Goal: Information Seeking & Learning: Learn about a topic

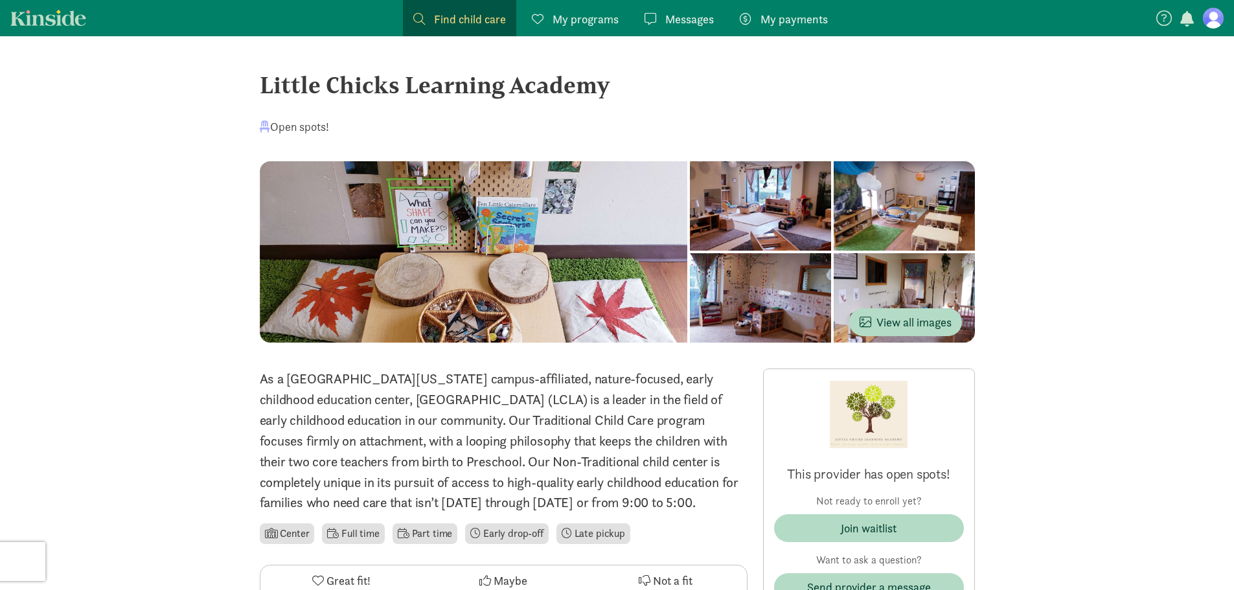
click at [470, 20] on span "Find child care" at bounding box center [470, 18] width 72 height 17
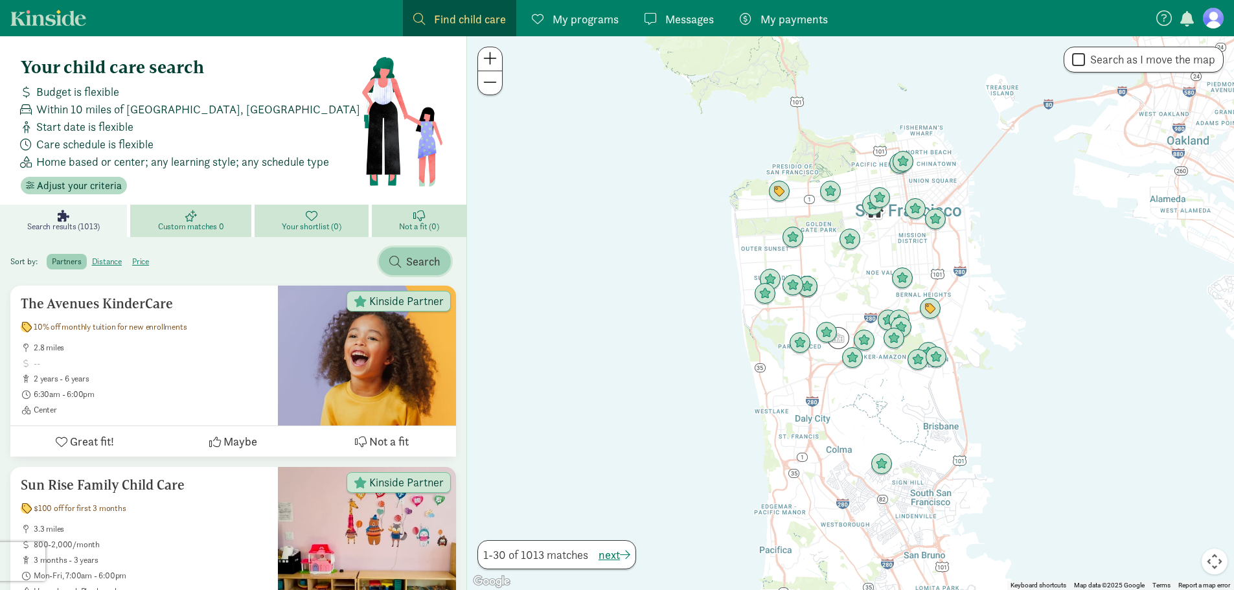
click at [422, 259] on span "Search" at bounding box center [423, 261] width 34 height 17
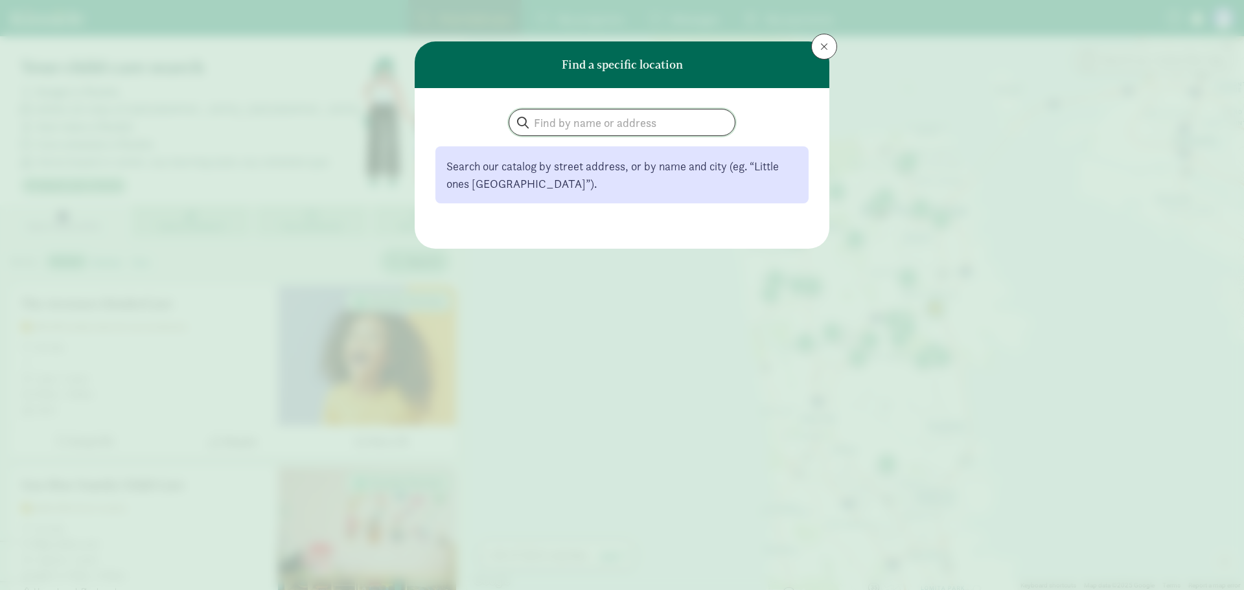
click at [620, 115] on input "search" at bounding box center [621, 122] width 225 height 26
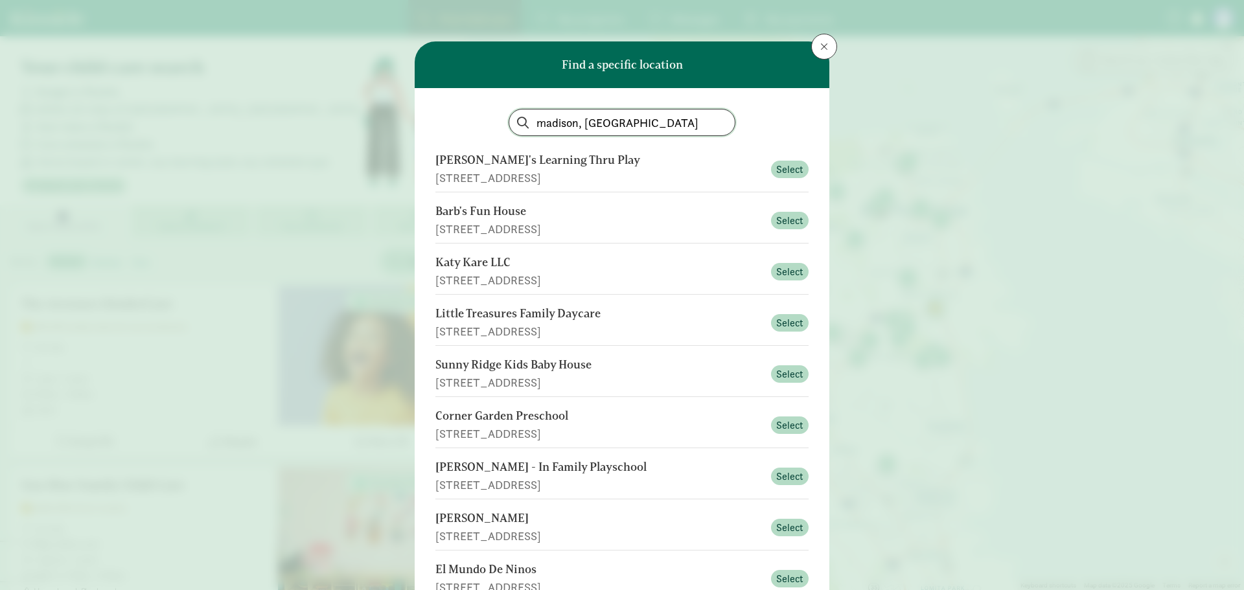
type input "madison, wi"
click at [826, 40] on button at bounding box center [824, 47] width 26 height 26
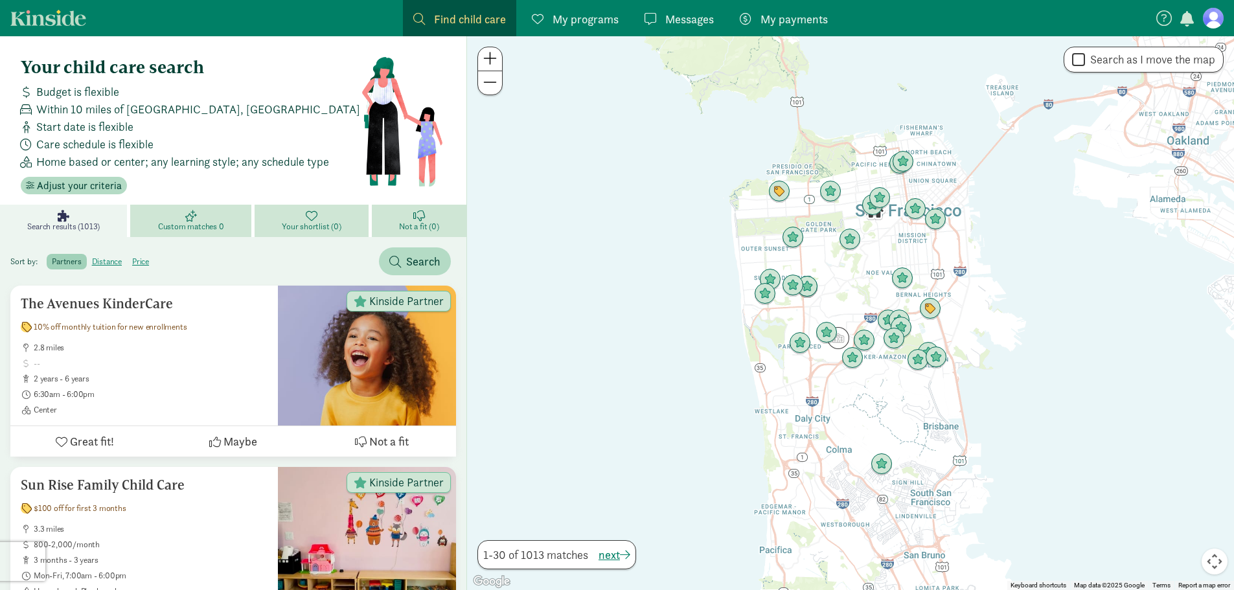
click at [62, 117] on span "Within 10 miles of San Francisco, CA" at bounding box center [198, 108] width 324 height 17
click at [87, 183] on span "Adjust your criteria" at bounding box center [79, 186] width 85 height 16
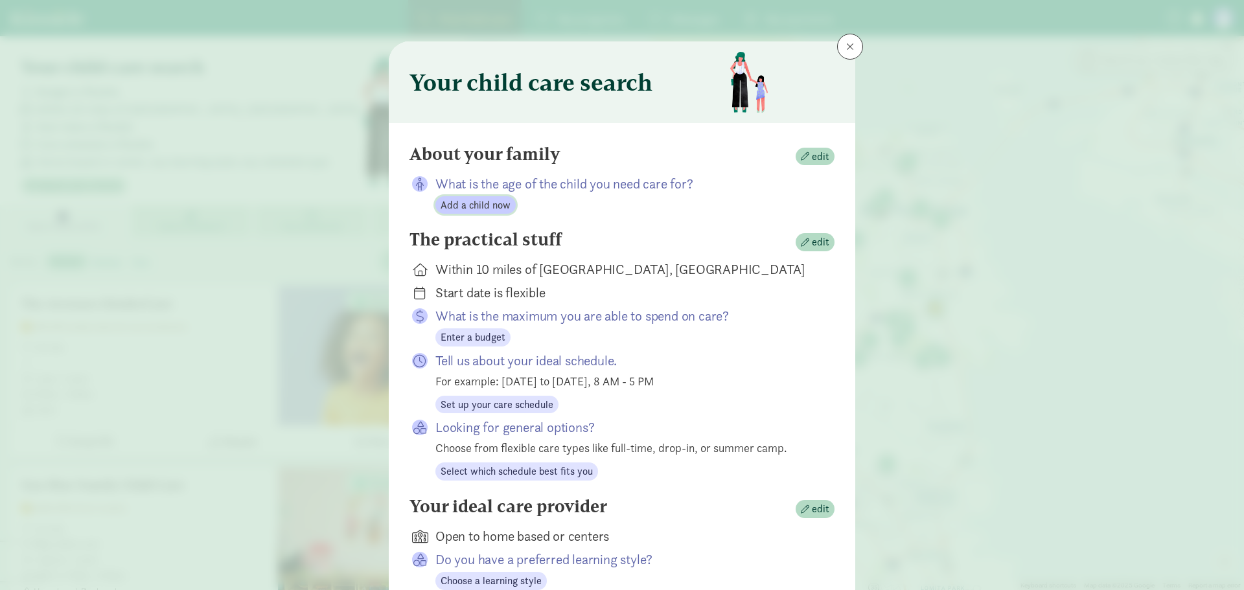
click at [472, 204] on span "Add a child now" at bounding box center [476, 206] width 70 height 16
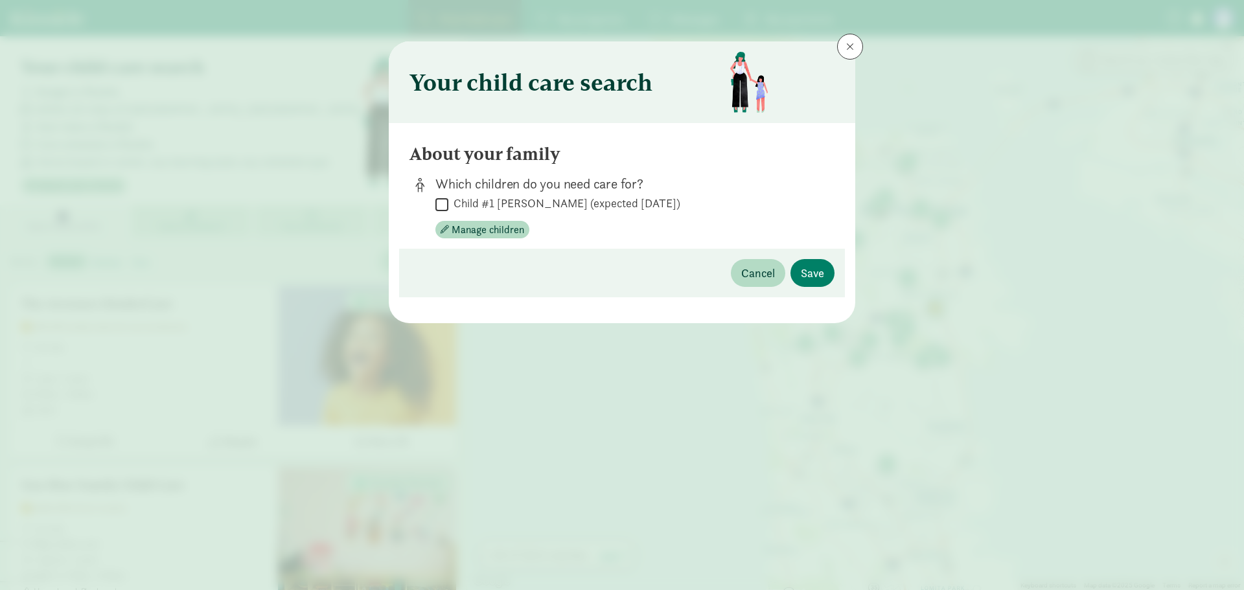
click at [443, 206] on input "Child #1 Freiburger-Felix (expected in 6.0 months)" at bounding box center [441, 204] width 13 height 17
checkbox input "true"
click at [814, 270] on span "Save" at bounding box center [812, 272] width 23 height 17
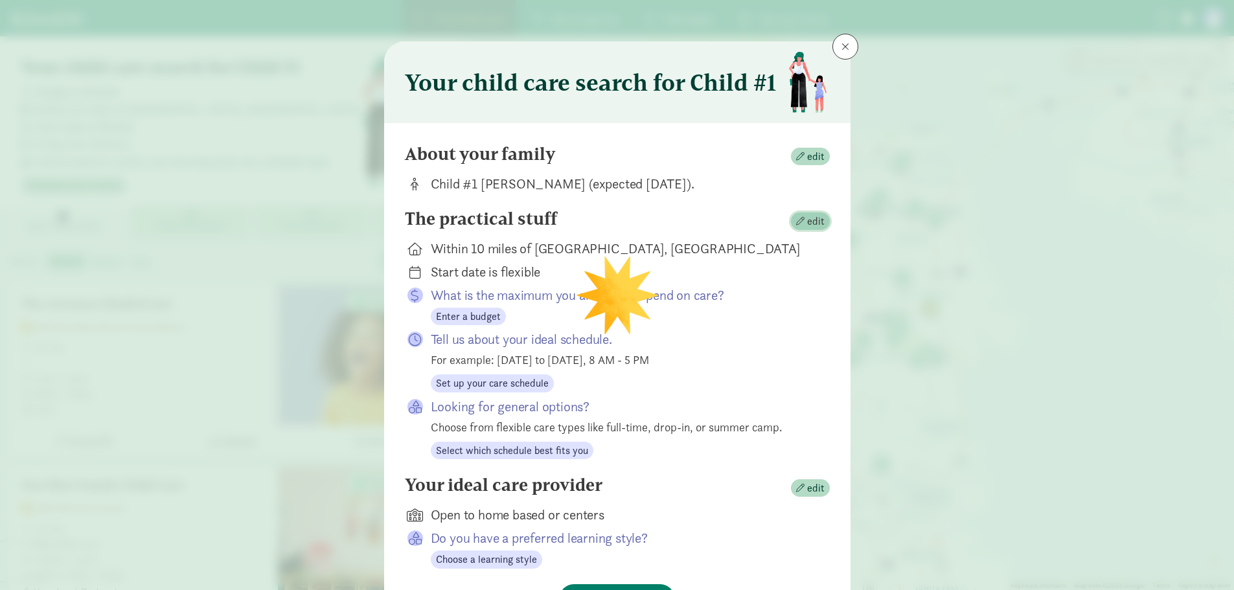
click at [807, 222] on span "edit" at bounding box center [815, 222] width 17 height 16
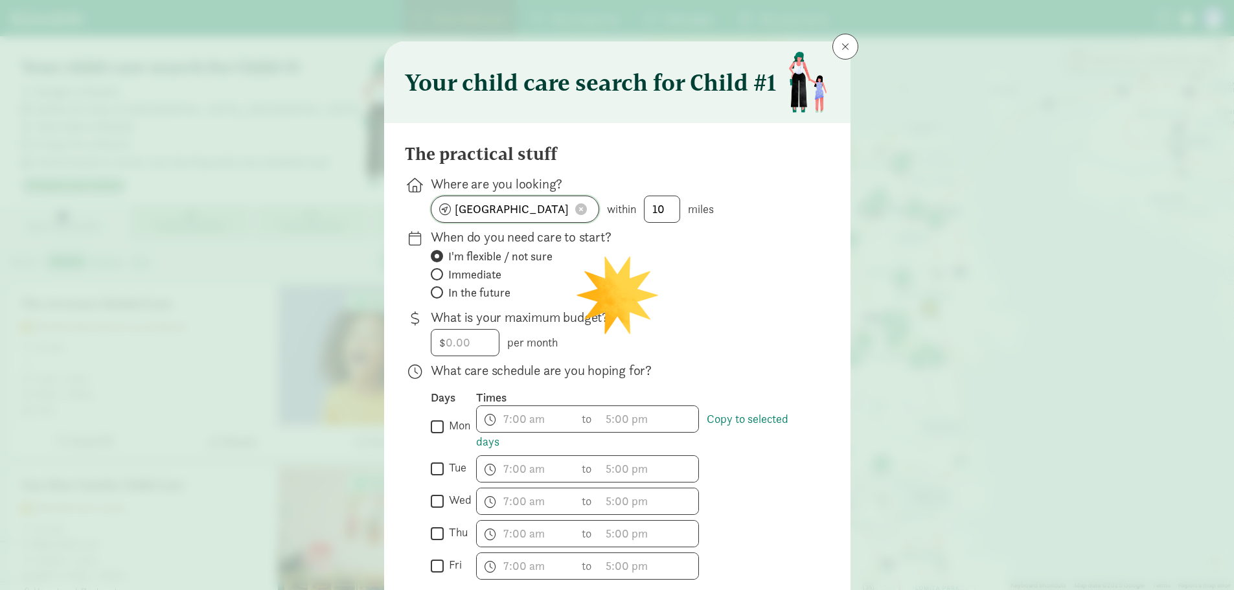
click at [555, 206] on input "San Francisco, CA" at bounding box center [515, 209] width 167 height 26
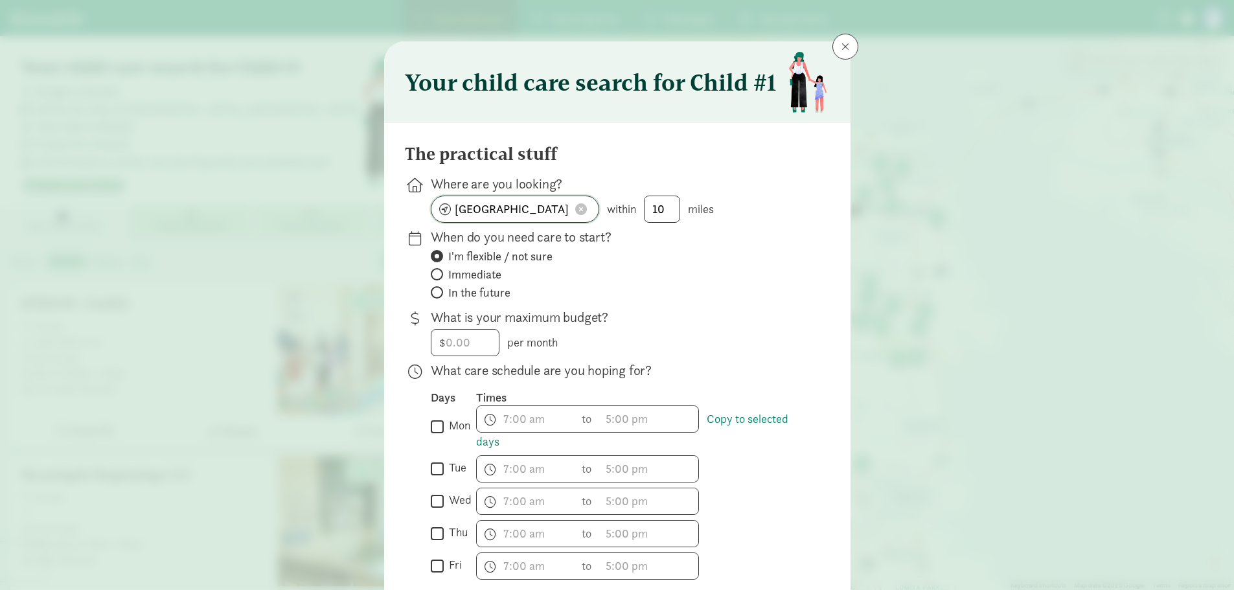
click at [513, 214] on input "Madison, WI, USA" at bounding box center [515, 209] width 167 height 26
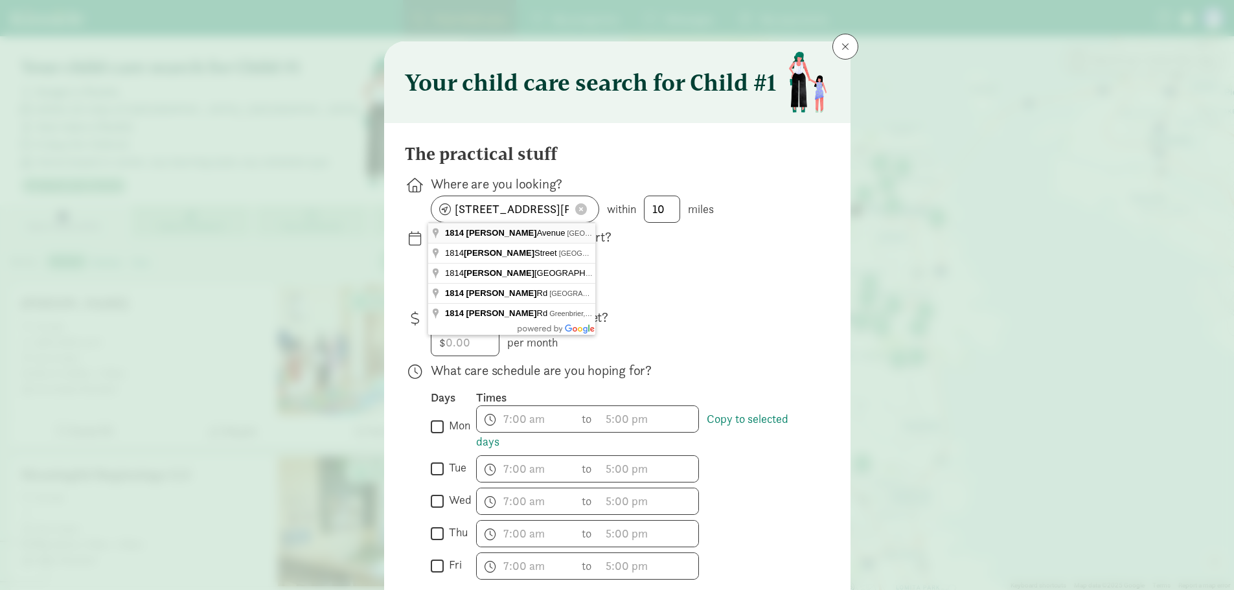
type input "1814 Keyes Ave, Madison, WI 53711, USA"
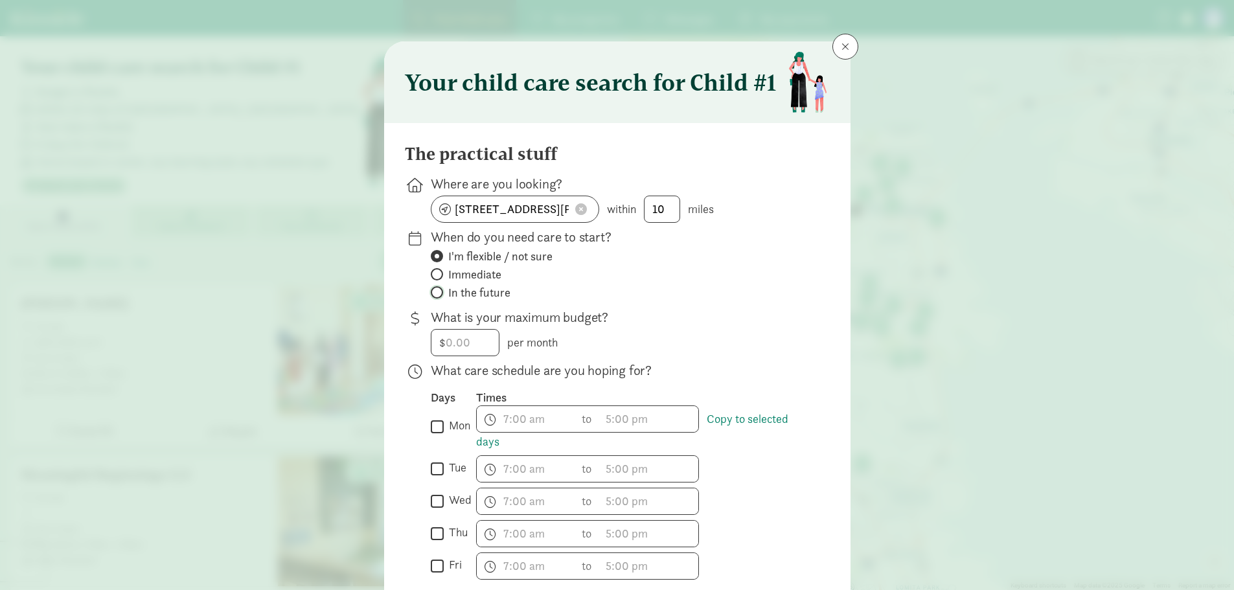
click at [431, 294] on input "In the future" at bounding box center [435, 292] width 8 height 8
radio input "true"
radio input "false"
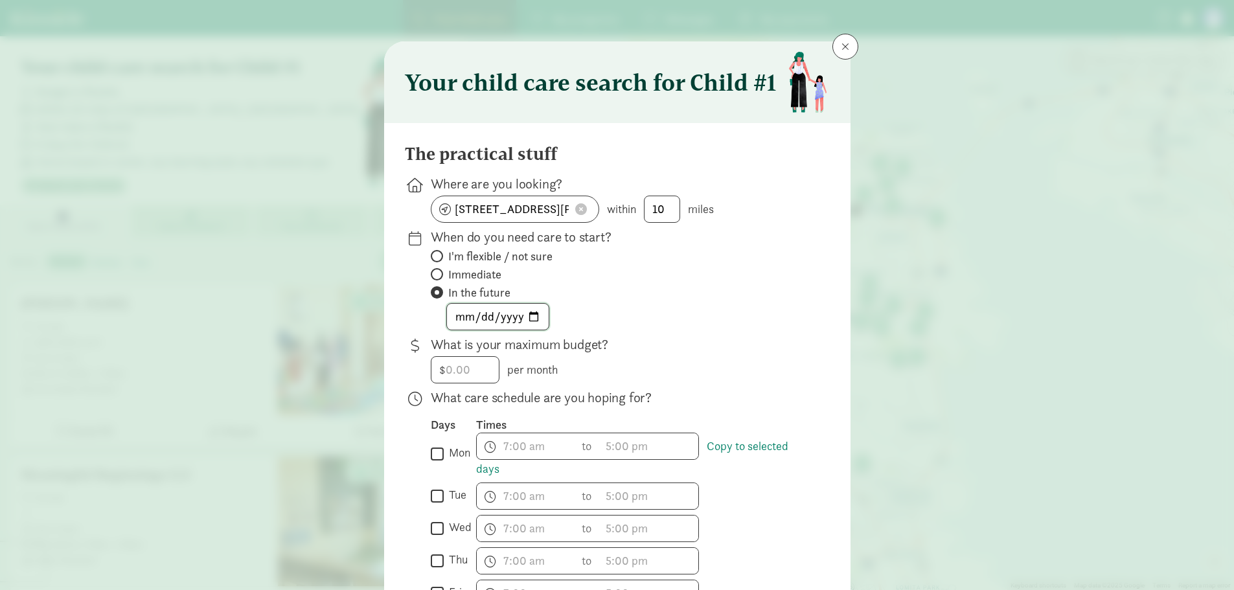
click at [534, 316] on input "date" at bounding box center [498, 317] width 102 height 26
type input "2026-07-01"
click at [468, 361] on input "number" at bounding box center [465, 370] width 67 height 26
type input "2750"
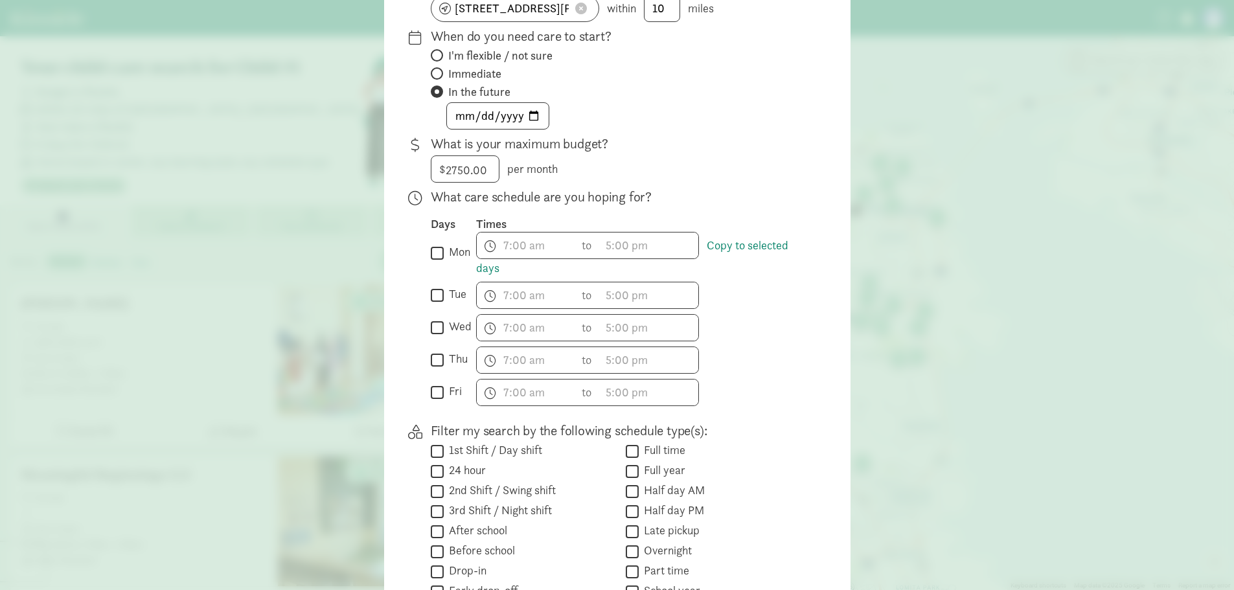
scroll to position [200, 0]
click at [434, 257] on input "mon" at bounding box center [437, 253] width 13 height 17
checkbox input "true"
click at [522, 249] on span "h 12 1 2 3 4 5 6 7 8 9 10 11 mm 00 15 30 45 a am pm" at bounding box center [526, 246] width 98 height 26
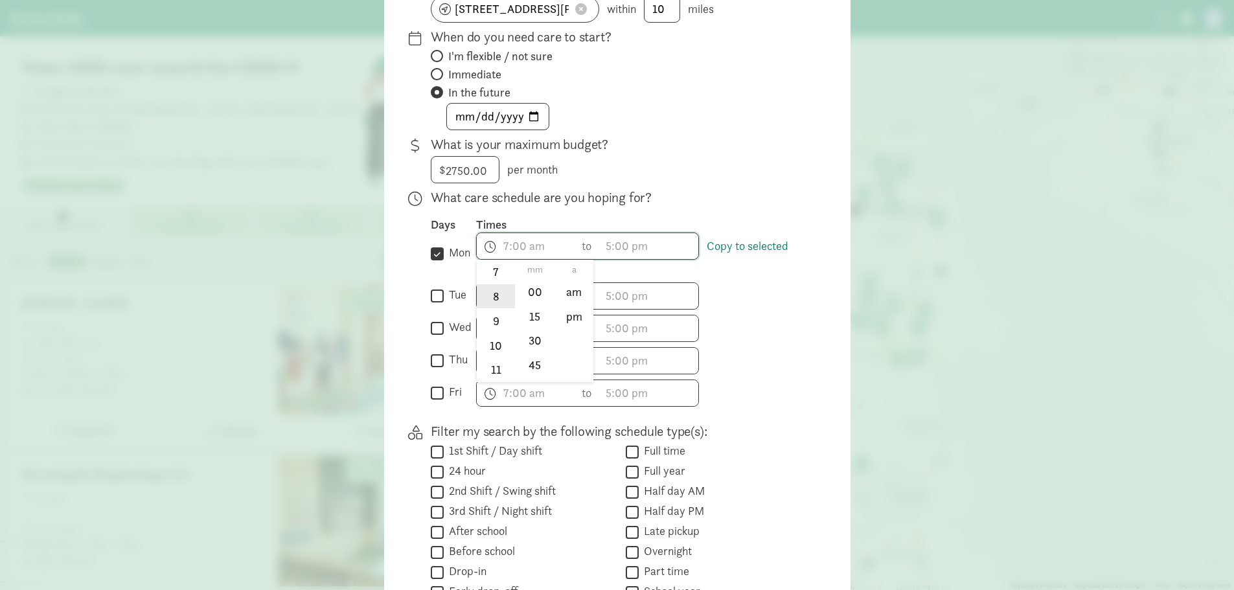
click at [492, 290] on li "8" at bounding box center [496, 296] width 38 height 25
click at [535, 295] on li "00" at bounding box center [535, 291] width 38 height 25
click at [566, 293] on li "am" at bounding box center [574, 291] width 38 height 25
type input "8:00 am"
click at [639, 249] on span "h 12 1 2 3 4 5 6 7 8 9 10 11 mm 00 15 30 45 a am pm" at bounding box center [649, 246] width 98 height 26
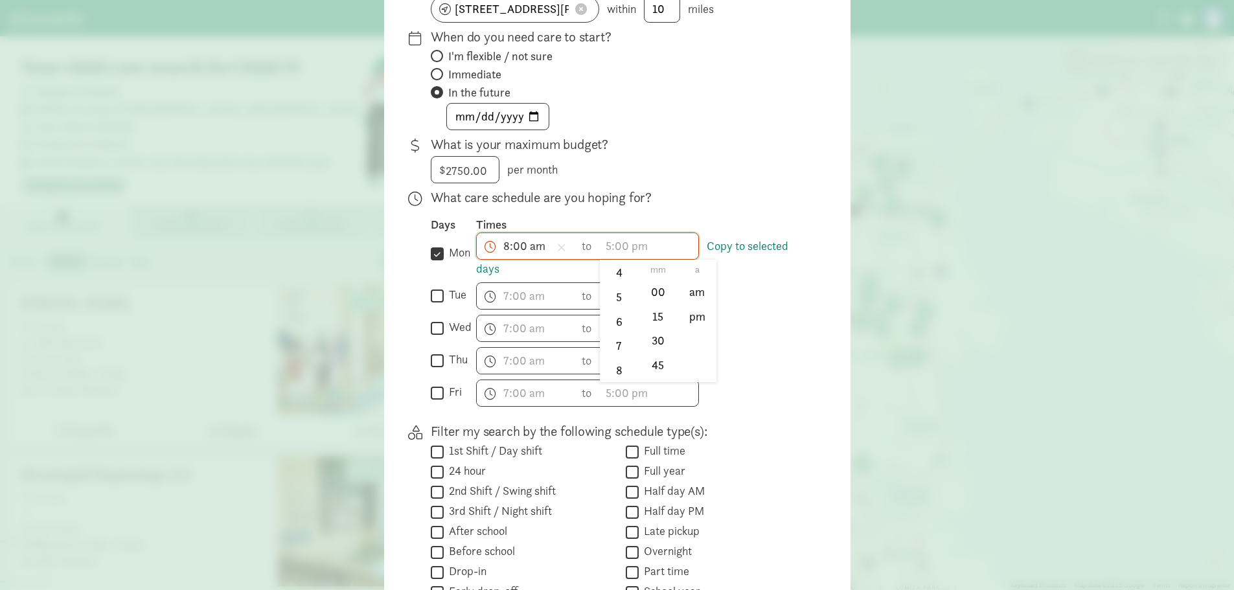
scroll to position [113, 0]
click at [616, 296] on li "5" at bounding box center [619, 300] width 38 height 25
click at [650, 284] on li "00" at bounding box center [658, 291] width 38 height 25
click at [685, 311] on li "pm" at bounding box center [697, 316] width 38 height 25
type input "5:00 pm"
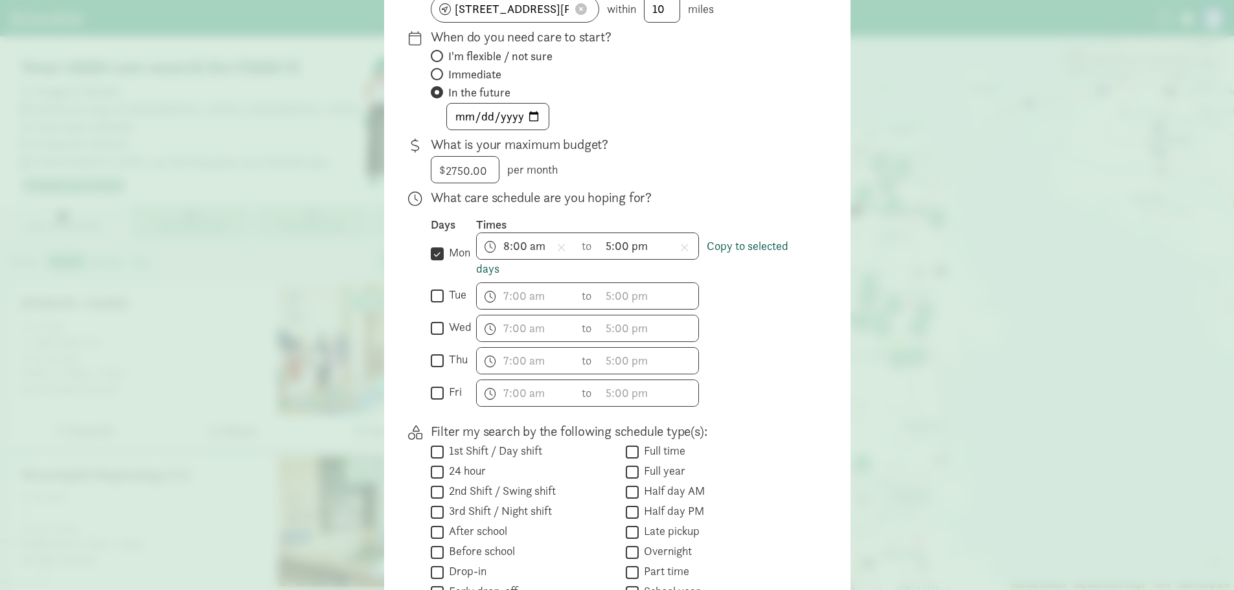
click at [760, 246] on link "Copy to selected days" at bounding box center [632, 257] width 312 height 38
click at [437, 296] on input "tue" at bounding box center [437, 295] width 13 height 17
checkbox input "true"
click at [431, 330] on input "wed" at bounding box center [437, 327] width 13 height 17
checkbox input "true"
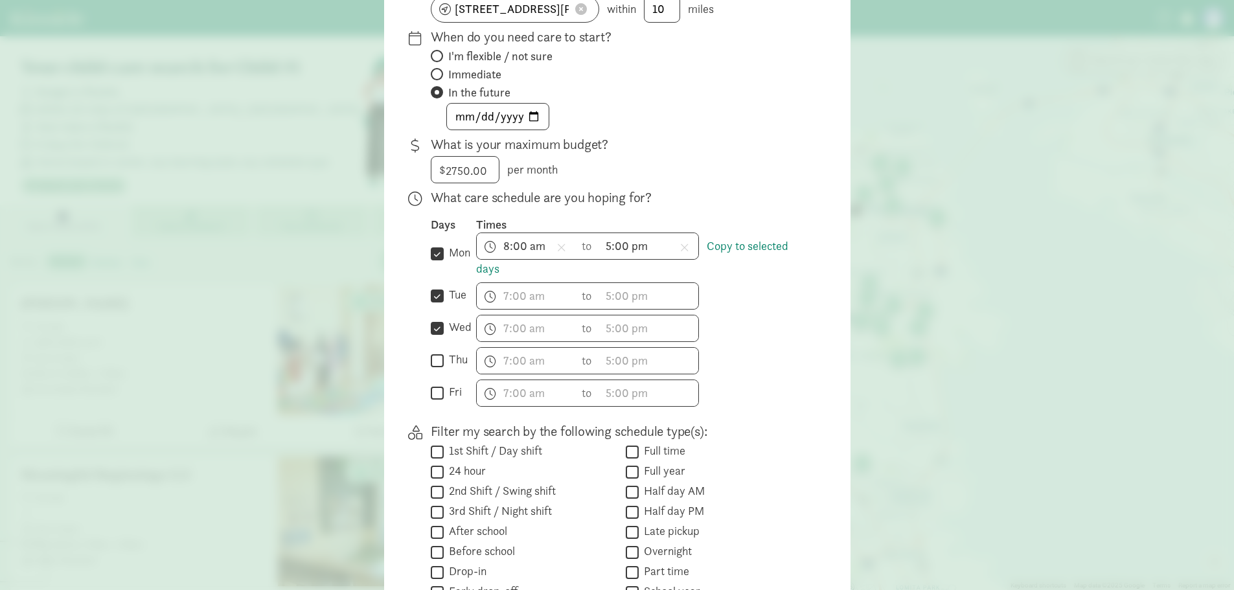
click at [435, 363] on input "thu" at bounding box center [437, 360] width 13 height 17
checkbox input "true"
click at [435, 387] on input "fri" at bounding box center [437, 392] width 13 height 17
checkbox input "true"
click at [748, 242] on link "Copy to selected days" at bounding box center [632, 257] width 312 height 38
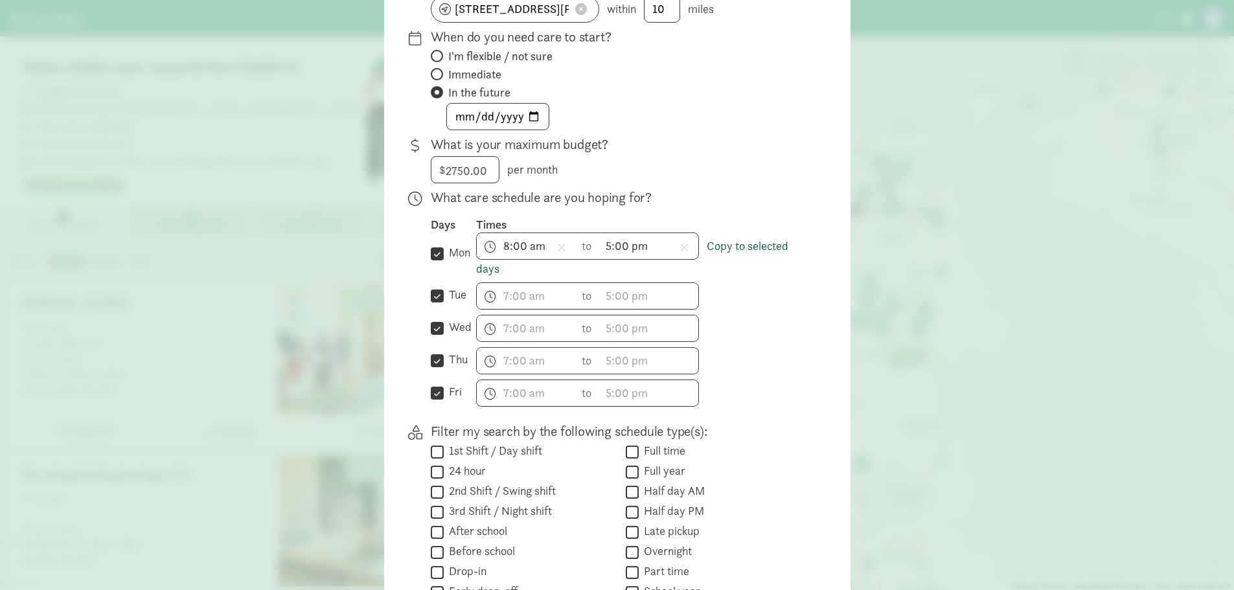
click at [782, 240] on link "Copy to selected days" at bounding box center [632, 257] width 312 height 38
click at [733, 245] on link "Copy to selected days" at bounding box center [632, 257] width 312 height 38
click at [728, 244] on link "Copy to selected days" at bounding box center [632, 257] width 312 height 38
click at [433, 253] on input "mon" at bounding box center [437, 253] width 13 height 17
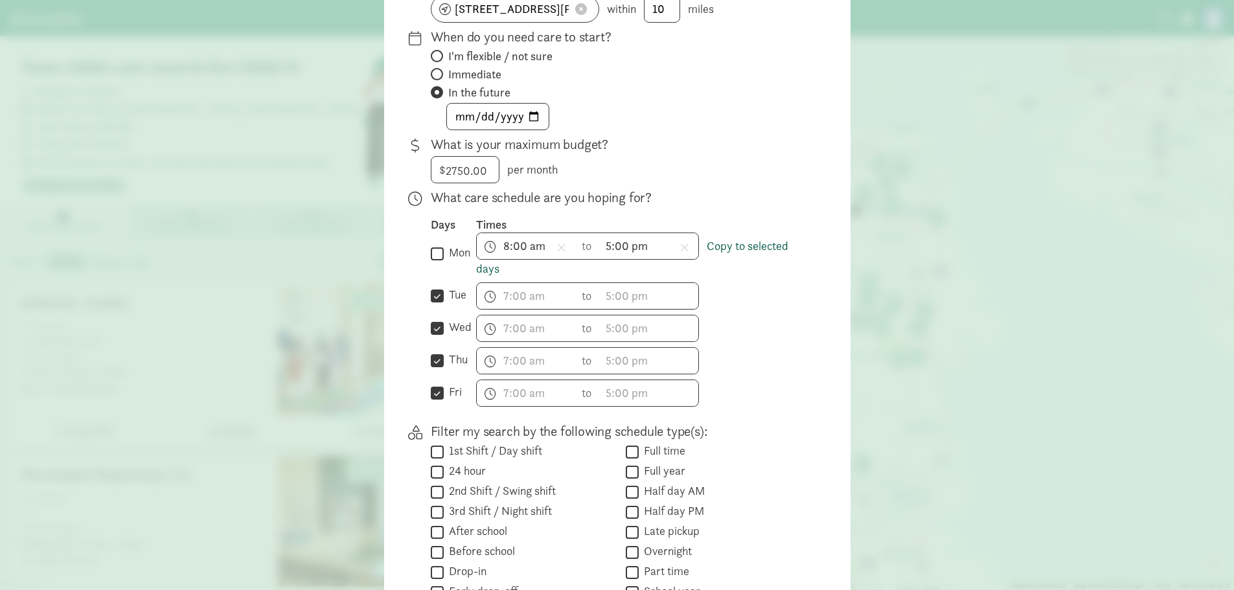
click at [749, 248] on link "Copy to selected days" at bounding box center [632, 257] width 312 height 38
click at [435, 255] on input "mon" at bounding box center [437, 253] width 13 height 17
checkbox input "true"
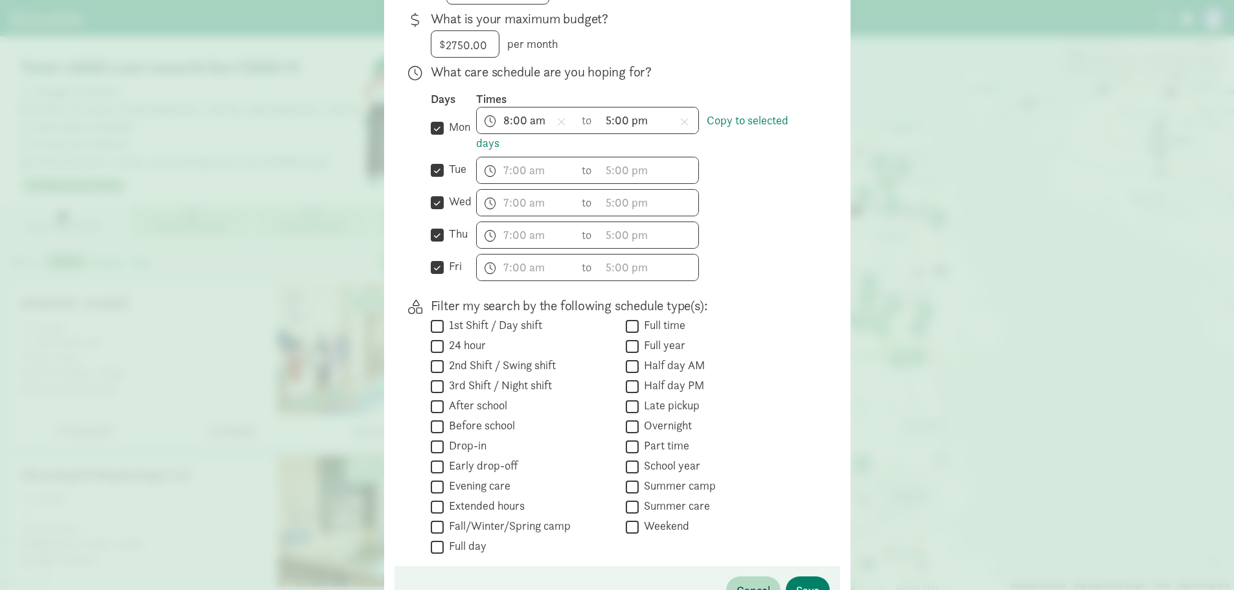
scroll to position [416, 0]
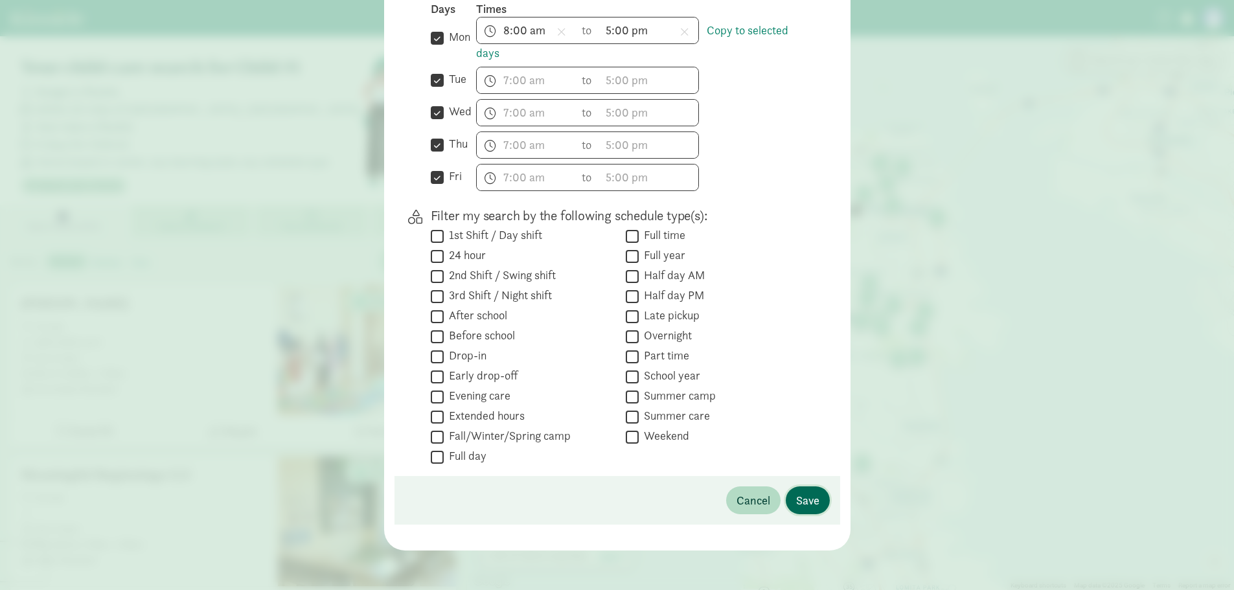
click at [818, 503] on button "Save" at bounding box center [808, 501] width 44 height 28
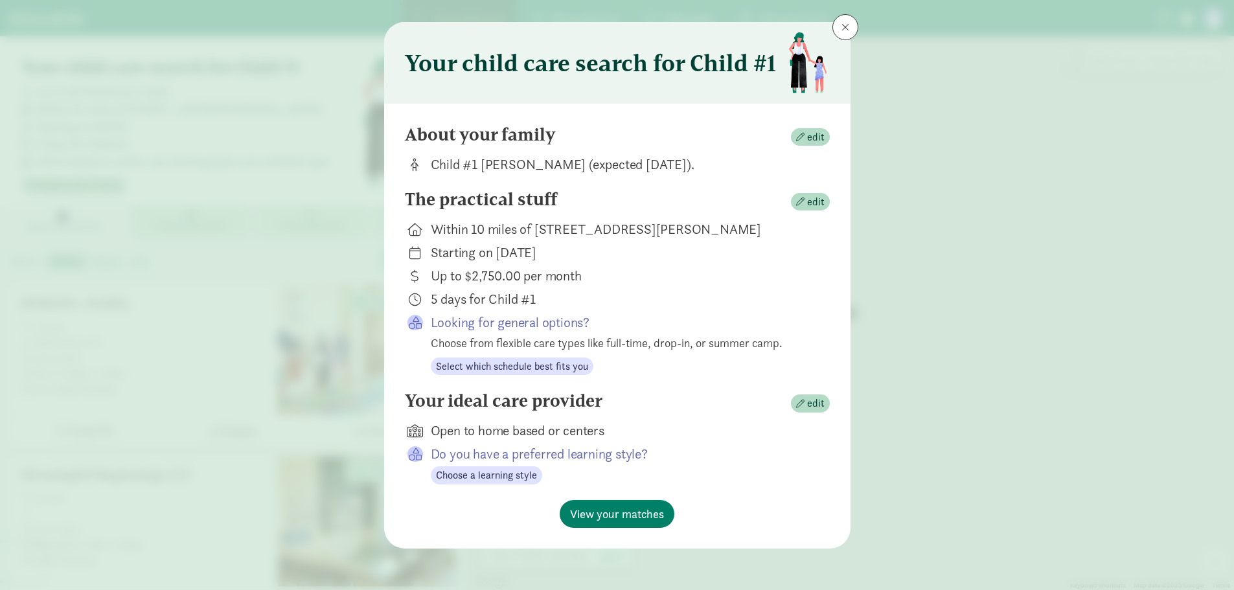
scroll to position [19, 0]
click at [807, 402] on span "edit" at bounding box center [815, 404] width 17 height 16
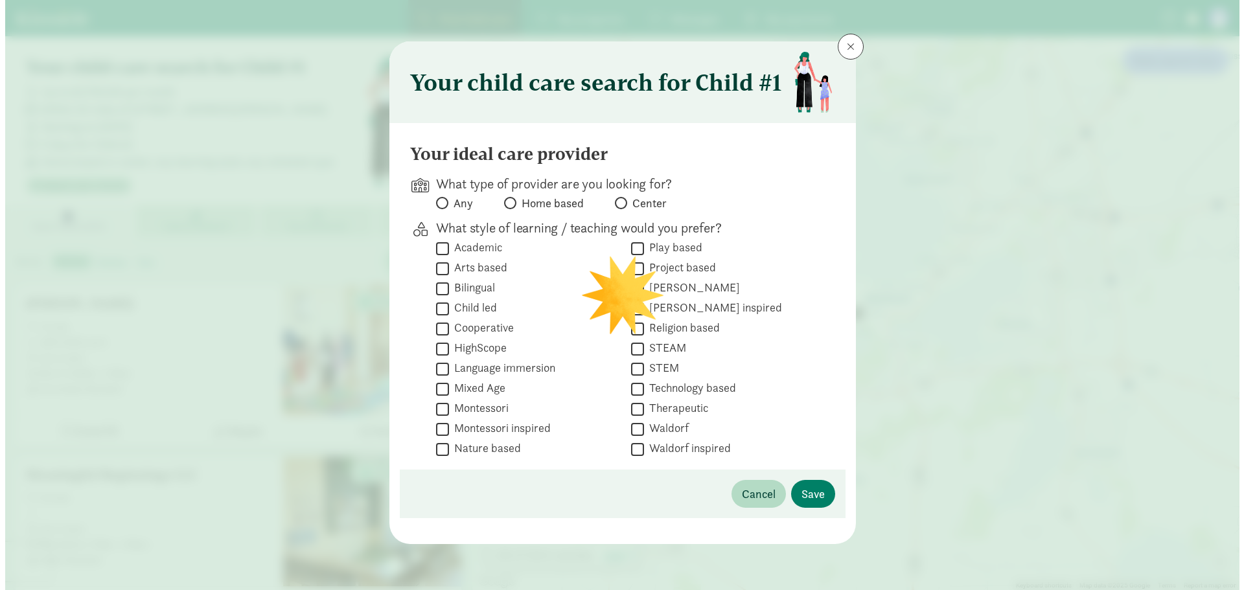
scroll to position [0, 0]
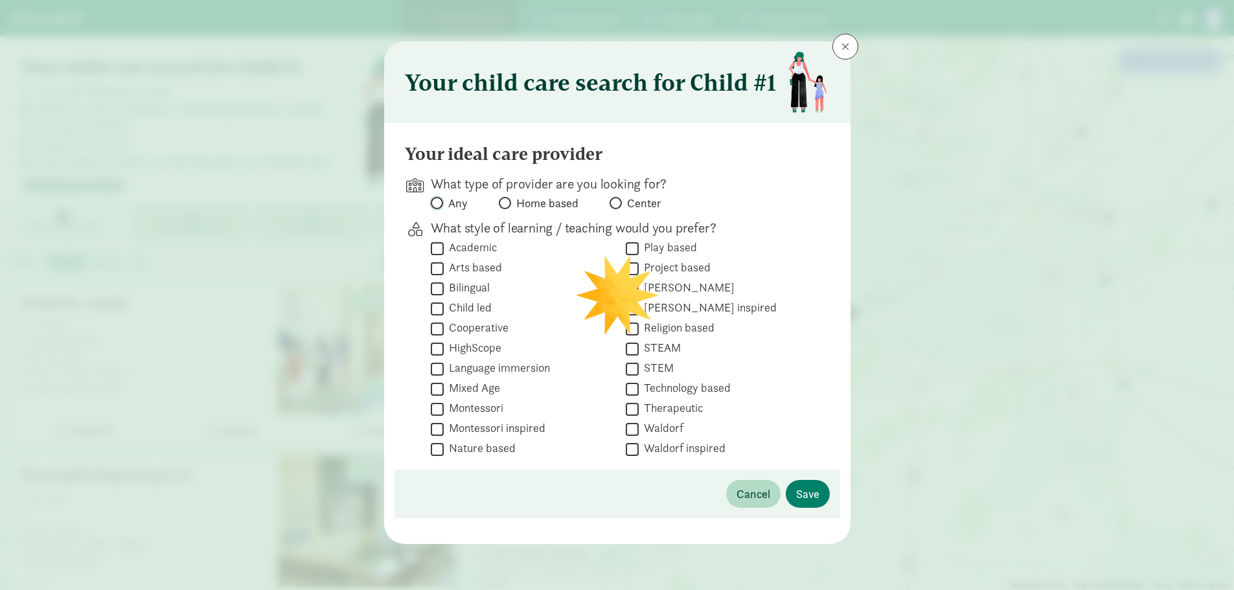
click at [437, 203] on input "Any" at bounding box center [435, 203] width 8 height 8
radio input "true"
click at [811, 498] on span "Save" at bounding box center [807, 493] width 23 height 17
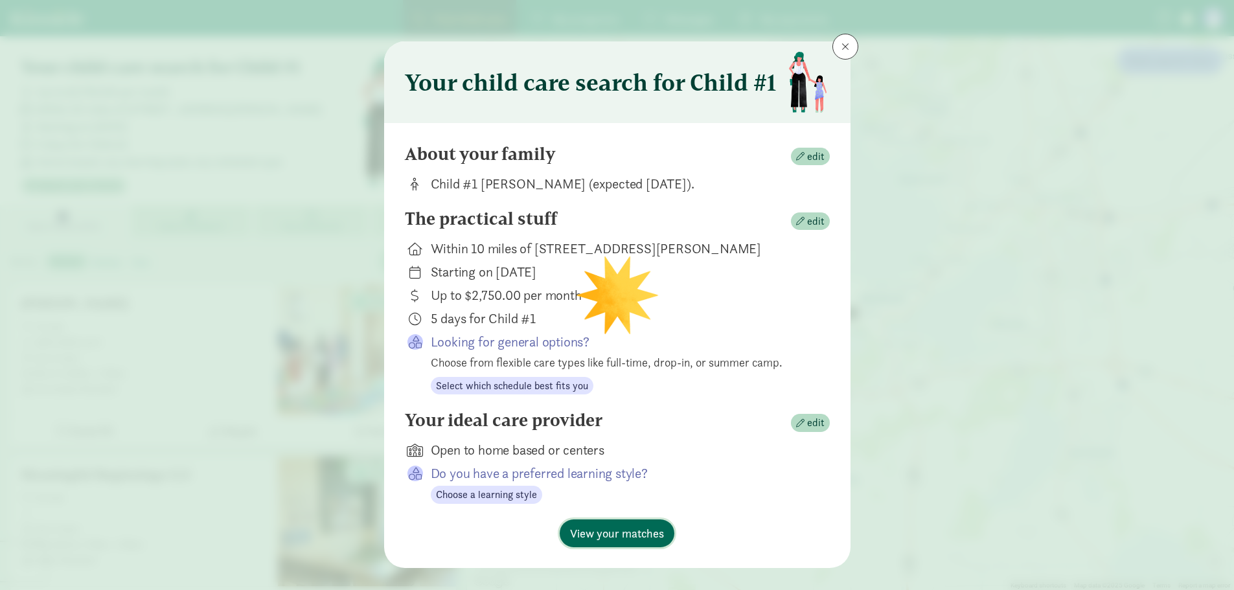
click at [597, 542] on button "View your matches" at bounding box center [617, 534] width 115 height 28
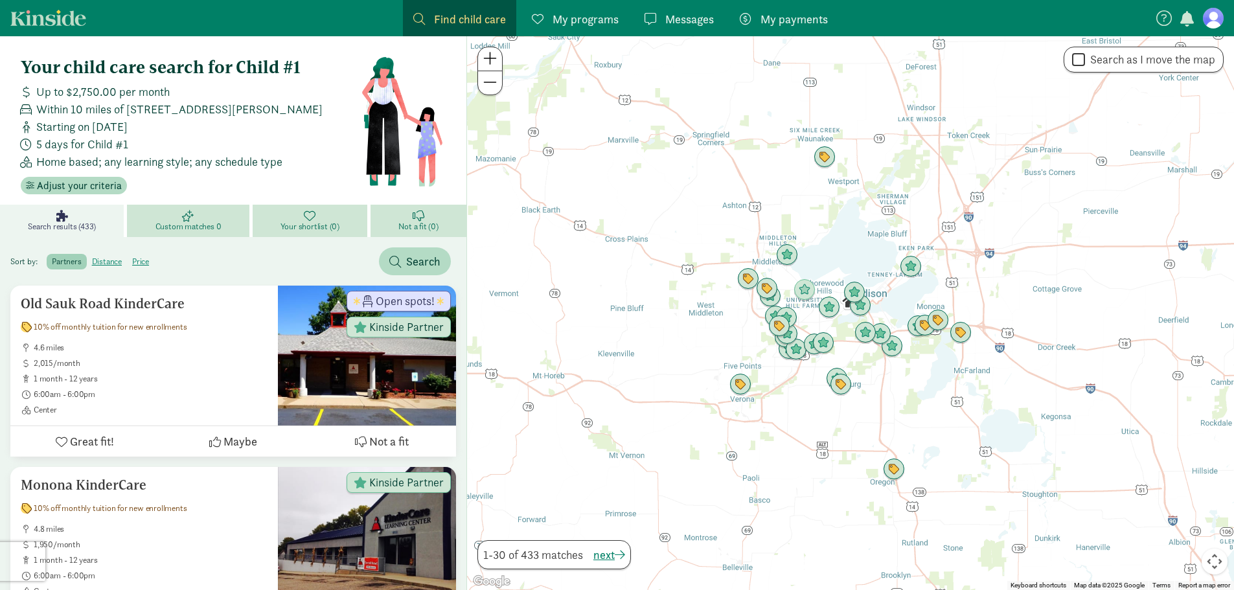
click at [789, 398] on div at bounding box center [850, 313] width 767 height 554
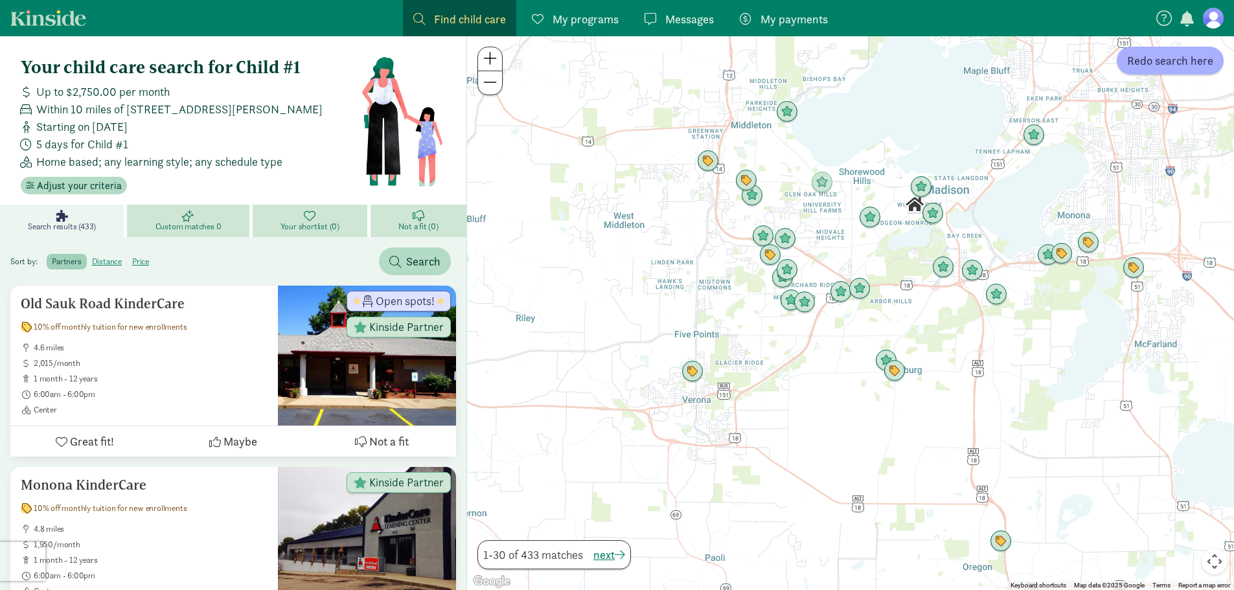
click at [890, 314] on div at bounding box center [850, 313] width 767 height 554
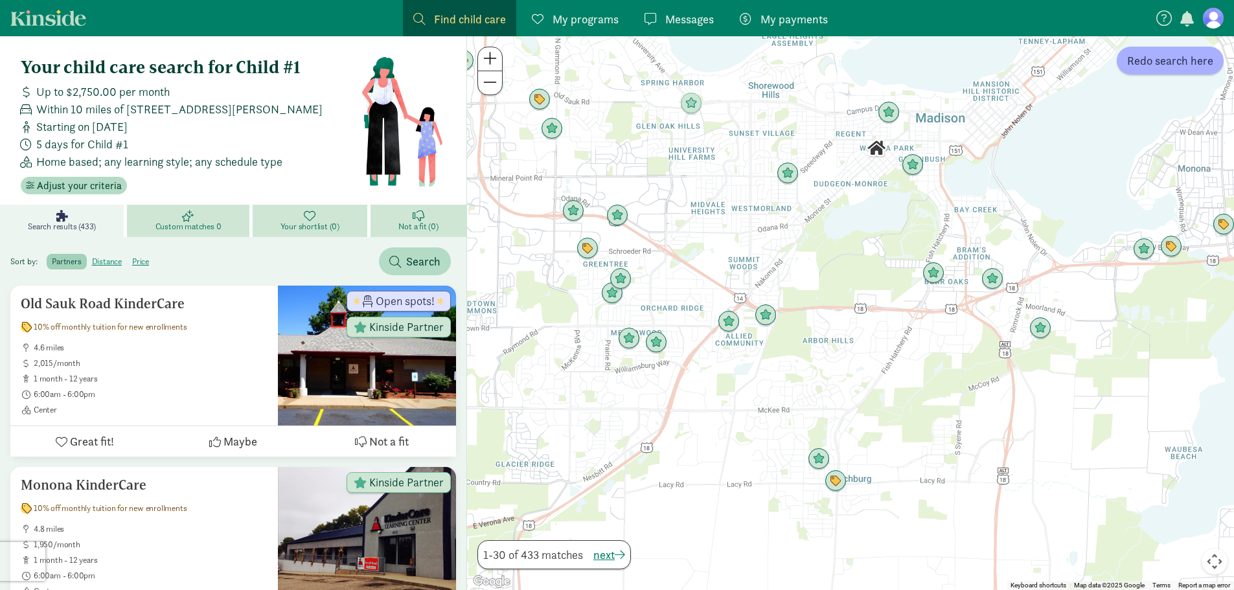
drag, startPoint x: 932, startPoint y: 172, endPoint x: 785, endPoint y: 295, distance: 191.8
click at [785, 295] on div at bounding box center [850, 313] width 767 height 554
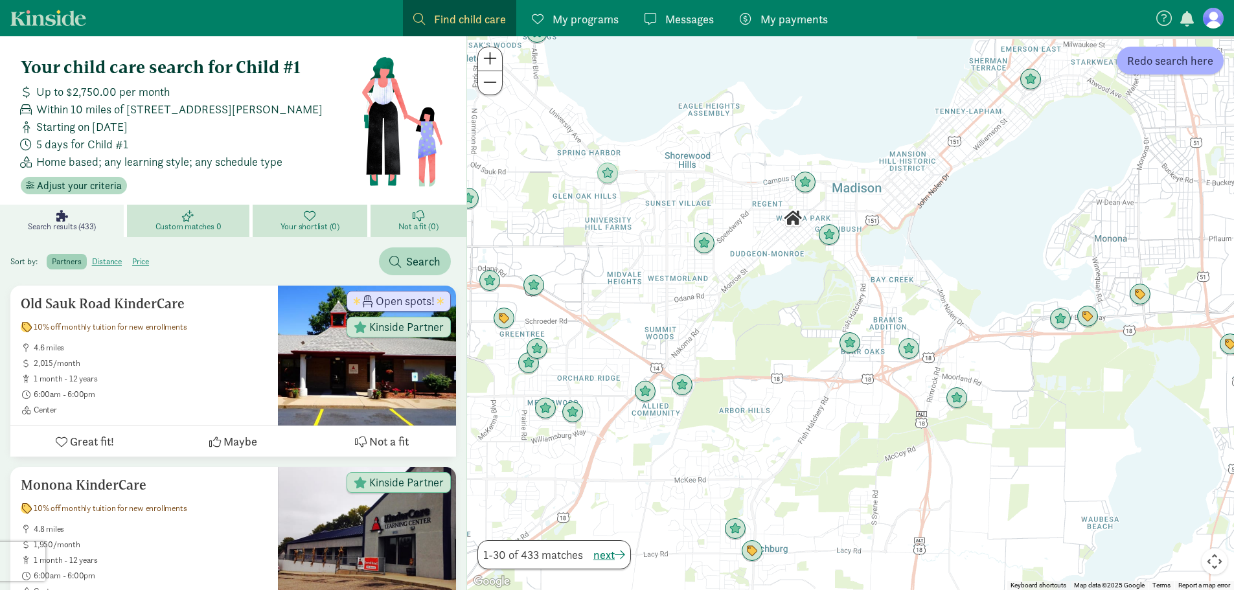
click at [785, 295] on div at bounding box center [850, 313] width 767 height 554
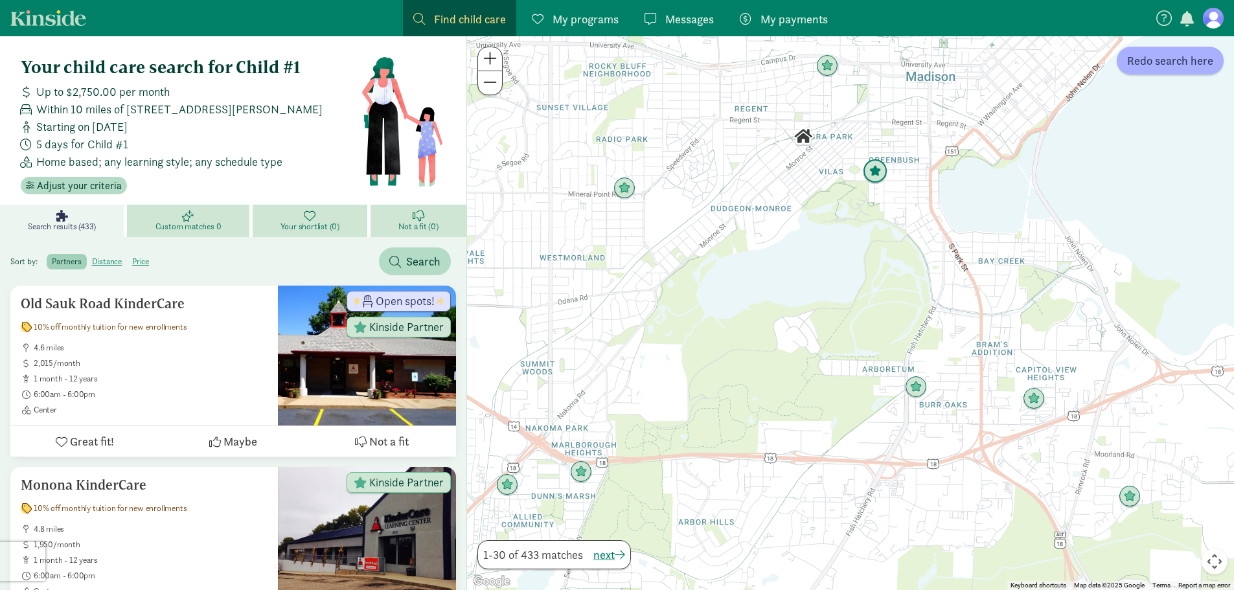
click at [877, 169] on img "Click to see details" at bounding box center [875, 171] width 25 height 25
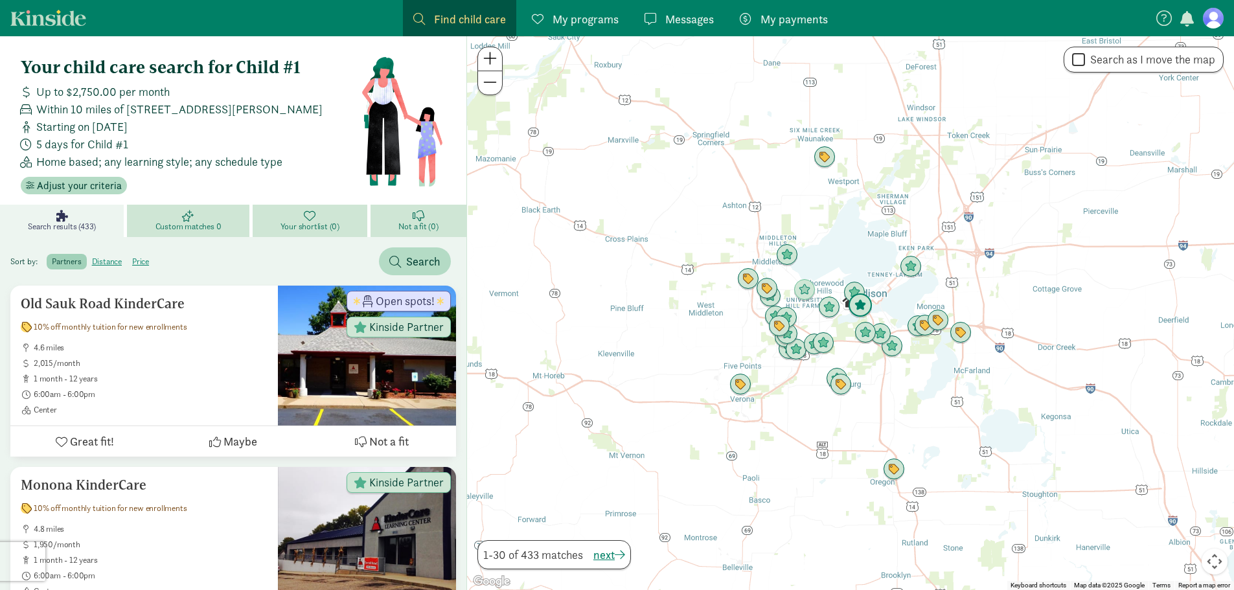
click at [864, 306] on img "Click to see details" at bounding box center [860, 306] width 25 height 25
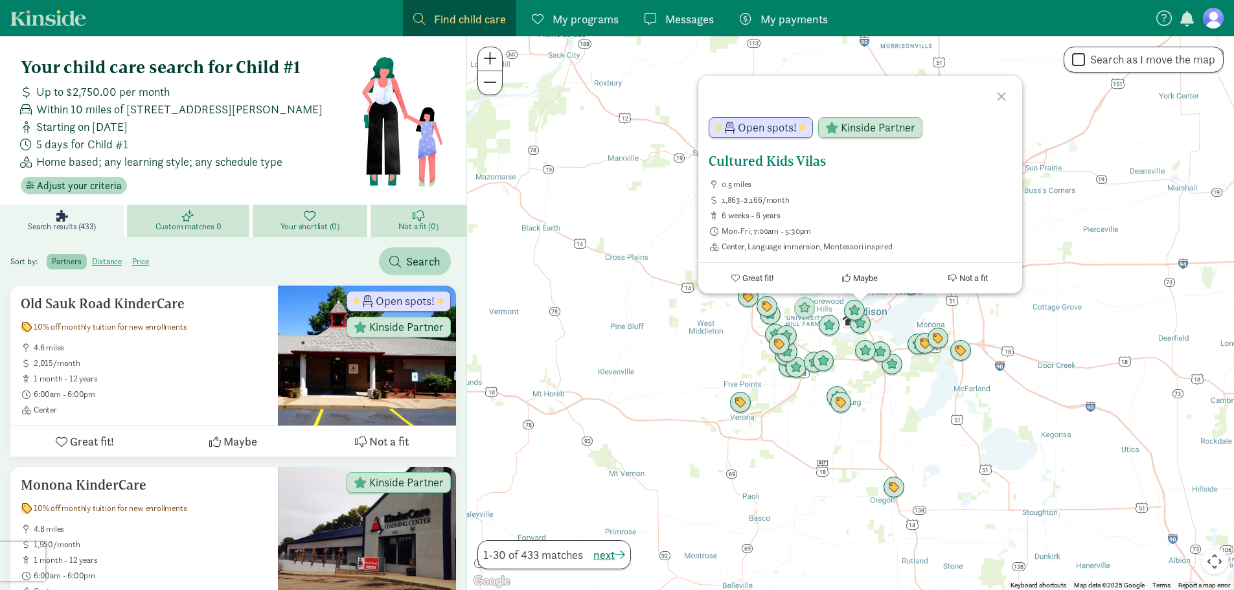
click at [781, 159] on h5 "Cultured Kids Vilas" at bounding box center [860, 162] width 303 height 16
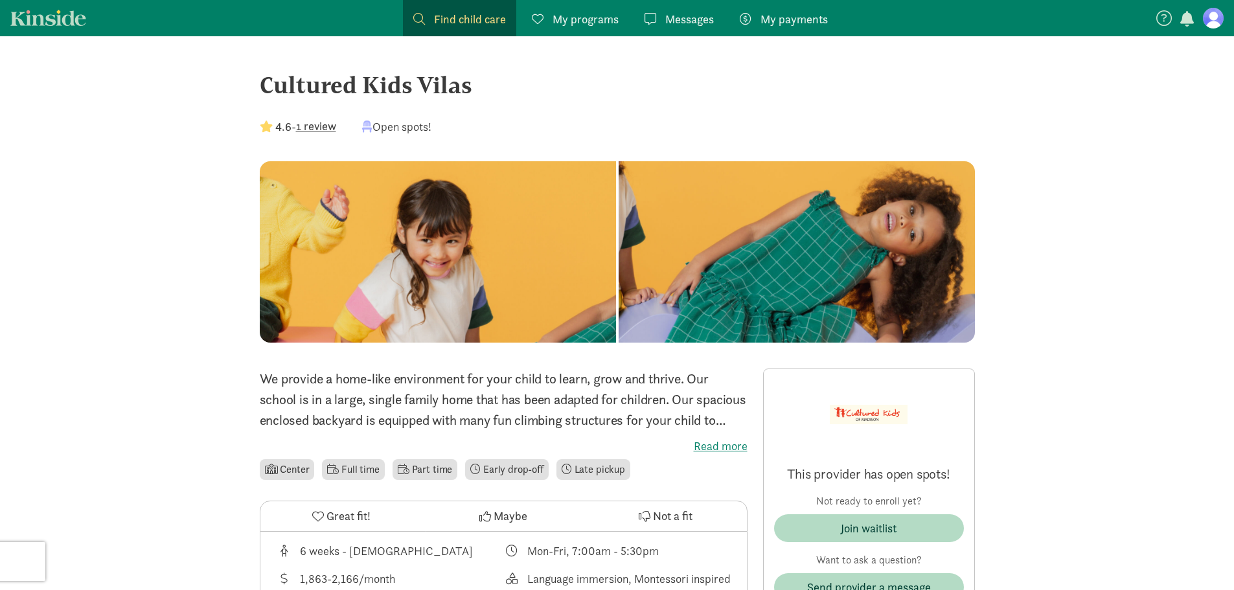
drag, startPoint x: 479, startPoint y: 91, endPoint x: 263, endPoint y: 93, distance: 216.4
click at [263, 93] on div "Cultured Kids Vilas" at bounding box center [617, 84] width 715 height 35
copy div "Cultured Kids Vilas"
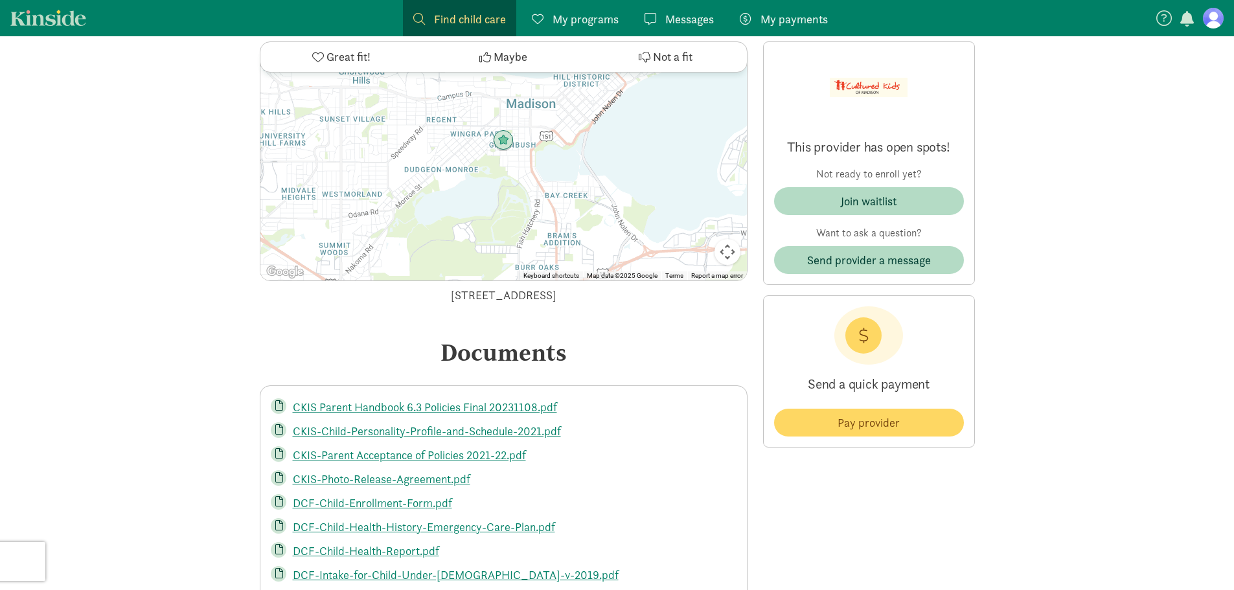
scroll to position [2656, 0]
drag, startPoint x: 593, startPoint y: 313, endPoint x: 420, endPoint y: 297, distance: 173.1
click at [420, 297] on div "Location ← Move left → Move right ↑ Move up ↓ Move down + Zoom in - Zoom out Ho…" at bounding box center [504, 138] width 488 height 334
copy div "Keyboard shortcuts Map Data Map data ©2025 Google Map data ©2025 Google 1 km Cl…"
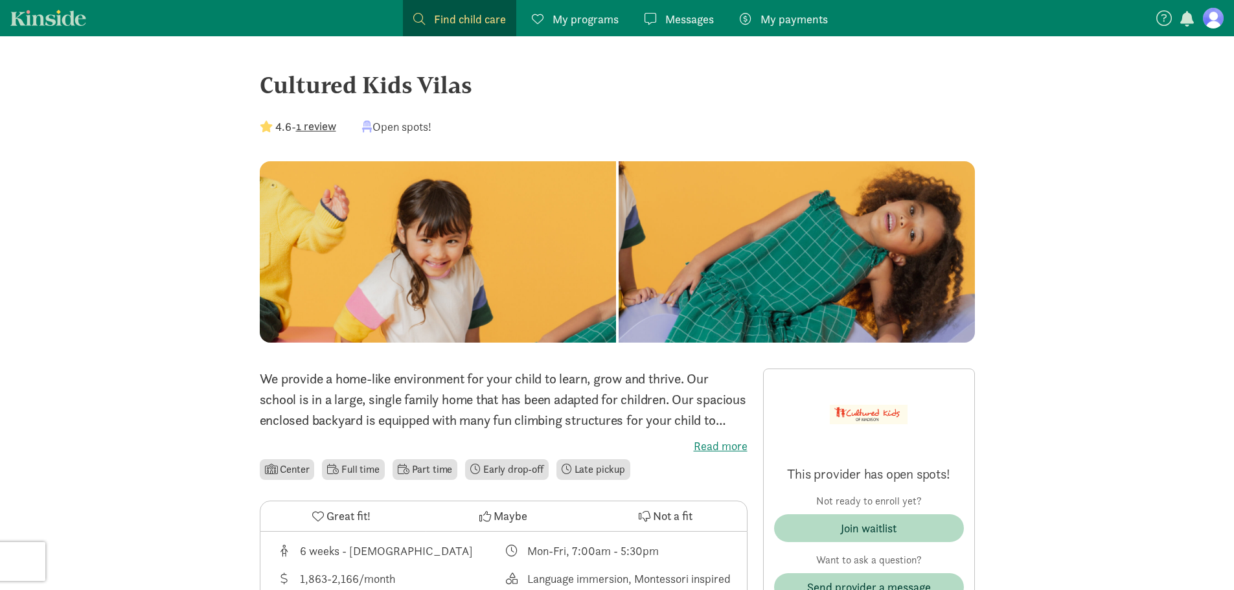
scroll to position [1, 0]
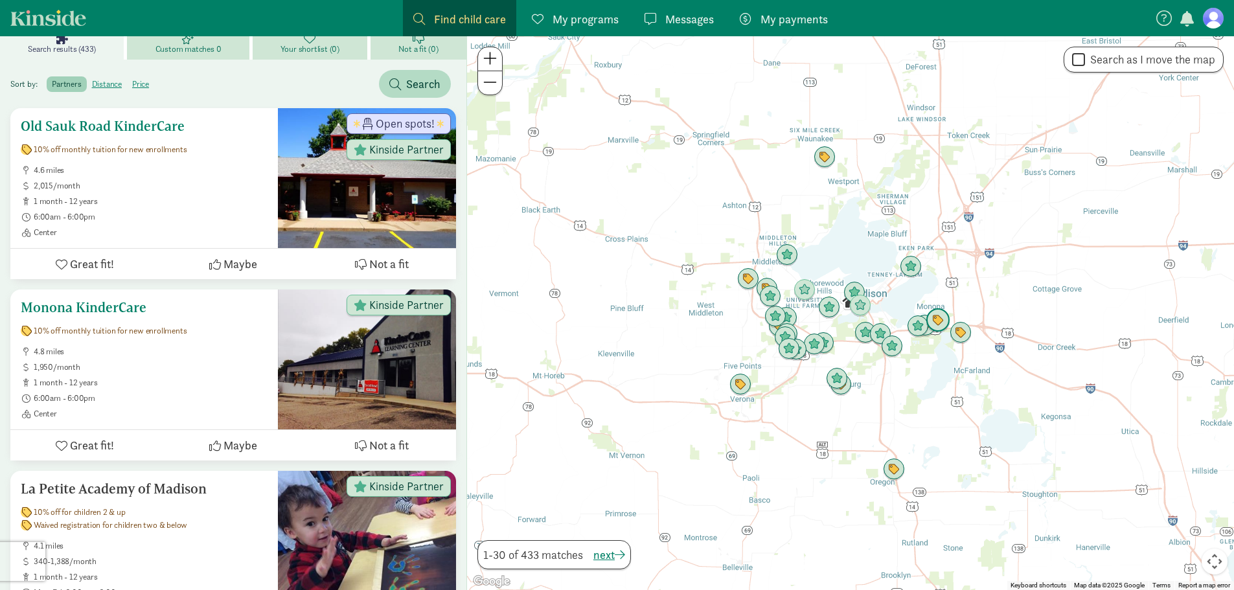
scroll to position [176, 0]
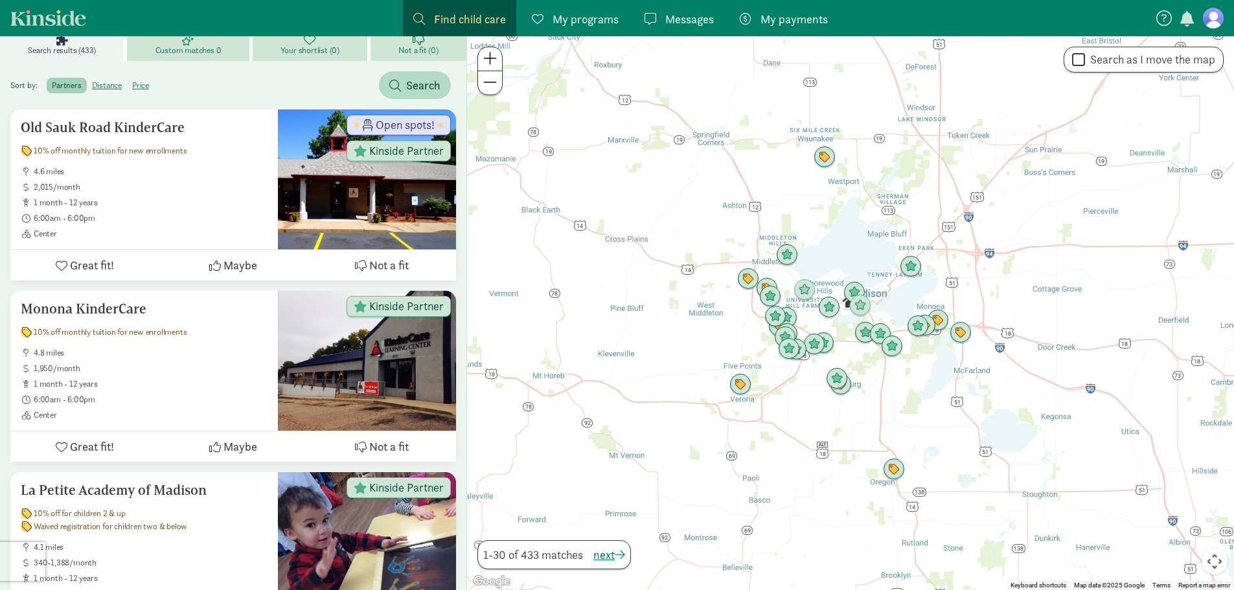
click at [844, 331] on div at bounding box center [850, 313] width 767 height 554
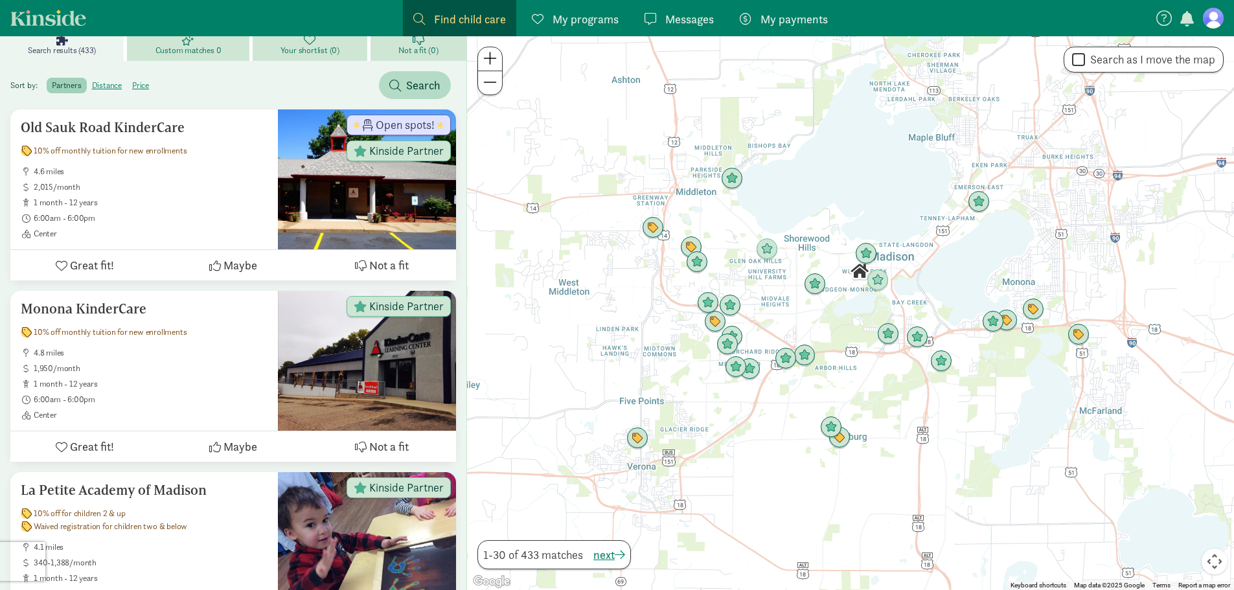
click at [855, 318] on div at bounding box center [850, 313] width 767 height 554
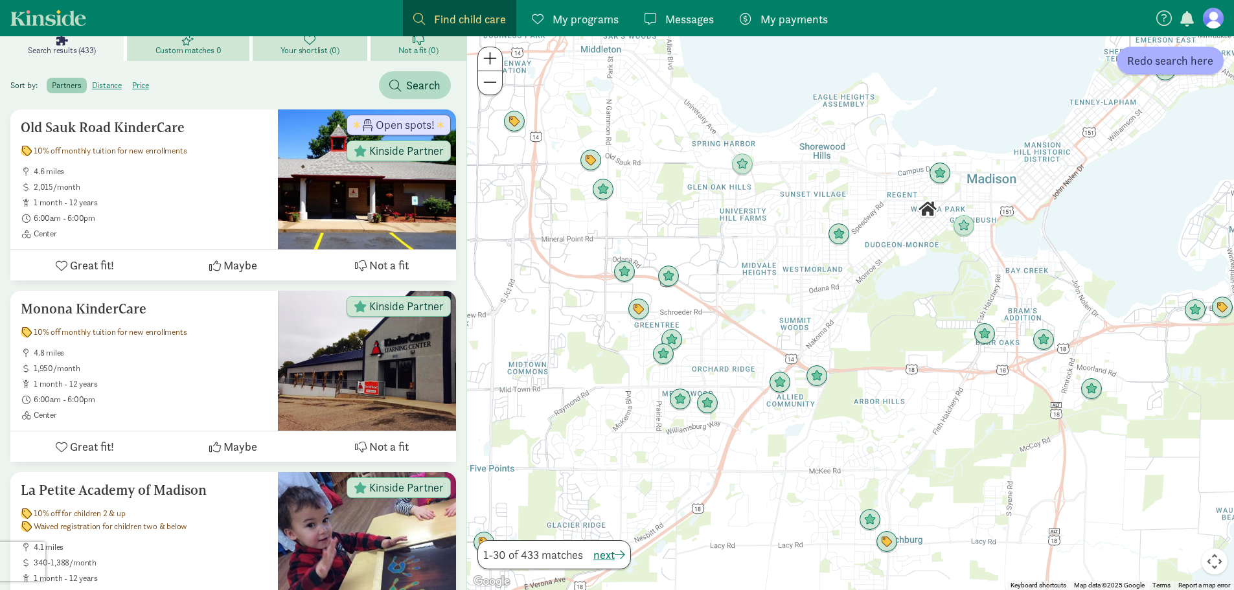
drag, startPoint x: 855, startPoint y: 318, endPoint x: 923, endPoint y: 303, distance: 69.2
click at [923, 303] on div at bounding box center [850, 313] width 767 height 554
click at [981, 336] on img "Click to see details" at bounding box center [985, 334] width 25 height 25
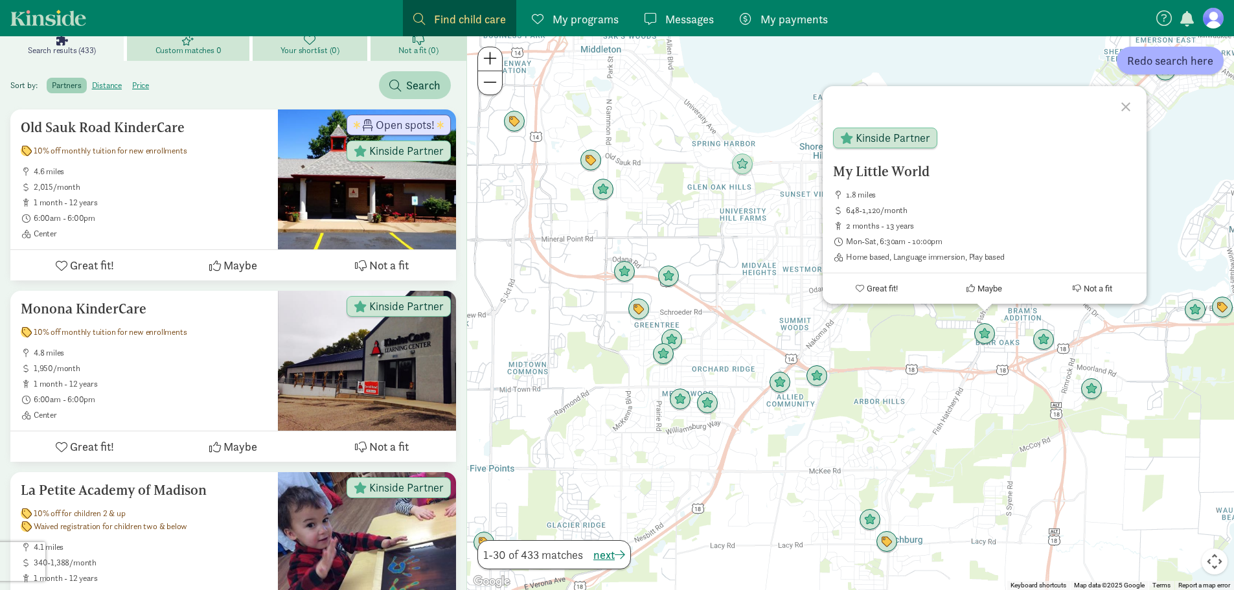
drag, startPoint x: 871, startPoint y: 168, endPoint x: 1103, endPoint y: 216, distance: 237.5
click at [1103, 216] on ul "1.8 miles 648-1,120/month 2 months - 13 years Mon-Sat, 6:30am - 10:00pm Home ba…" at bounding box center [984, 226] width 303 height 73
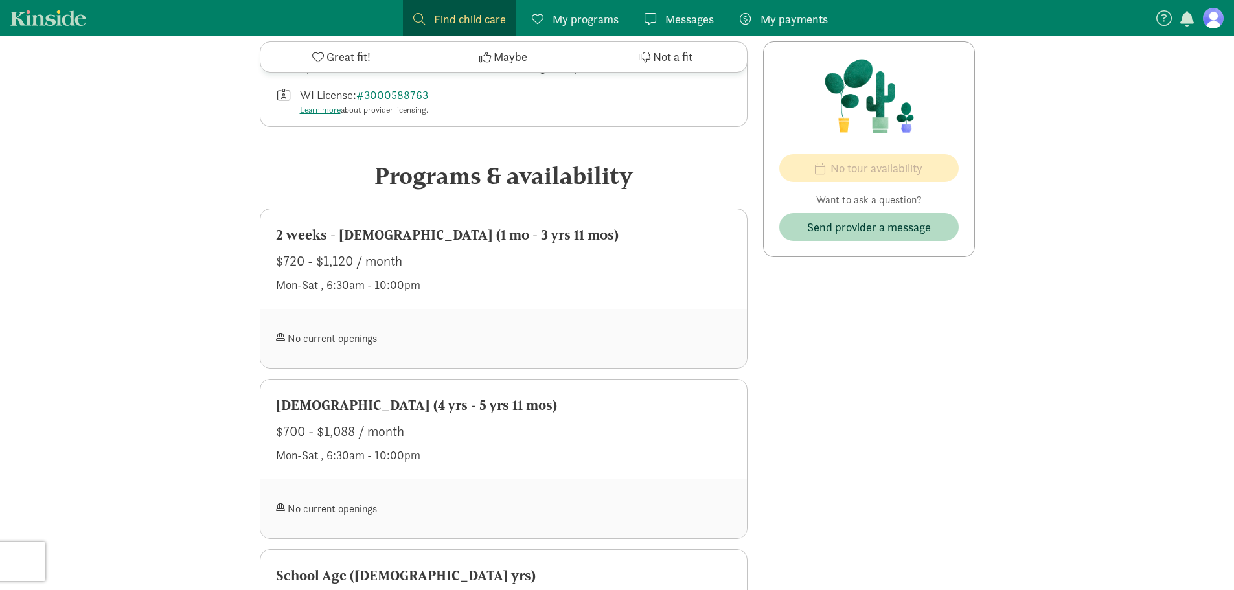
scroll to position [532, 0]
drag, startPoint x: 355, startPoint y: 262, endPoint x: 273, endPoint y: 262, distance: 81.6
click at [273, 262] on div "2 weeks - 3 years old (1 mo - 3 yrs 11 mos) $720 - $1,120 / month Mon-Sat , 6:3…" at bounding box center [503, 260] width 487 height 100
copy div "$720 - $1,120"
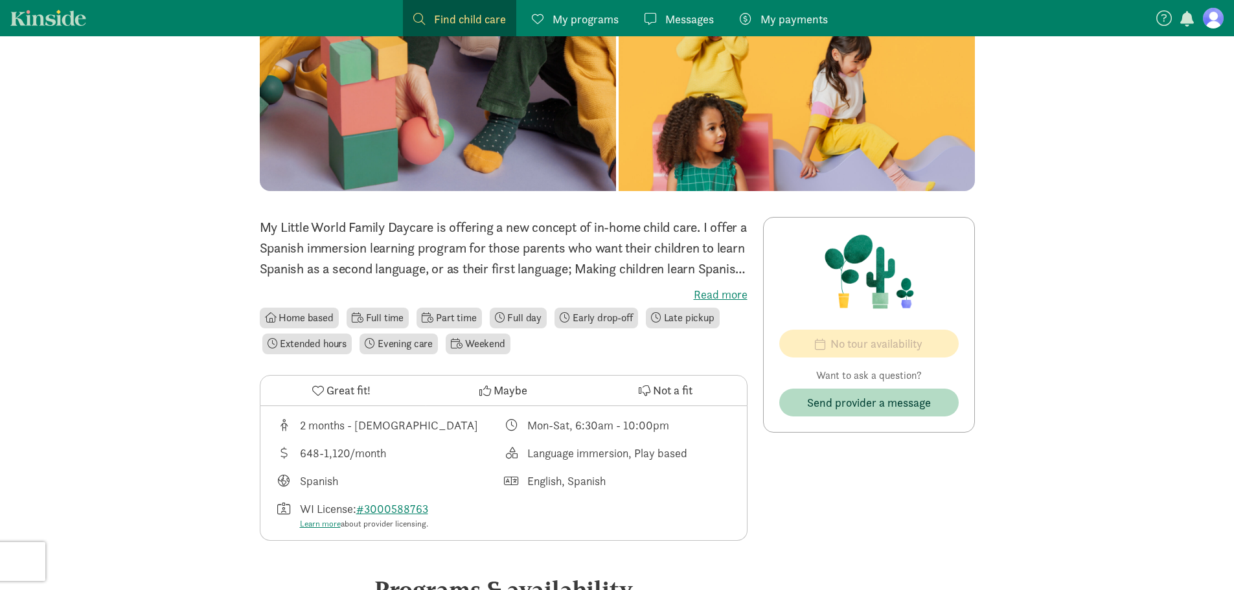
scroll to position [119, 0]
drag, startPoint x: 677, startPoint y: 428, endPoint x: 577, endPoint y: 430, distance: 100.4
click at [577, 430] on div "Mon-Sat, 6:30am - 10:00pm" at bounding box center [617, 424] width 228 height 17
copy div "6:30am - 10:00pm"
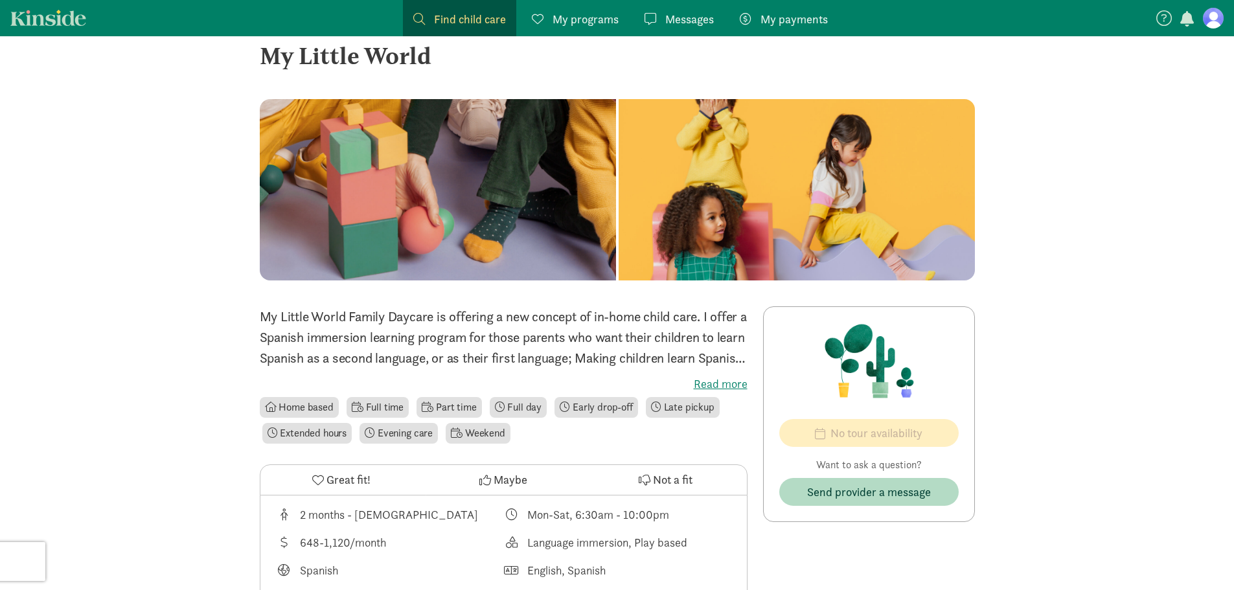
scroll to position [30, 0]
click at [704, 380] on label "Read more" at bounding box center [504, 384] width 488 height 16
click at [0, 0] on input "Read more" at bounding box center [0, 0] width 0 height 0
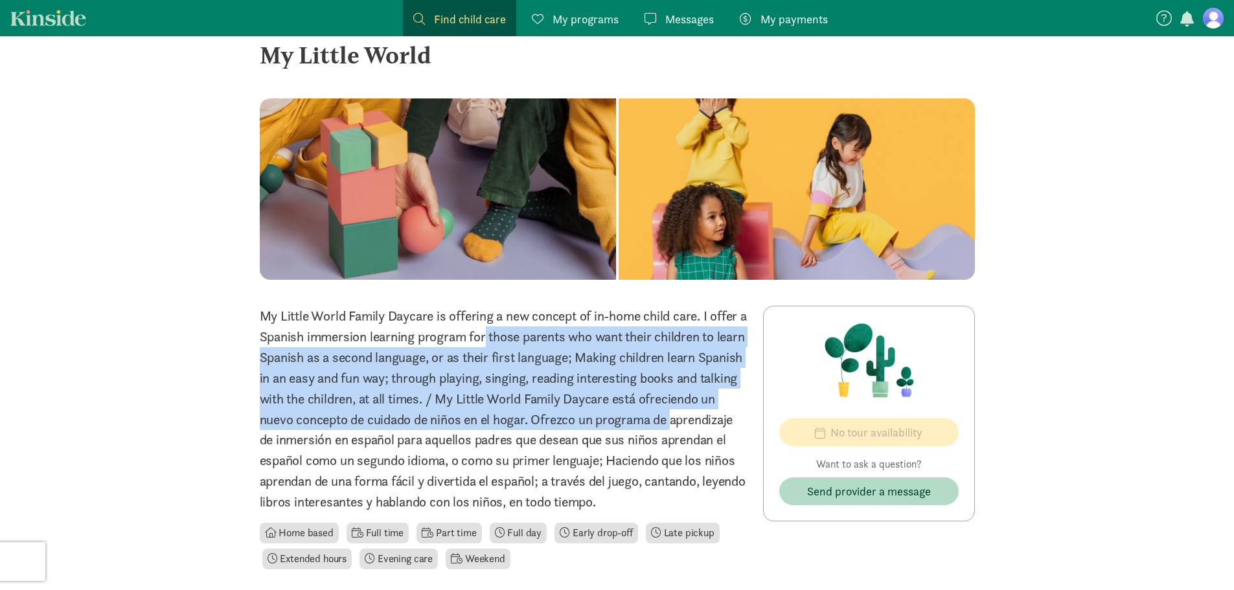
drag, startPoint x: 415, startPoint y: 337, endPoint x: 612, endPoint y: 422, distance: 213.9
click at [612, 422] on p "My Little World Family Daycare is offering a new concept of in-home child care.…" at bounding box center [504, 409] width 488 height 207
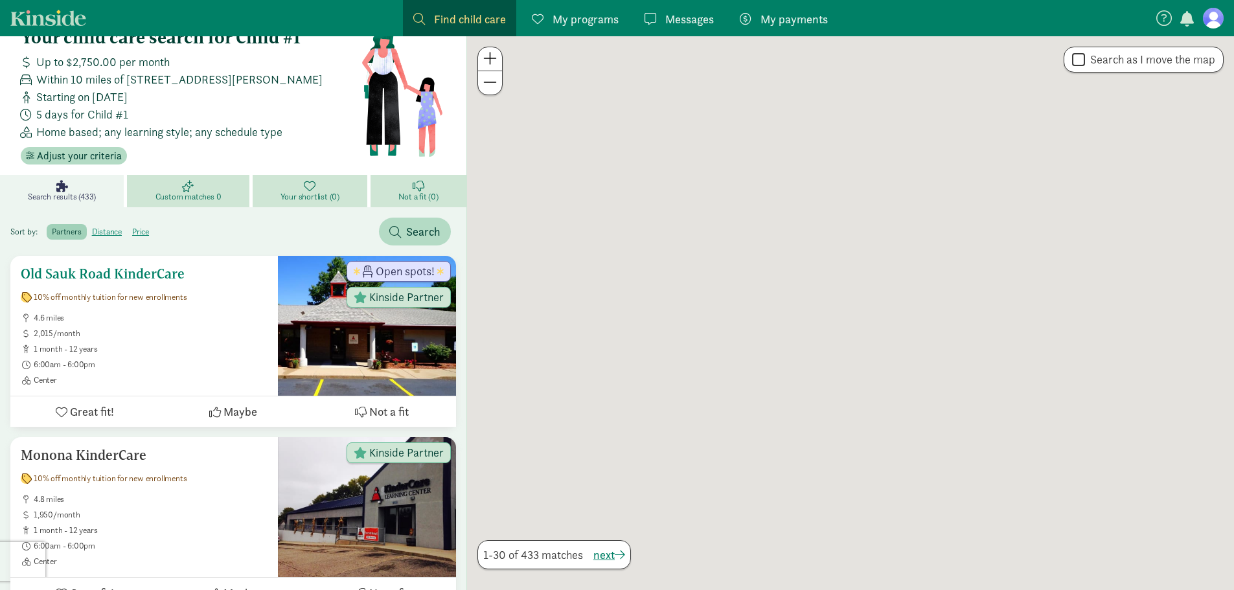
scroll to position [176, 0]
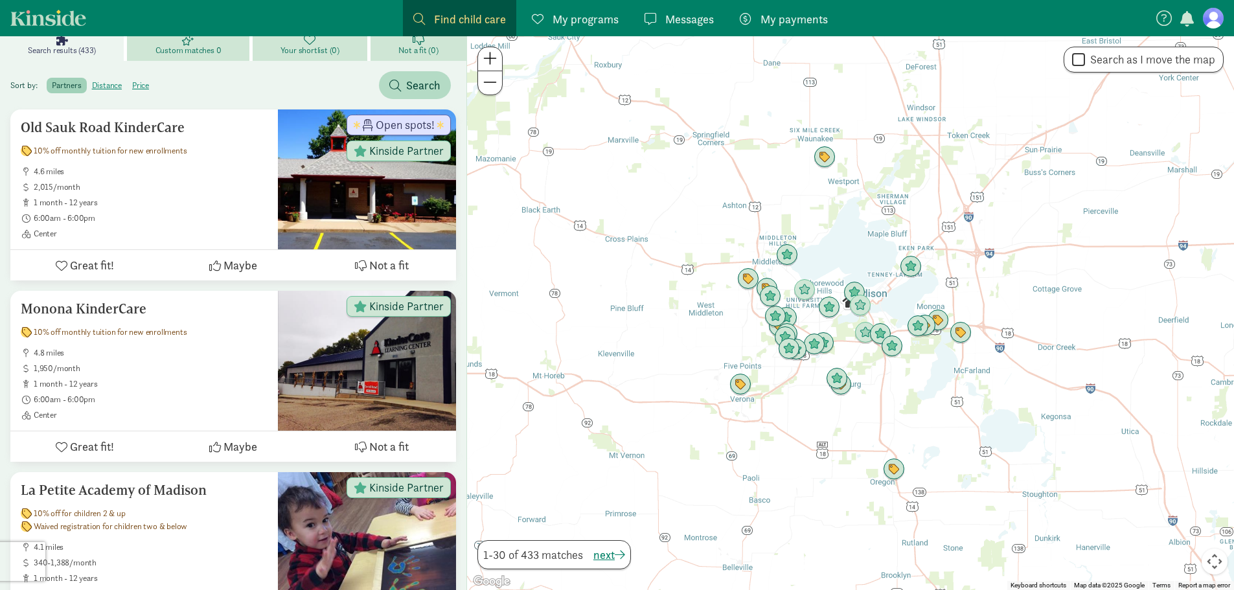
click at [866, 371] on div at bounding box center [850, 313] width 767 height 554
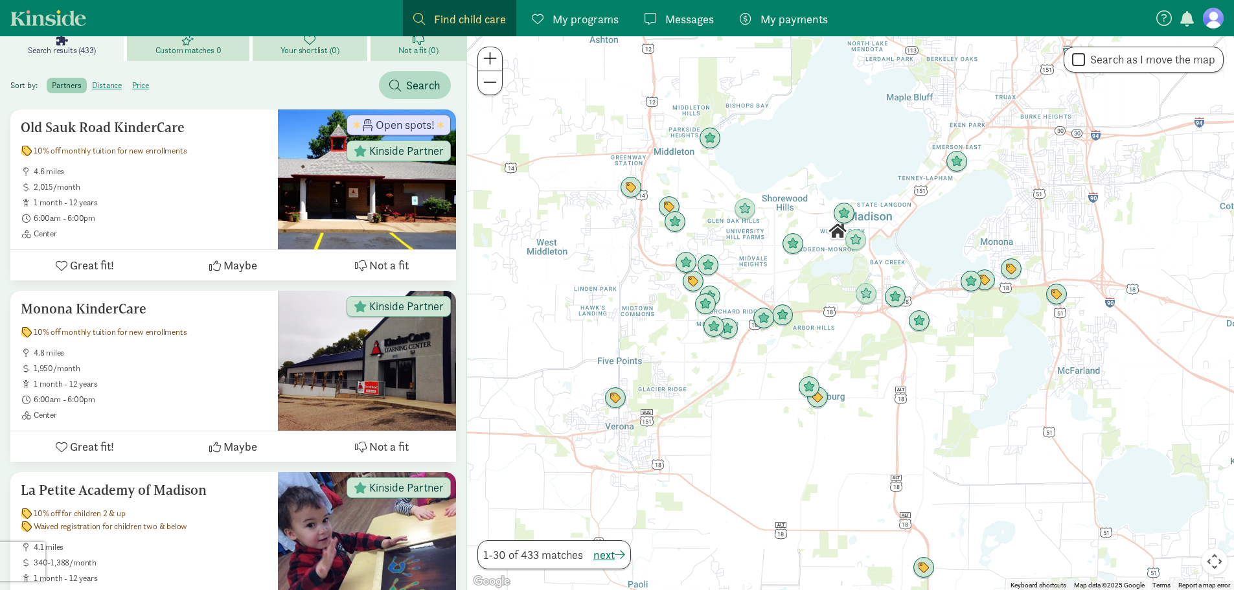
click at [856, 339] on div at bounding box center [850, 313] width 767 height 554
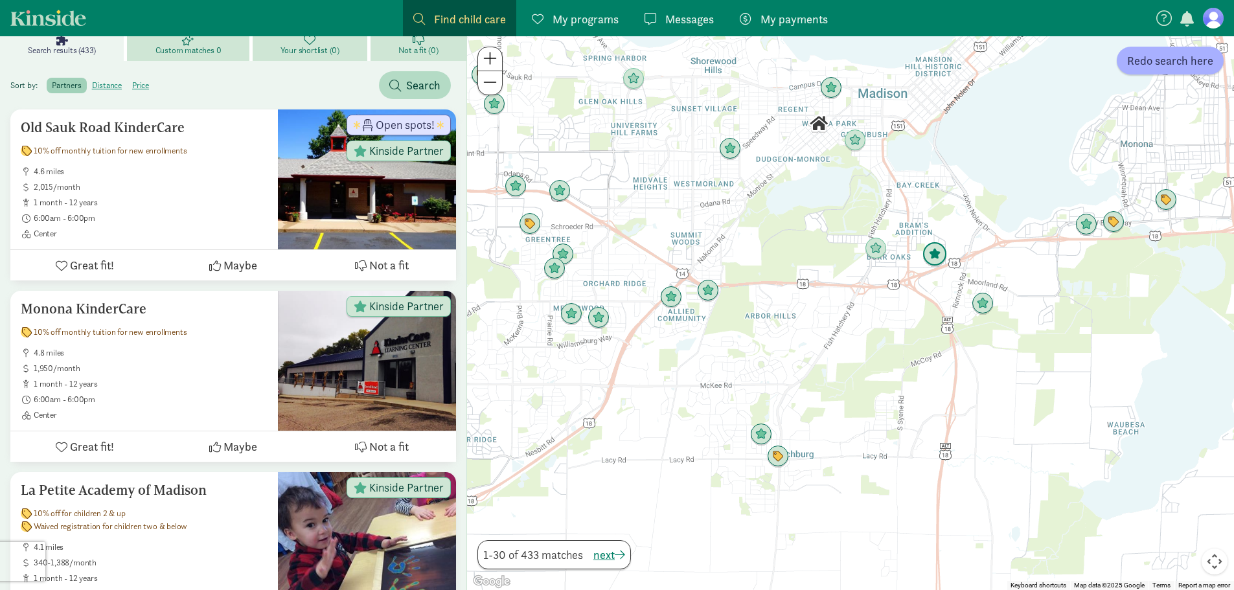
click at [936, 257] on img "Click to see details" at bounding box center [935, 254] width 25 height 25
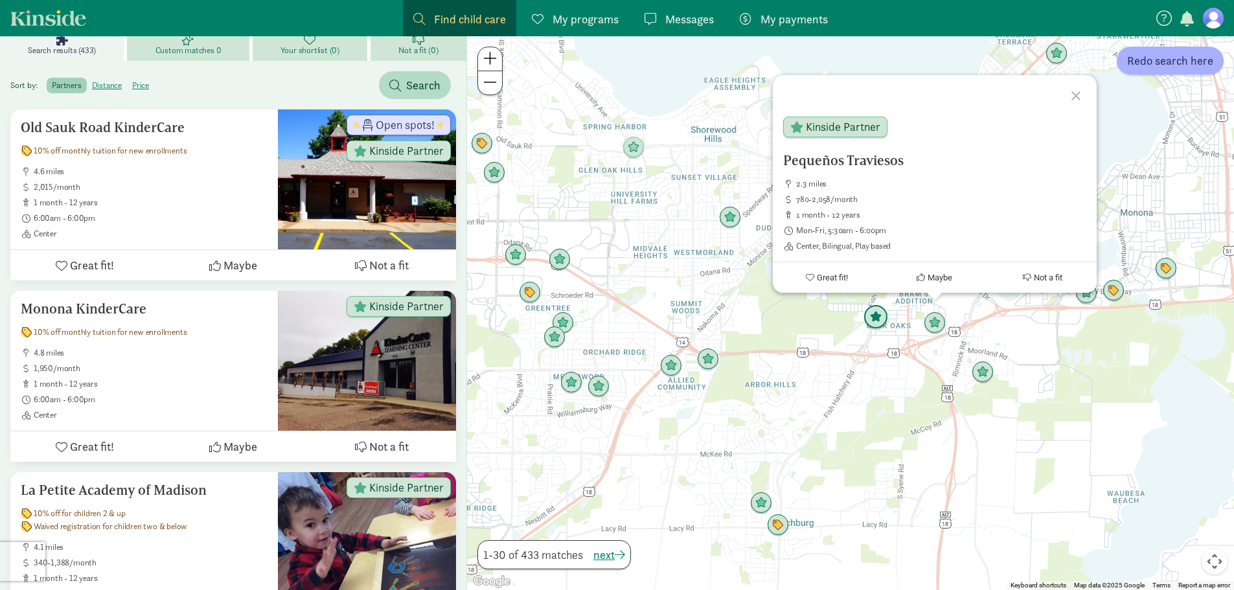
click at [873, 321] on img "Click to see details" at bounding box center [876, 317] width 25 height 25
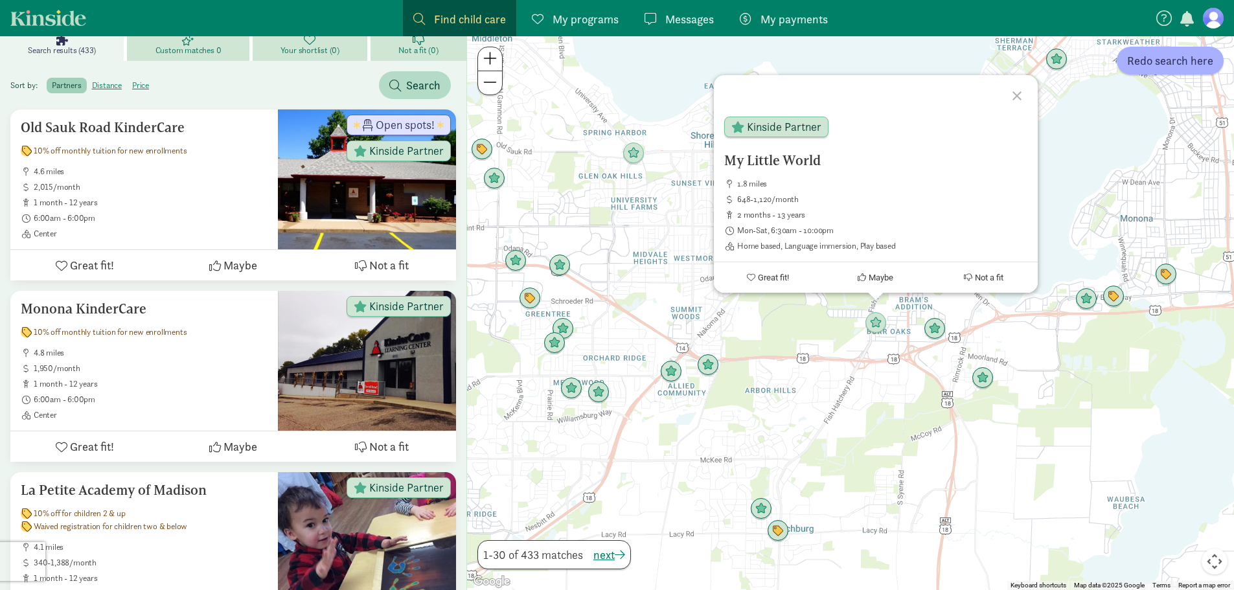
click at [677, 257] on div "To navigate, press the arrow keys. My Little World 1.8 miles 648-1,120/month 2 …" at bounding box center [850, 313] width 767 height 554
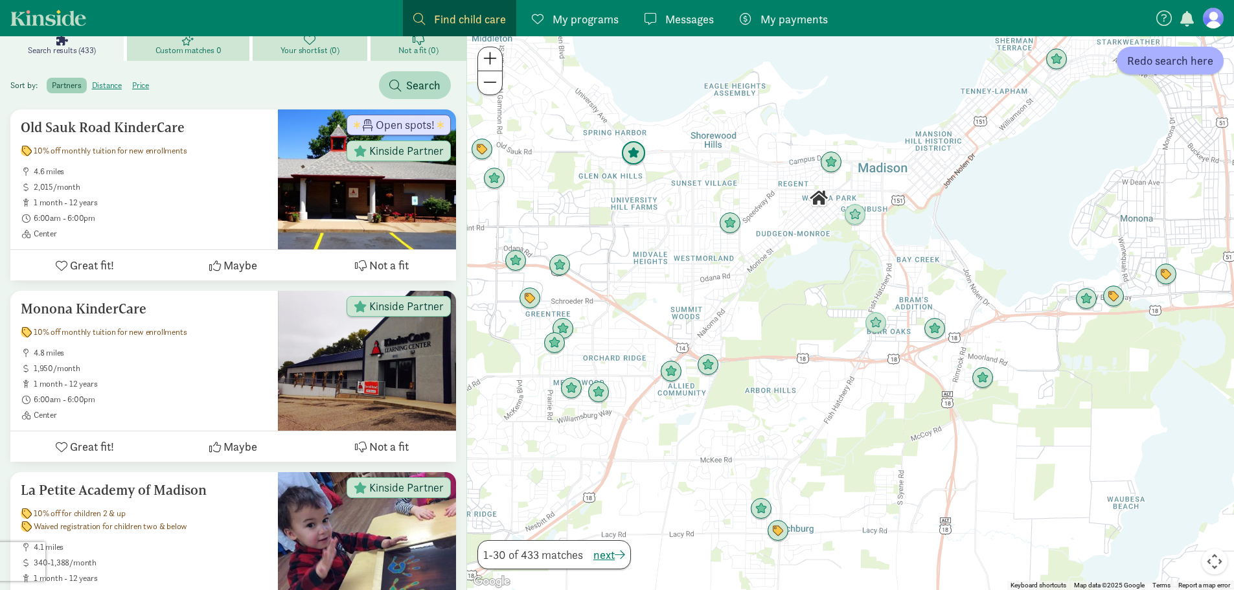
click at [628, 152] on img "Click to see details" at bounding box center [633, 153] width 25 height 25
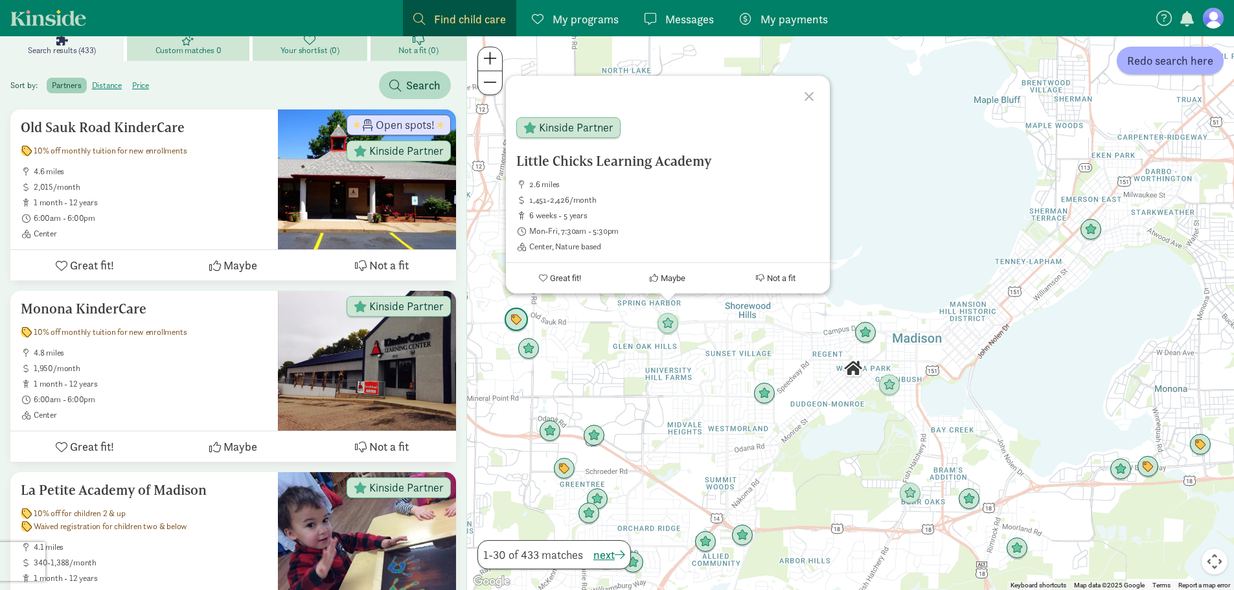
click at [512, 325] on img "Click to see details" at bounding box center [516, 320] width 25 height 25
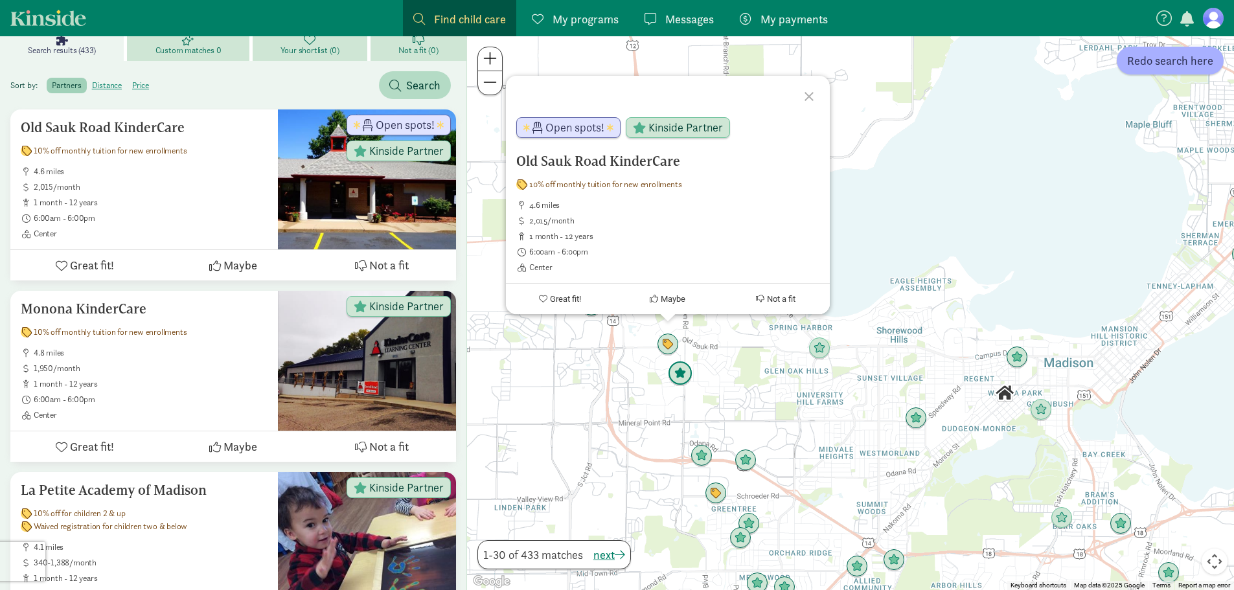
click at [680, 380] on img "Click to see details" at bounding box center [680, 374] width 25 height 25
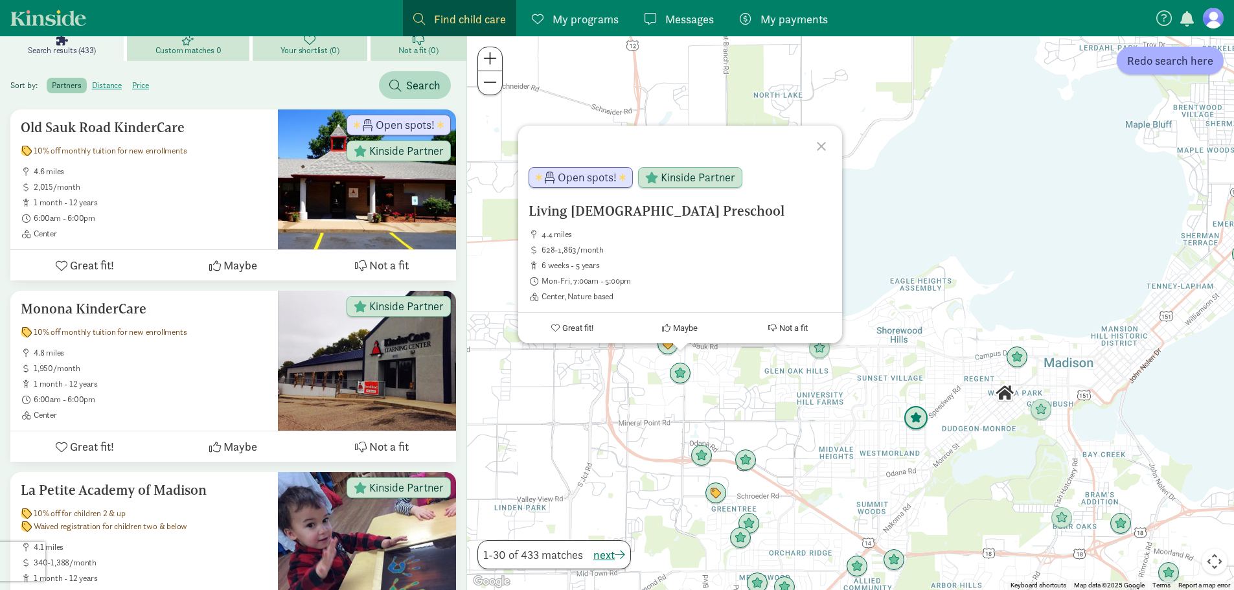
click at [920, 417] on img "Click to see details" at bounding box center [916, 418] width 25 height 25
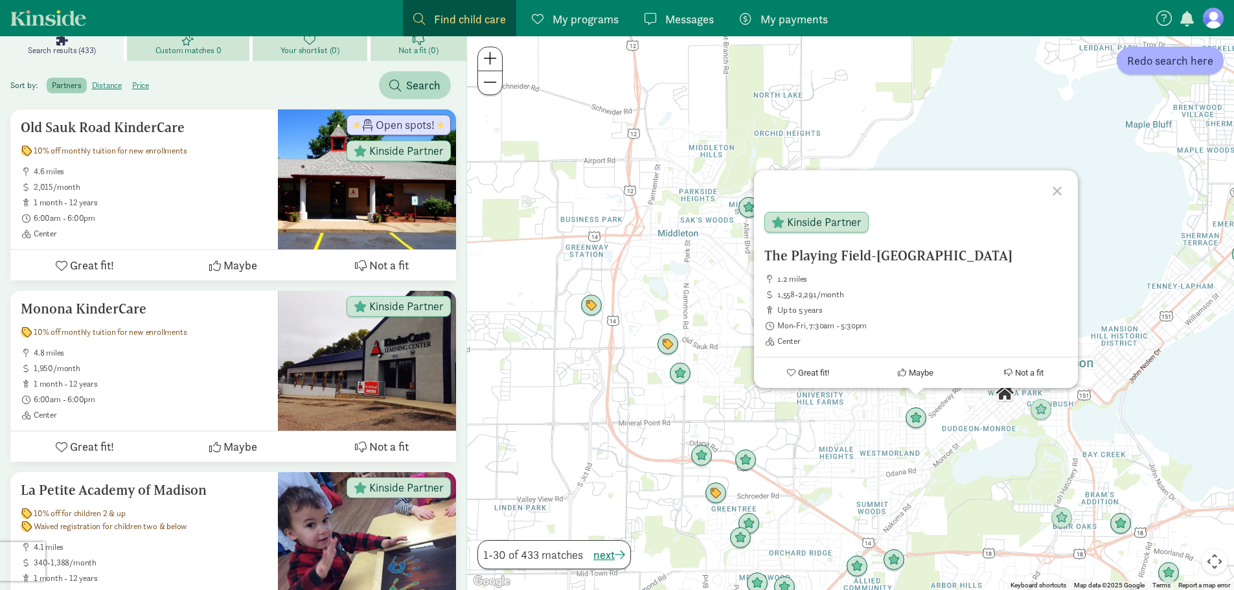
click at [848, 435] on div "To navigate, press the arrow keys. The Playing Field-Midtown 1.2 miles 1,558-2,…" at bounding box center [850, 313] width 767 height 554
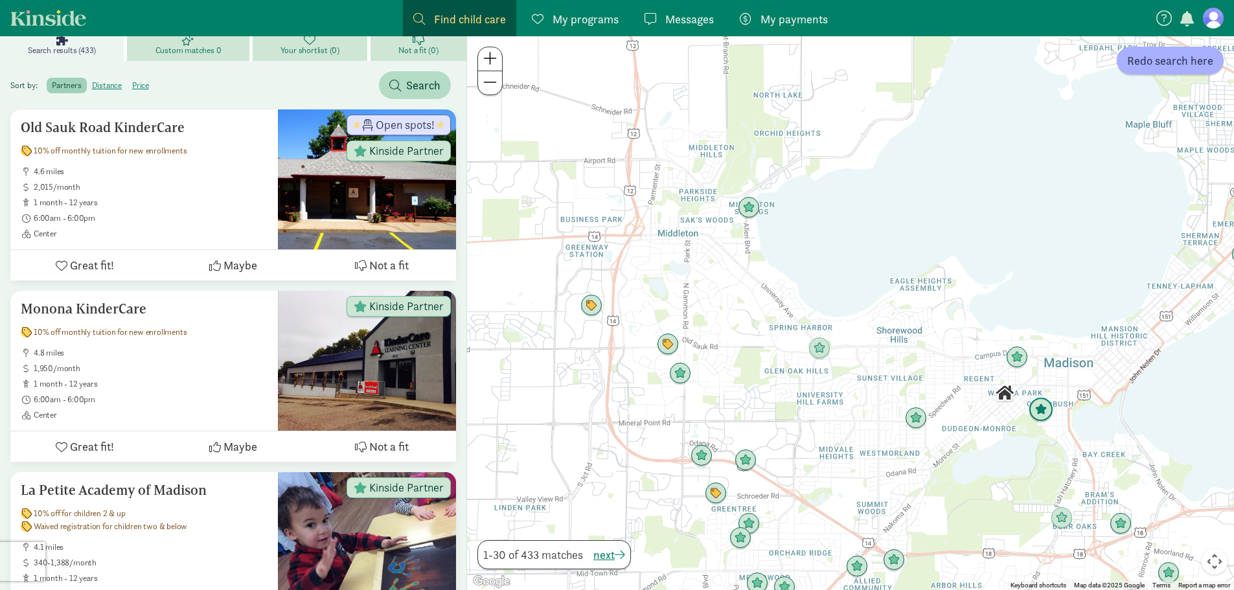
click at [1036, 418] on img "Click to see details" at bounding box center [1041, 410] width 25 height 25
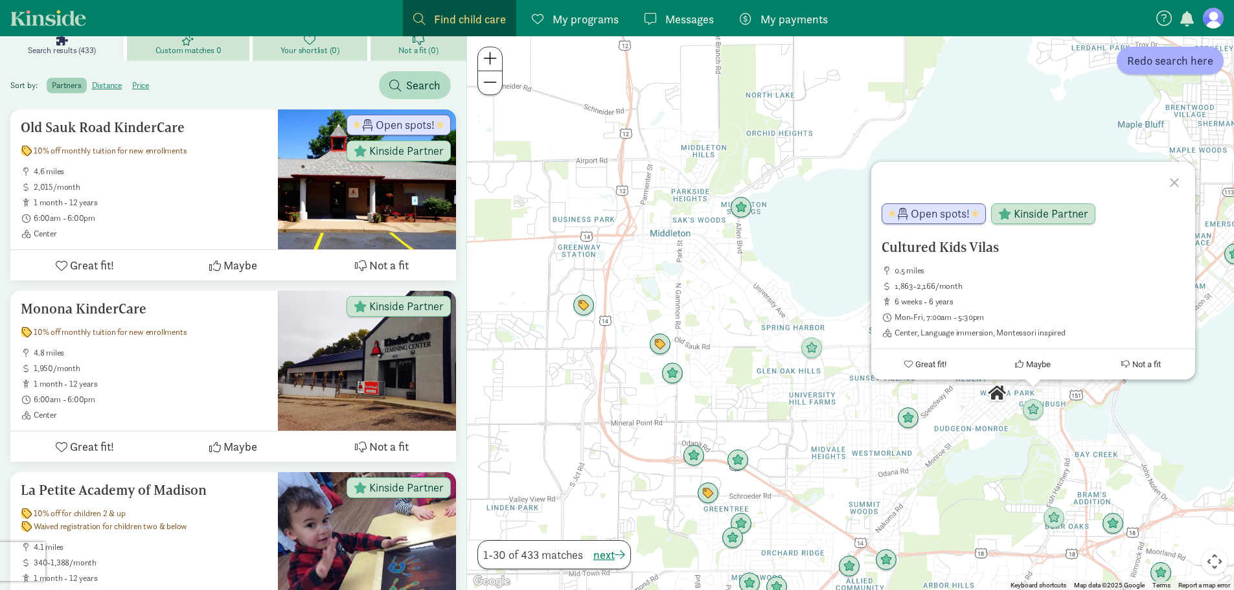
click at [973, 419] on div "Cultured Kids Vilas 0.5 miles 1,863-2,166/month 6 weeks - 6 years Mon-Fri, 7:00…" at bounding box center [850, 313] width 767 height 554
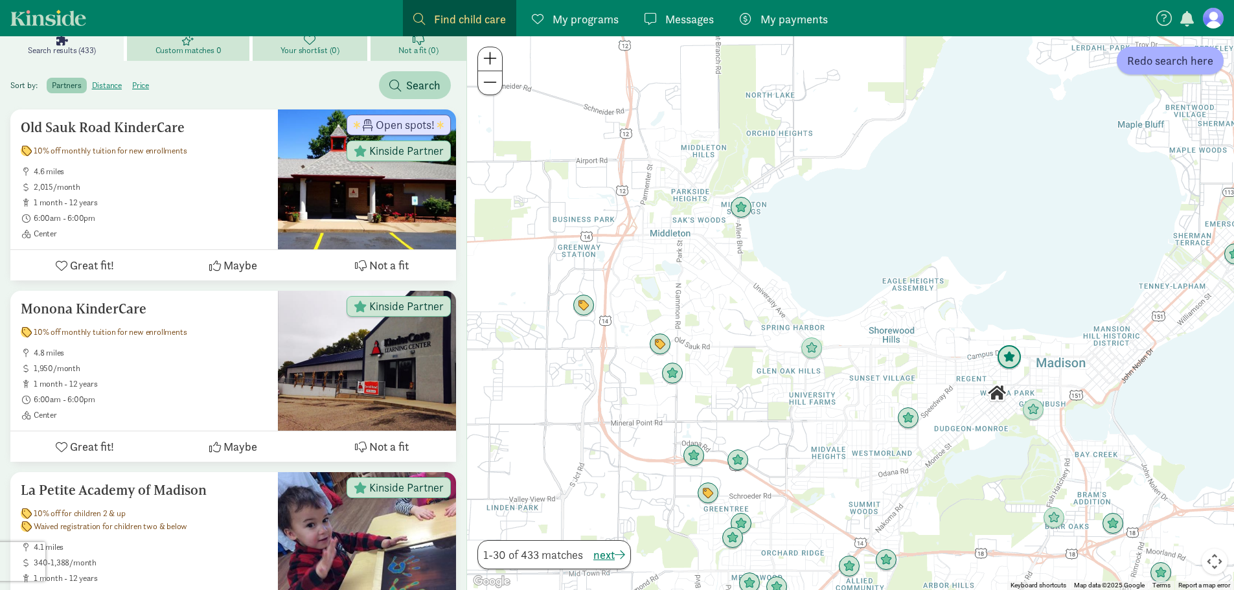
click at [1002, 358] on img "Click to see details" at bounding box center [1009, 357] width 25 height 25
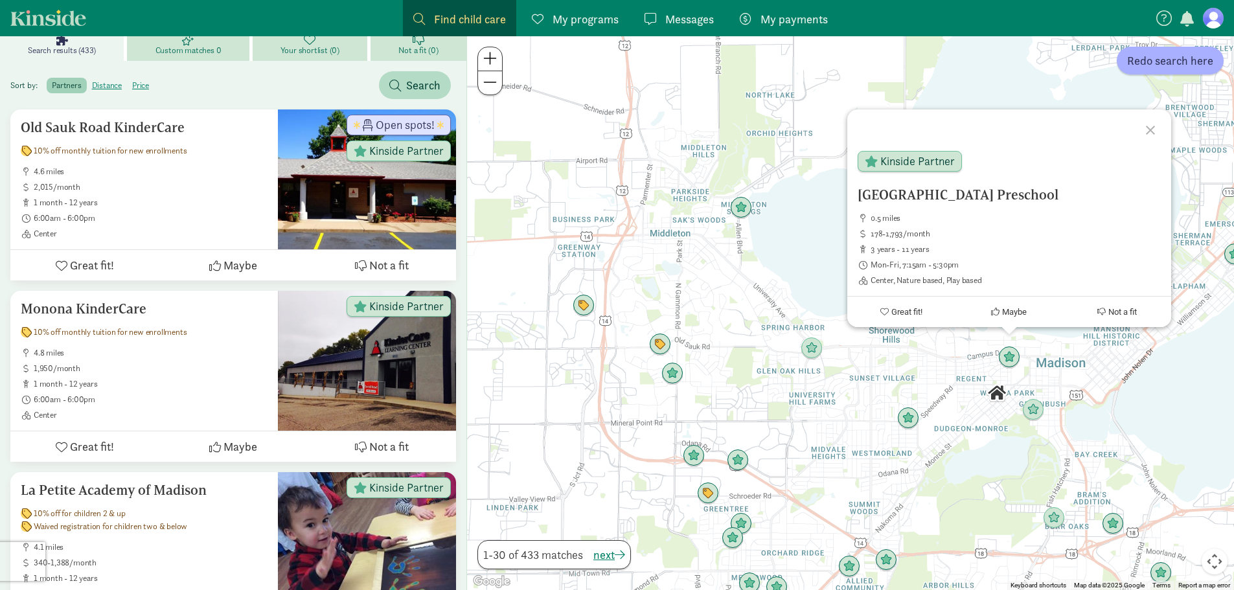
click at [923, 388] on div "University Avenue Discovery Center Preschool 0.5 miles 178-1,793/month 3 years …" at bounding box center [850, 313] width 767 height 554
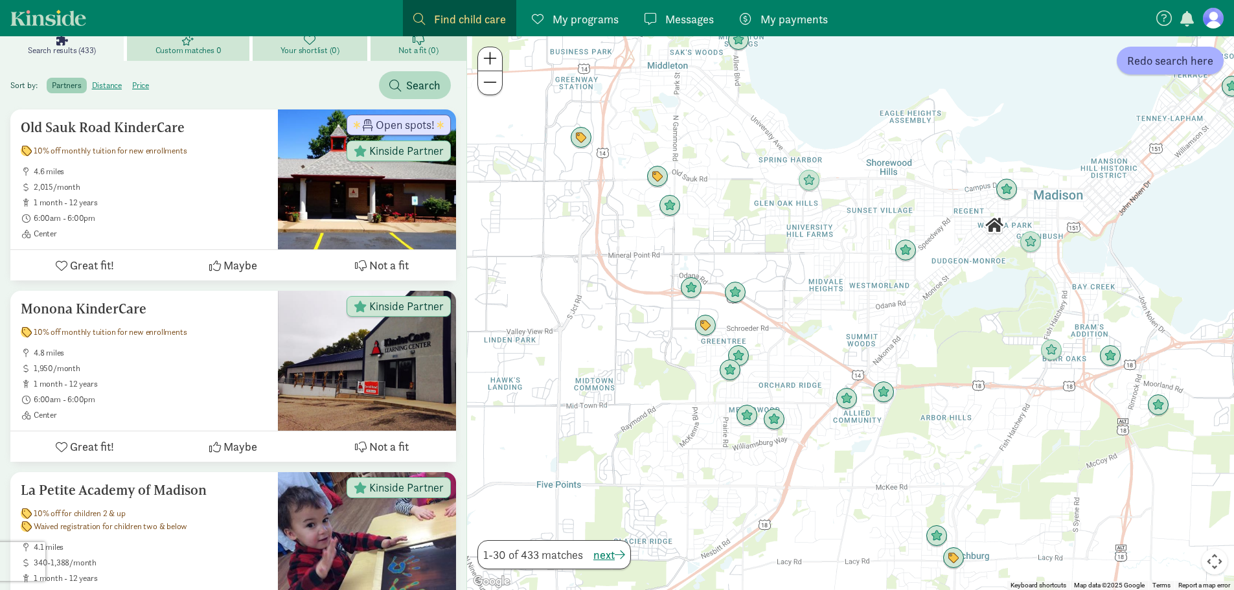
drag, startPoint x: 814, startPoint y: 402, endPoint x: 812, endPoint y: 233, distance: 168.5
click at [812, 233] on div at bounding box center [850, 313] width 767 height 554
click at [741, 304] on img "Click to see details" at bounding box center [735, 293] width 25 height 25
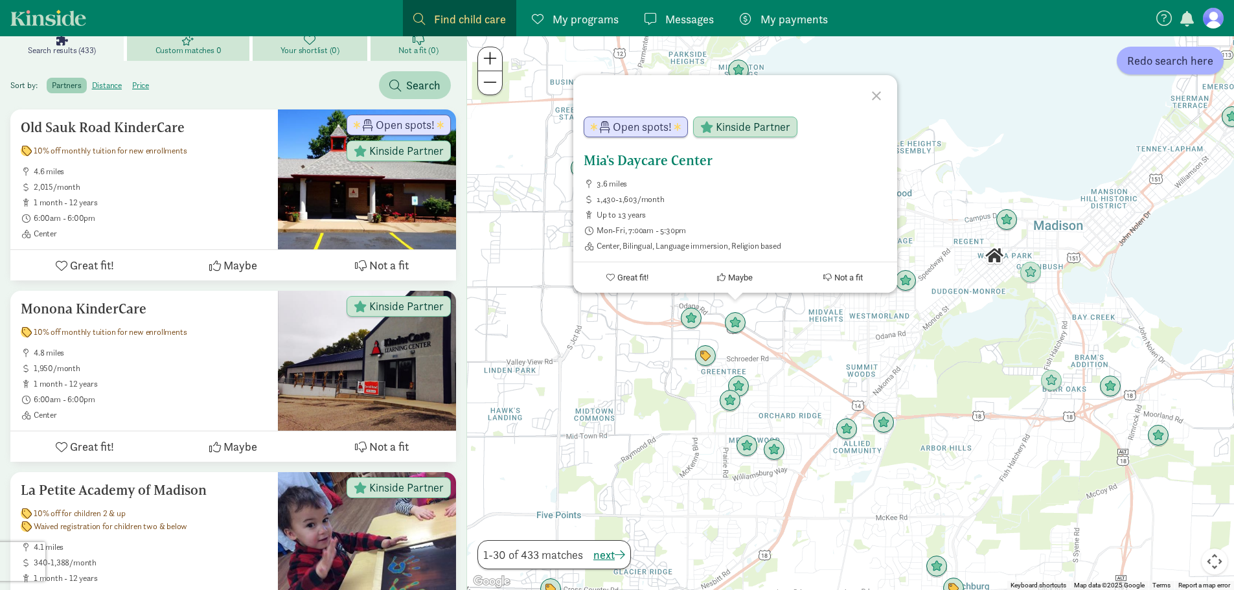
click at [658, 158] on h5 "Mia's Daycare Center" at bounding box center [735, 161] width 303 height 16
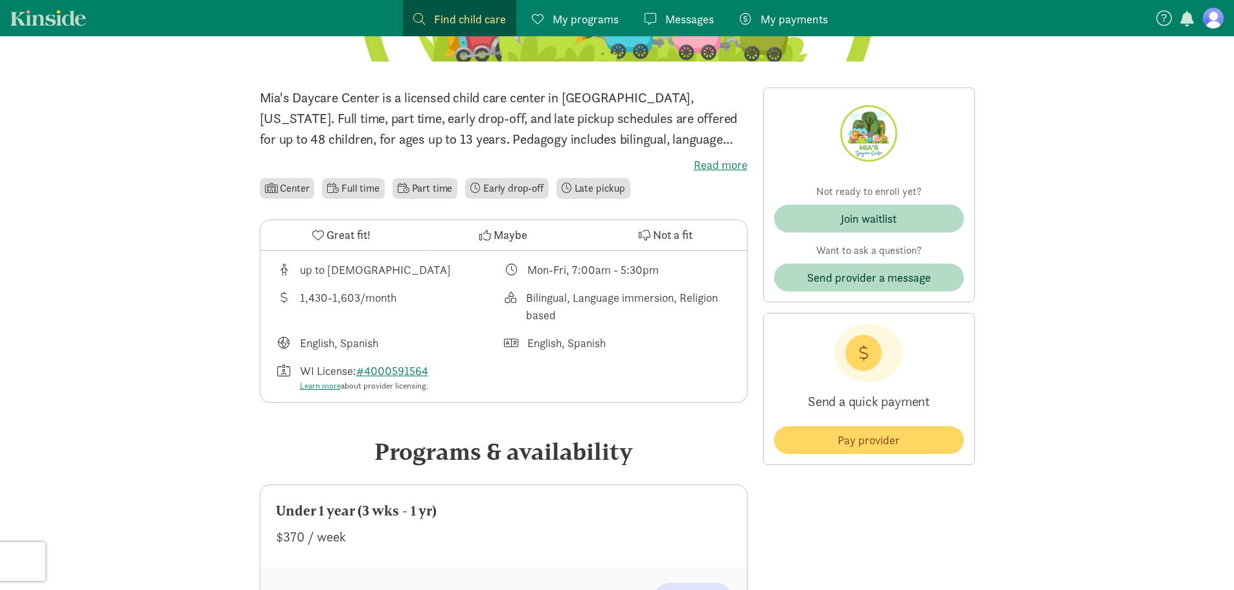
scroll to position [247, 0]
drag, startPoint x: 402, startPoint y: 294, endPoint x: 298, endPoint y: 294, distance: 104.3
click at [298, 294] on div "1,430-1,603/month" at bounding box center [390, 307] width 228 height 35
copy div "1,430-1,603/month"
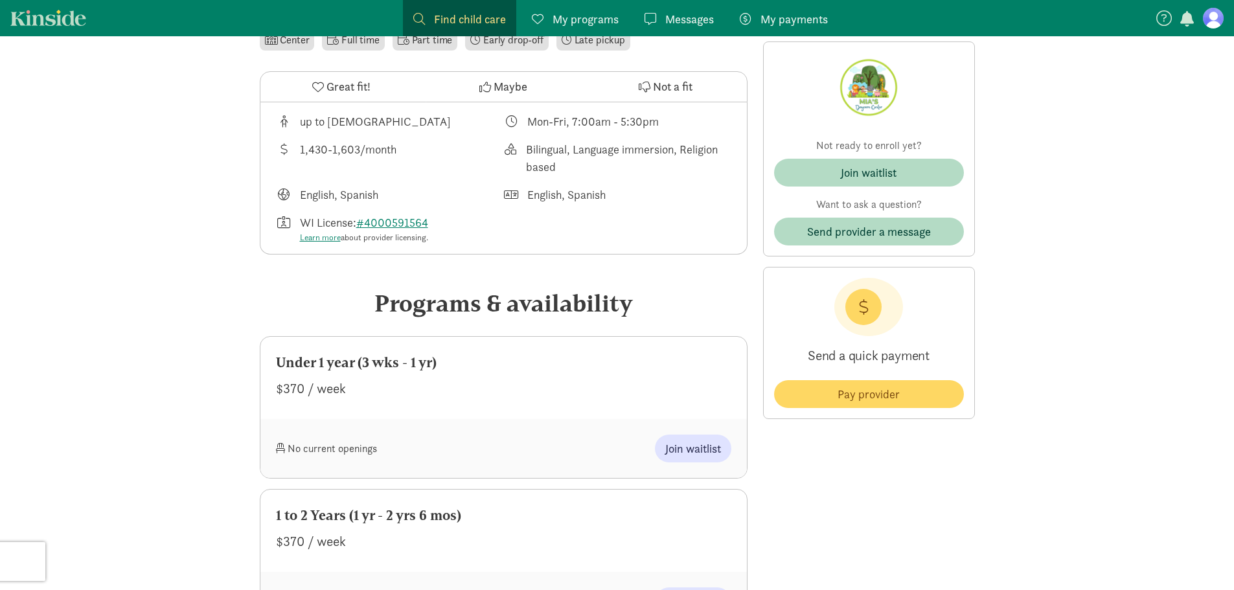
scroll to position [396, 0]
drag, startPoint x: 347, startPoint y: 386, endPoint x: 273, endPoint y: 389, distance: 74.6
click at [273, 389] on div "Under 1 year (3 wks - 1 yr) $370 / week" at bounding box center [503, 379] width 487 height 82
copy div "$370 / week"
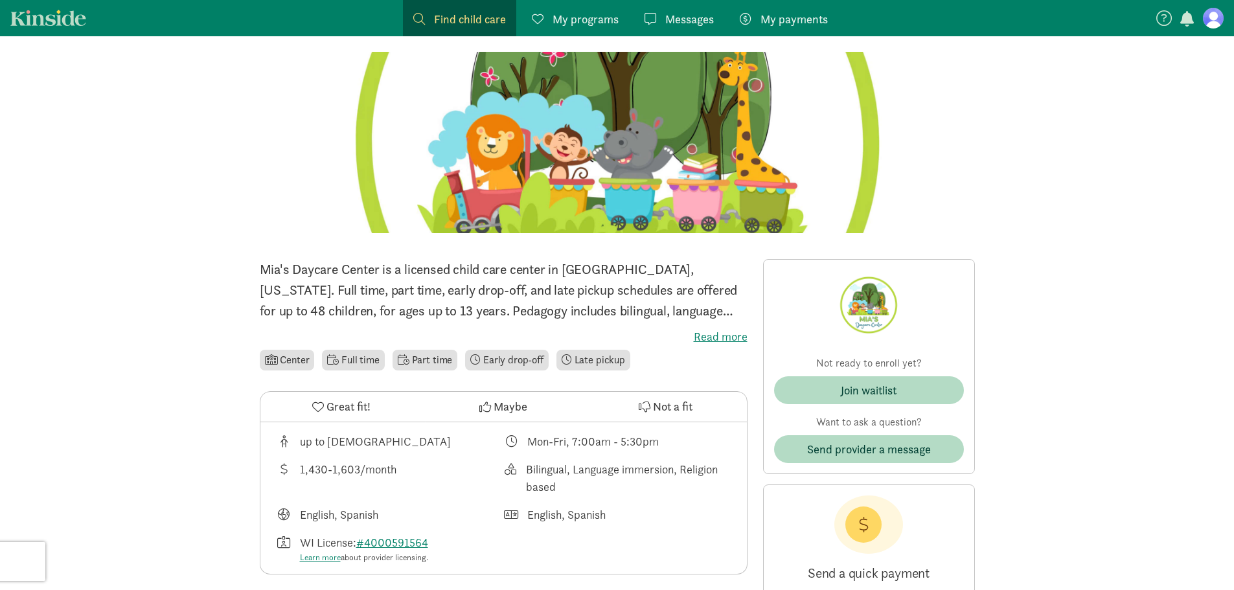
scroll to position [76, 0]
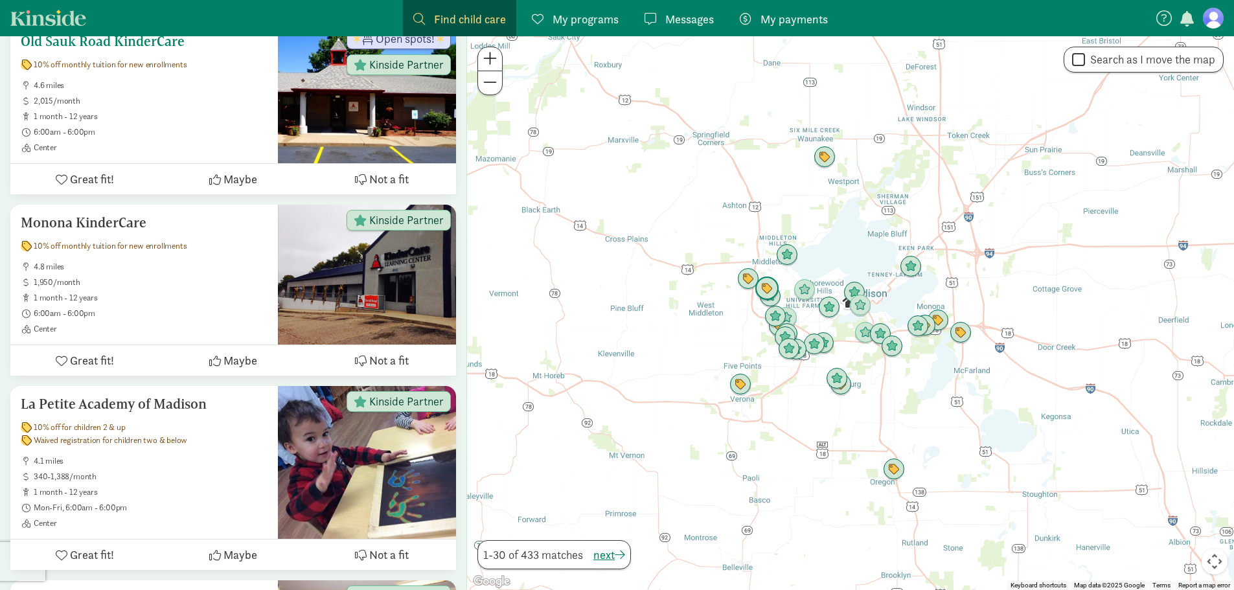
scroll to position [262, 0]
click at [860, 361] on div at bounding box center [850, 313] width 767 height 554
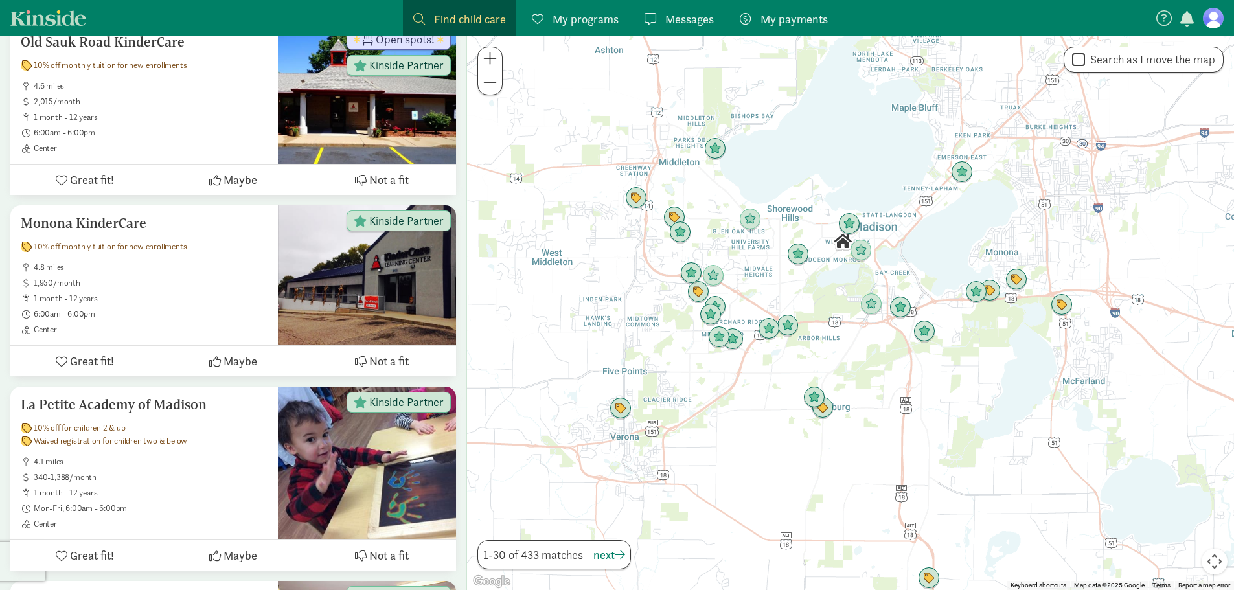
click at [814, 313] on div at bounding box center [850, 313] width 767 height 554
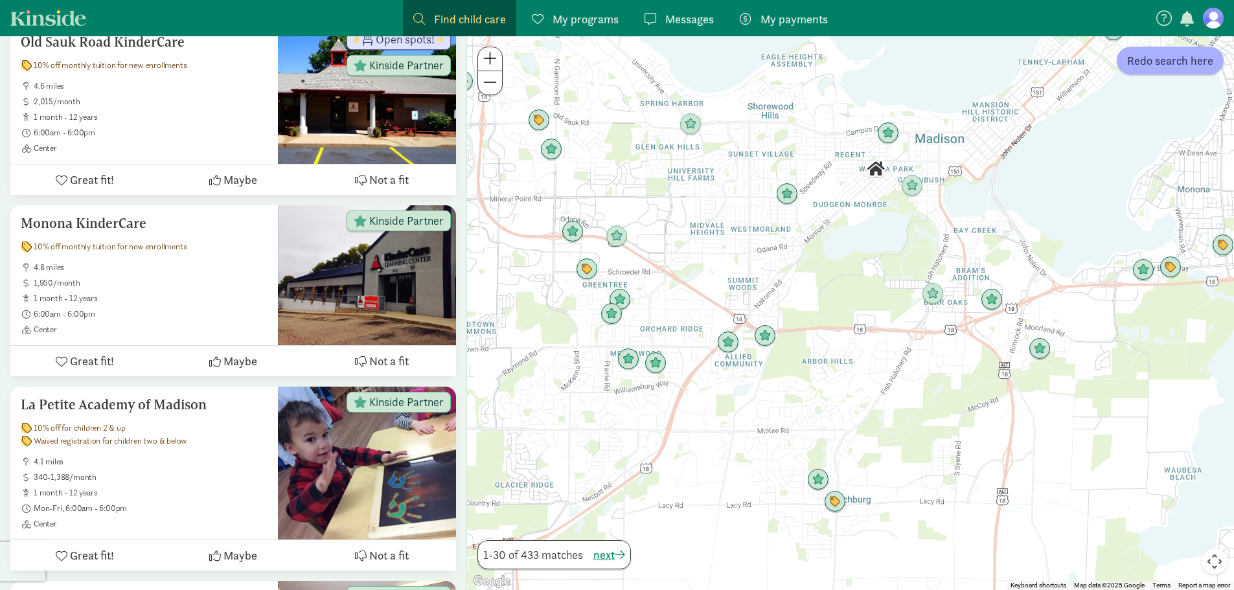
drag, startPoint x: 608, startPoint y: 172, endPoint x: 736, endPoint y: 183, distance: 128.2
click at [736, 183] on div at bounding box center [850, 313] width 767 height 554
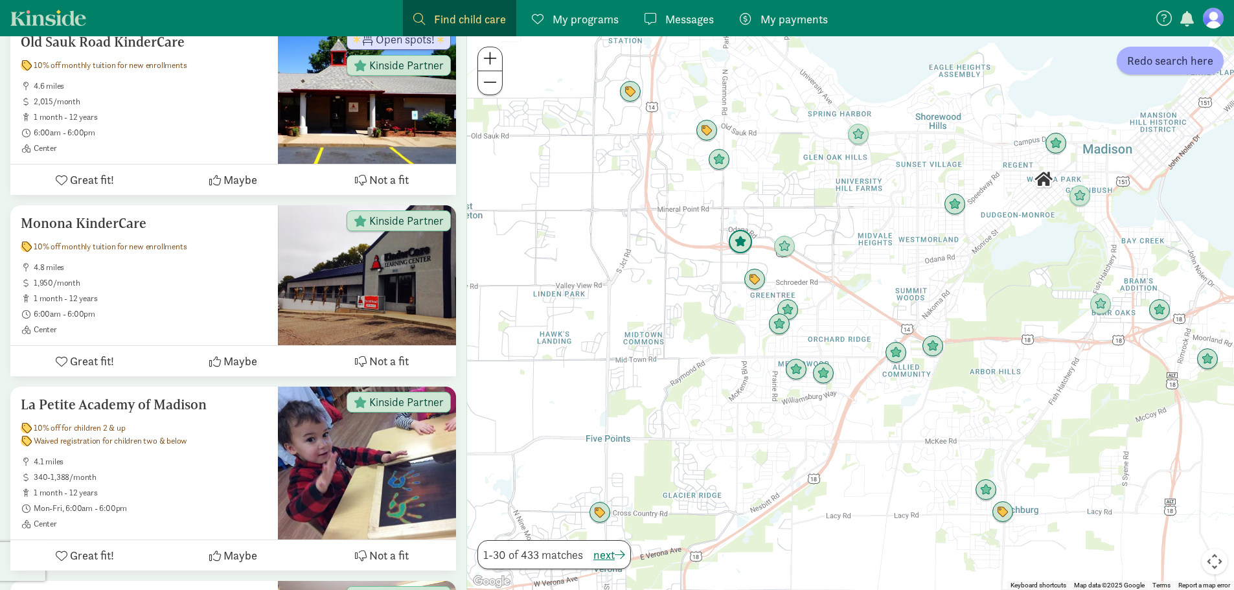
click at [739, 242] on img "Click to see details" at bounding box center [740, 242] width 25 height 25
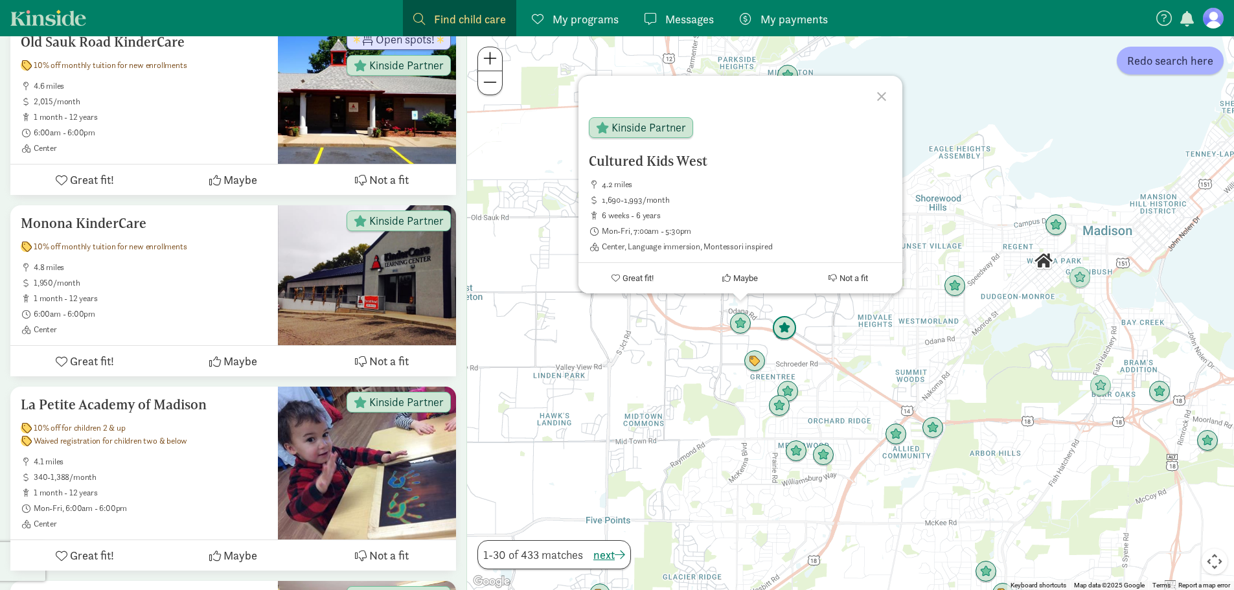
click at [785, 325] on img "Click to see details" at bounding box center [784, 328] width 25 height 25
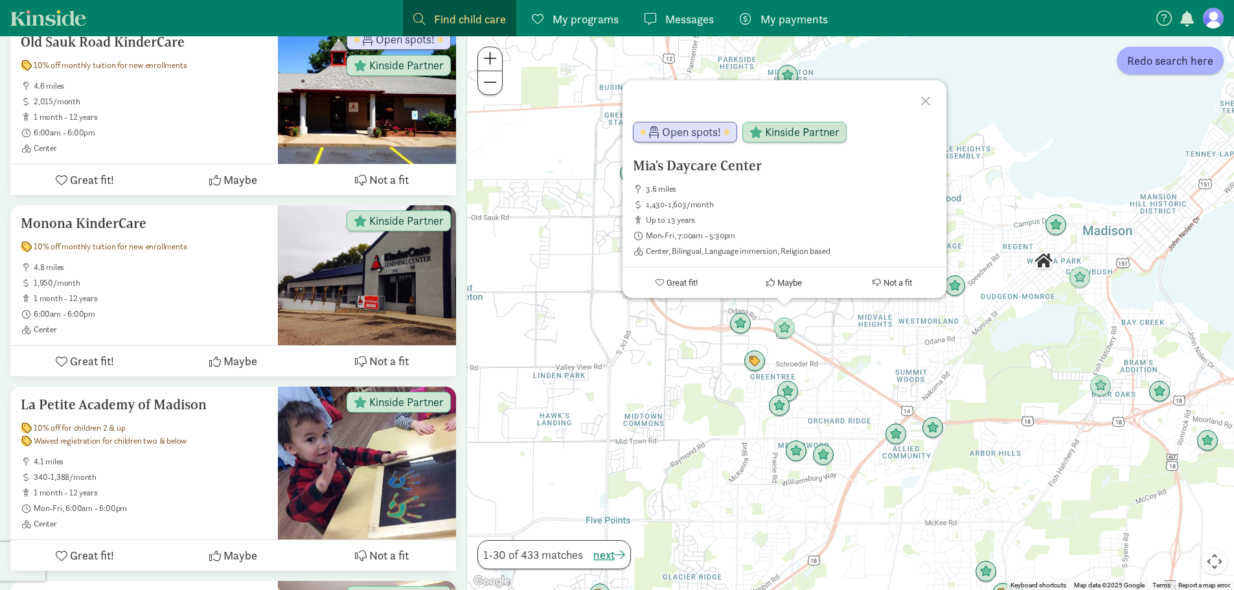
click at [849, 351] on div "To navigate, press the arrow keys. Mia's [GEOGRAPHIC_DATA] 3.6 miles 1,430-1,60…" at bounding box center [850, 313] width 767 height 554
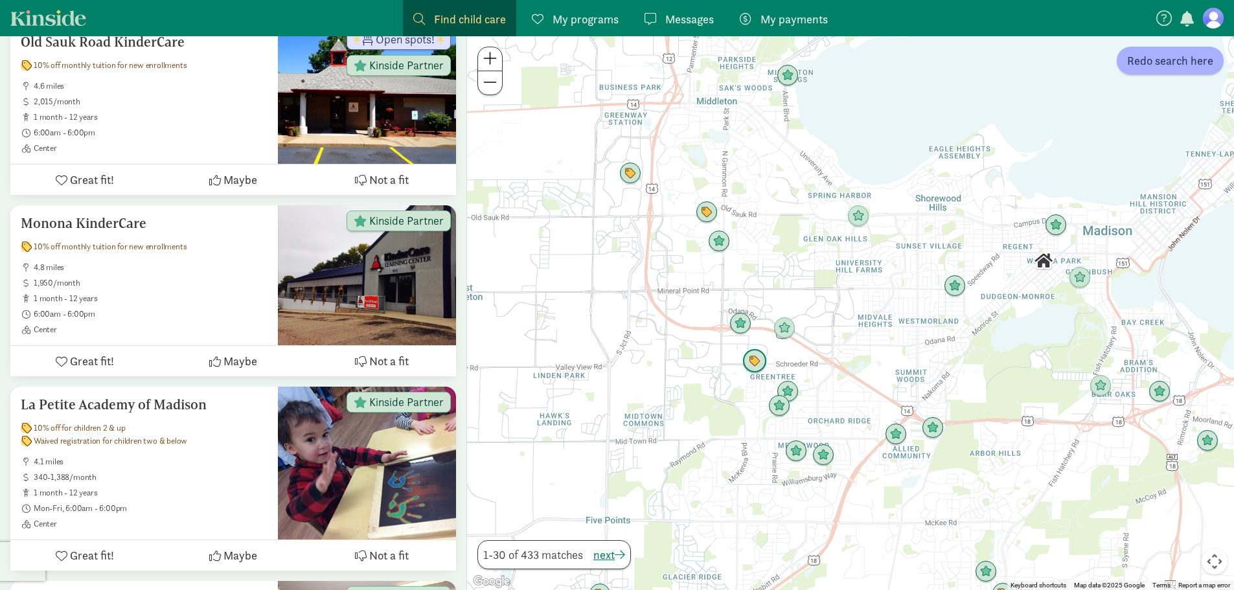
click at [749, 356] on img "Click to see details" at bounding box center [754, 361] width 25 height 25
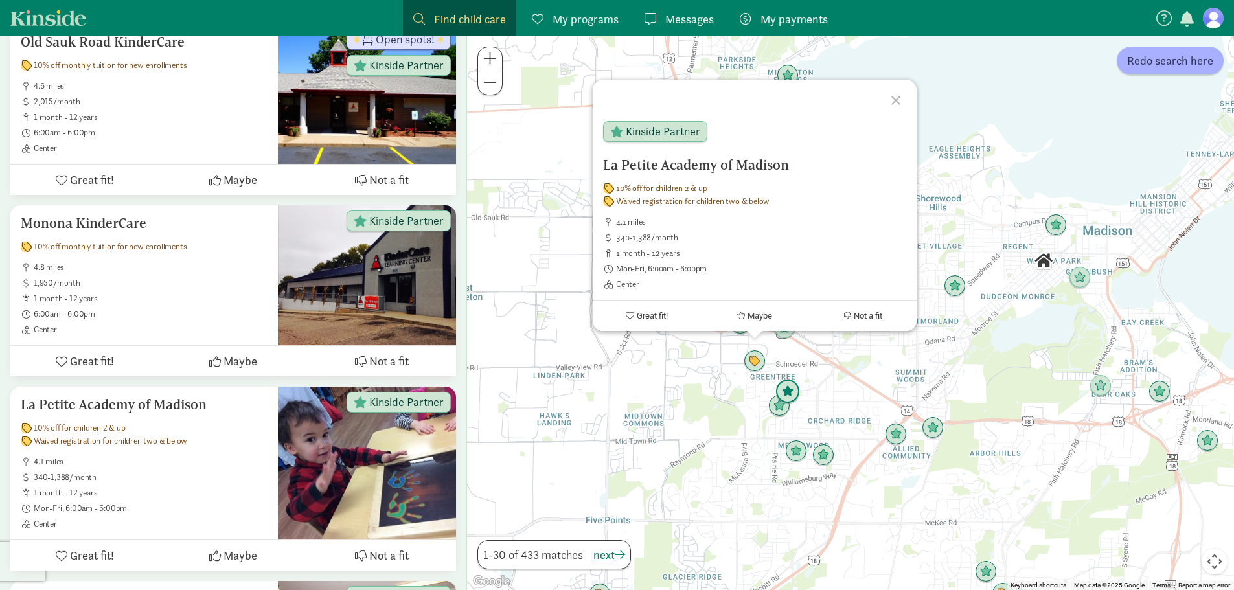
click at [789, 388] on img "Click to see details" at bounding box center [788, 392] width 25 height 25
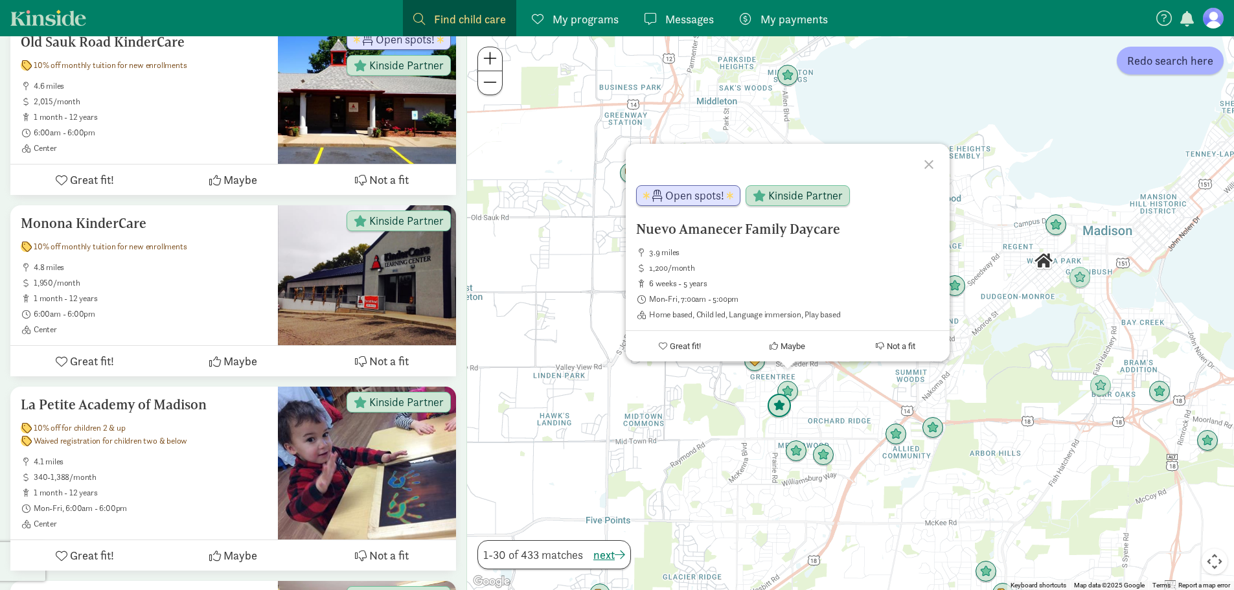
click at [776, 409] on img "Click to see details" at bounding box center [779, 406] width 25 height 25
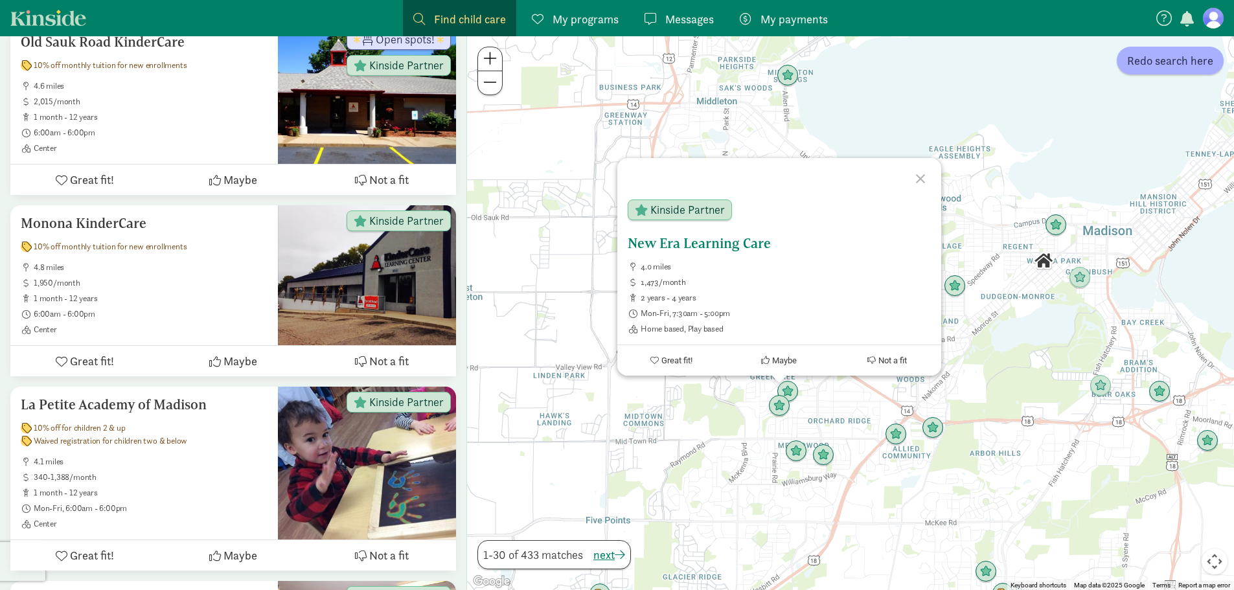
click at [696, 242] on h5 "New Era Learning Care" at bounding box center [779, 244] width 303 height 16
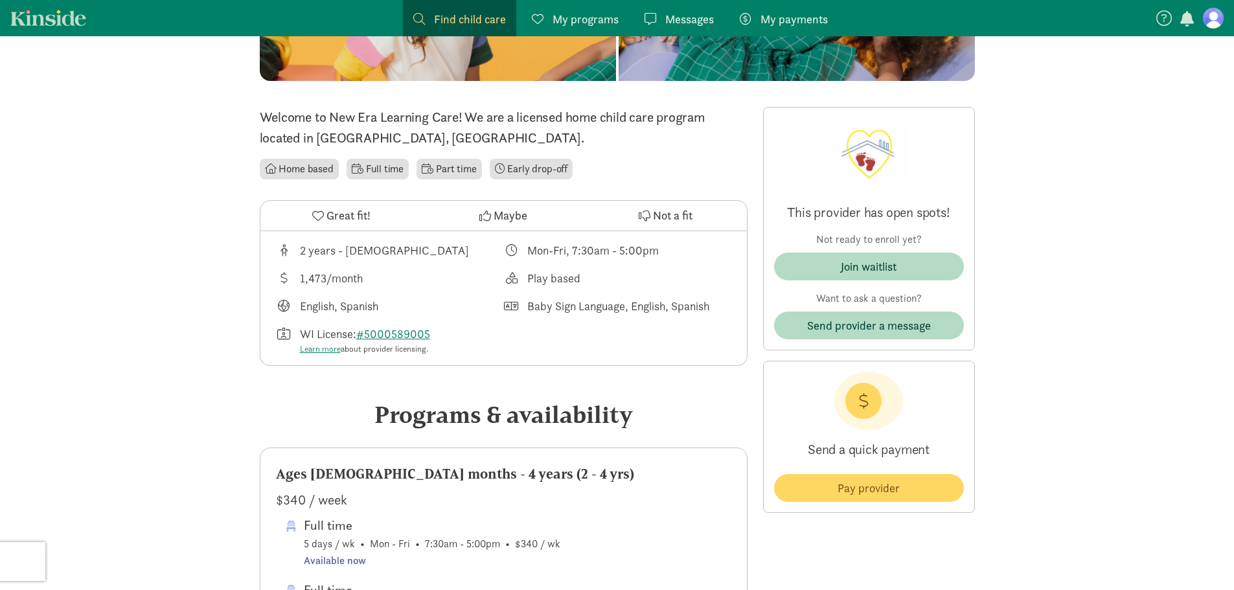
scroll to position [261, 0]
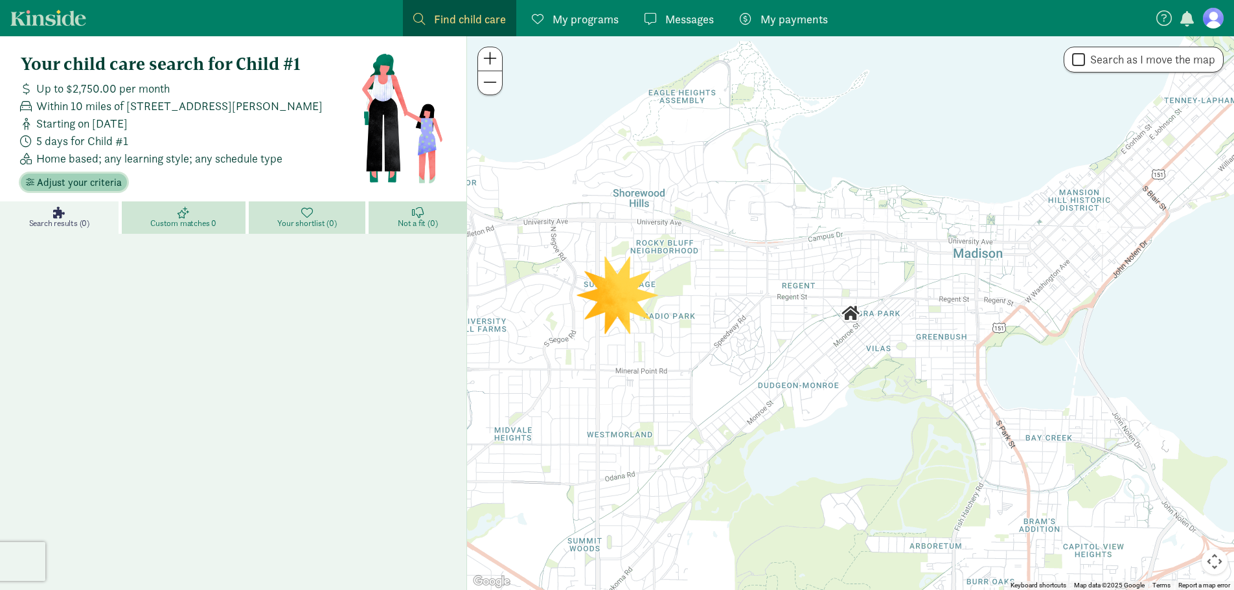
click at [82, 184] on span "Adjust your criteria" at bounding box center [79, 183] width 85 height 16
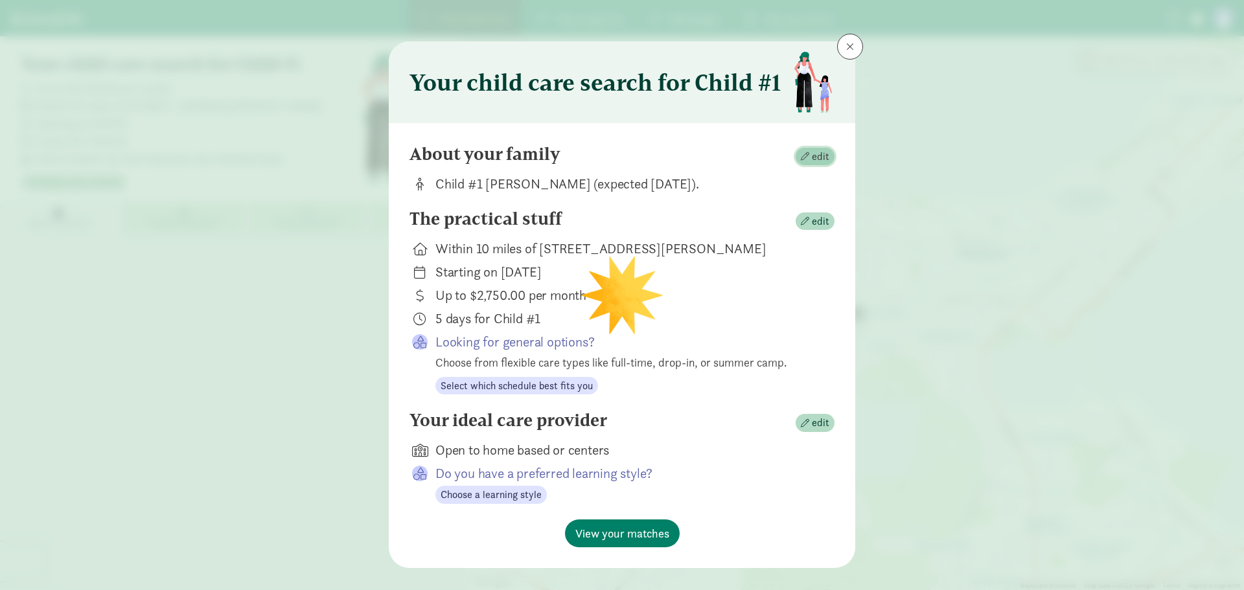
click at [806, 154] on span "button" at bounding box center [805, 156] width 8 height 8
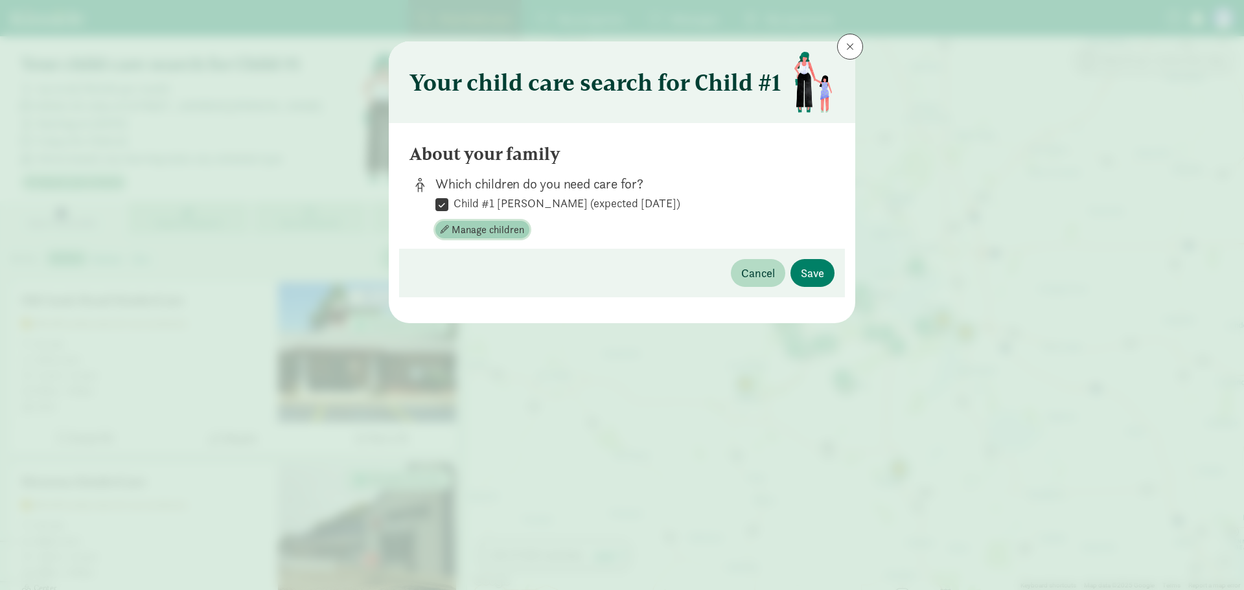
click at [509, 233] on span "Manage children" at bounding box center [488, 230] width 73 height 16
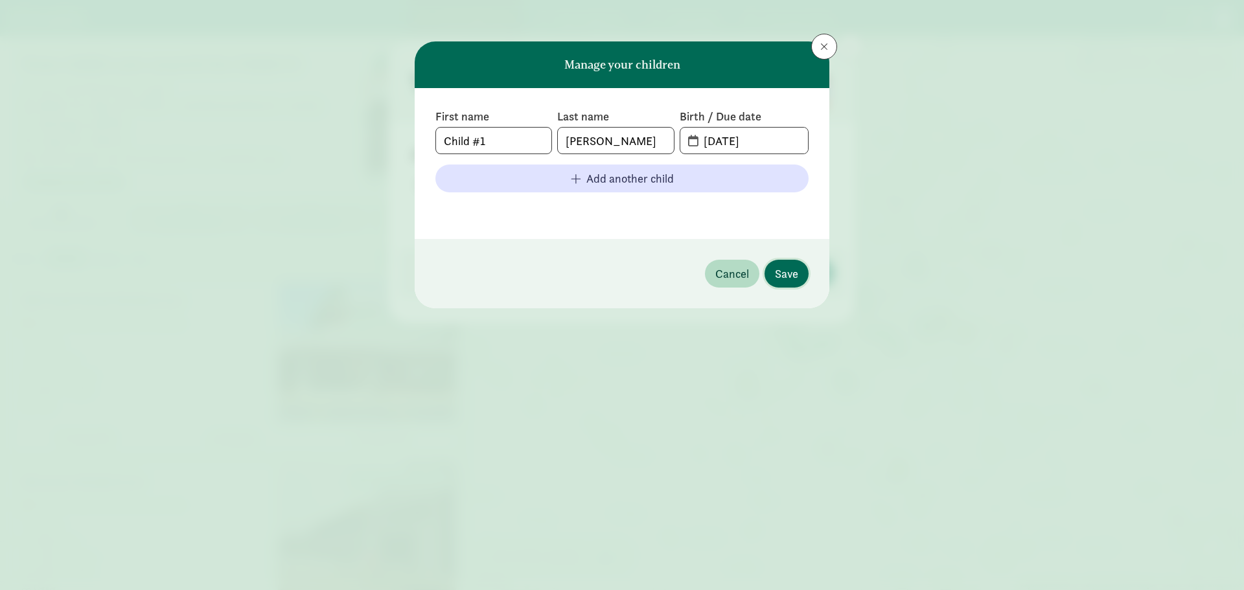
click at [802, 281] on button "Save" at bounding box center [787, 274] width 44 height 28
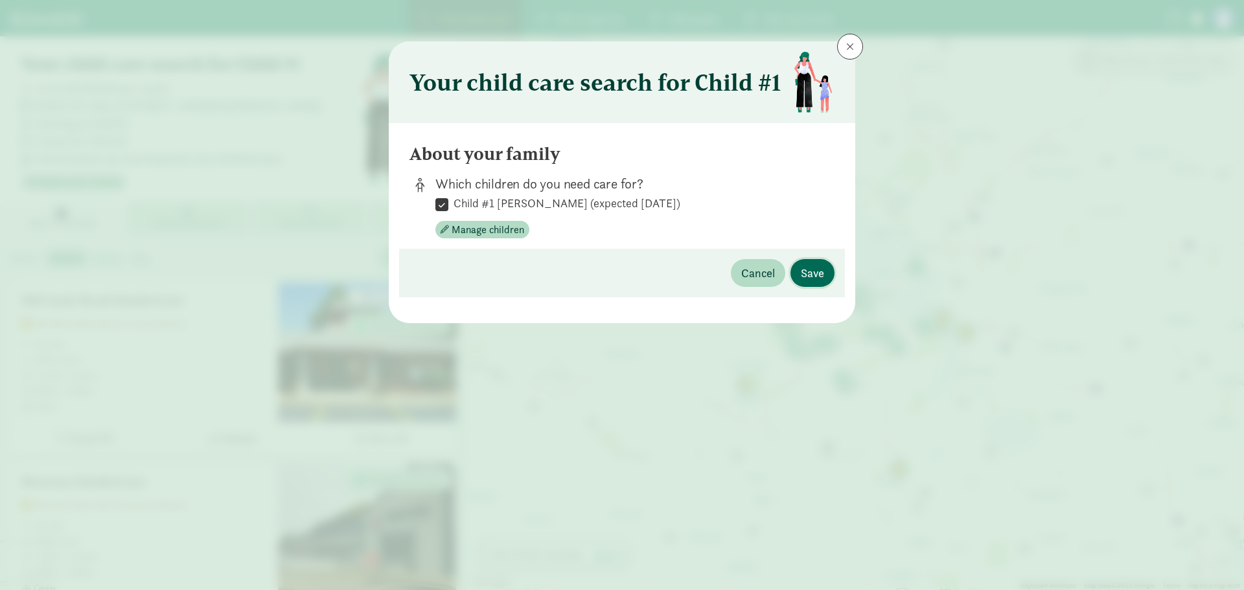
click at [806, 278] on span "Save" at bounding box center [812, 272] width 23 height 17
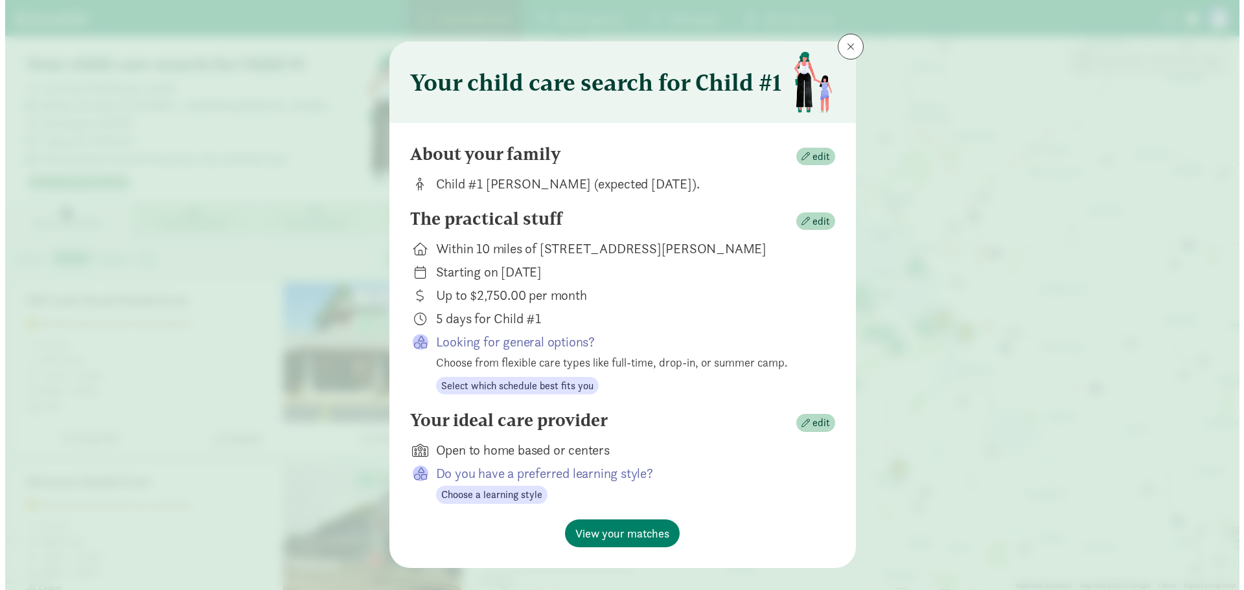
scroll to position [0, 0]
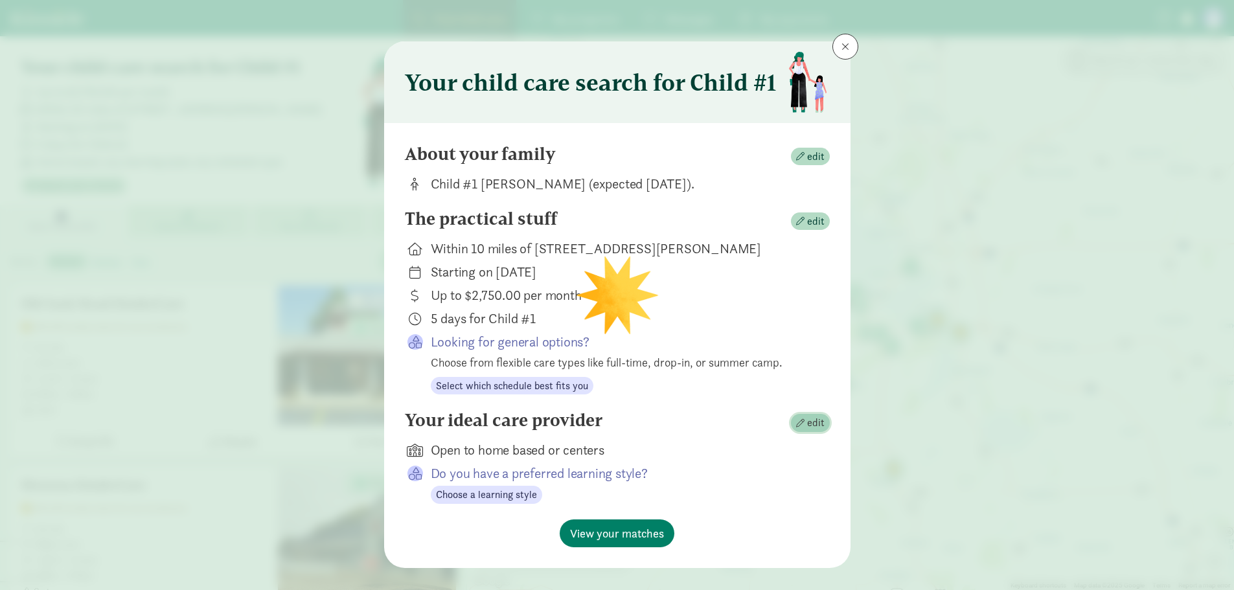
click at [807, 420] on span "edit" at bounding box center [815, 423] width 17 height 16
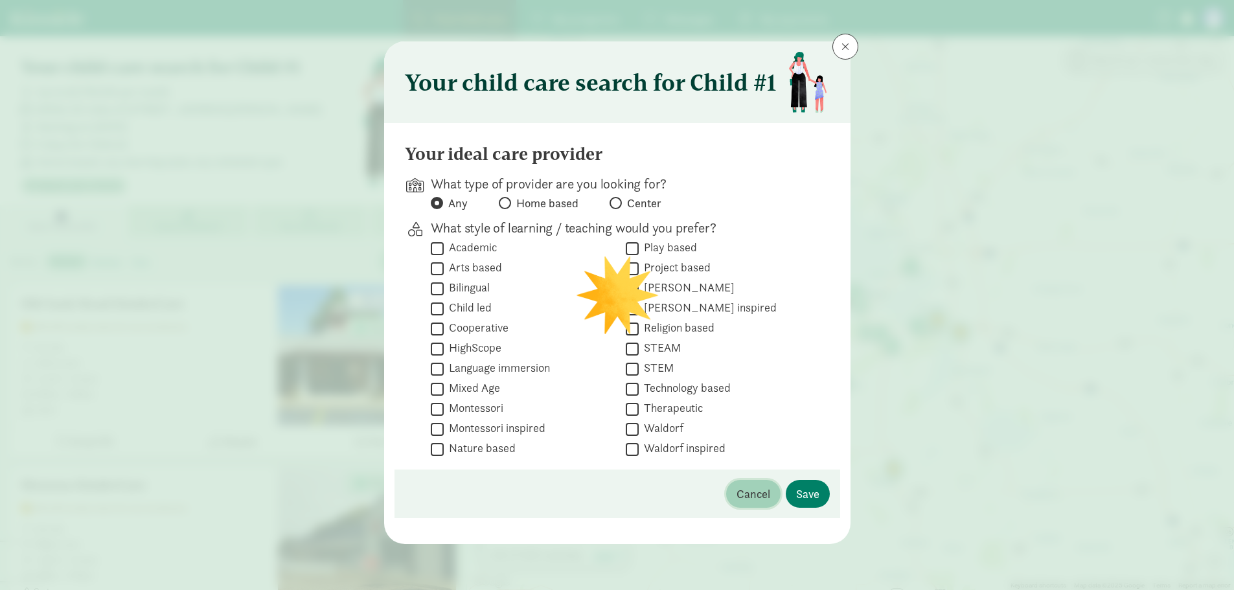
click at [748, 491] on span "Cancel" at bounding box center [754, 493] width 34 height 17
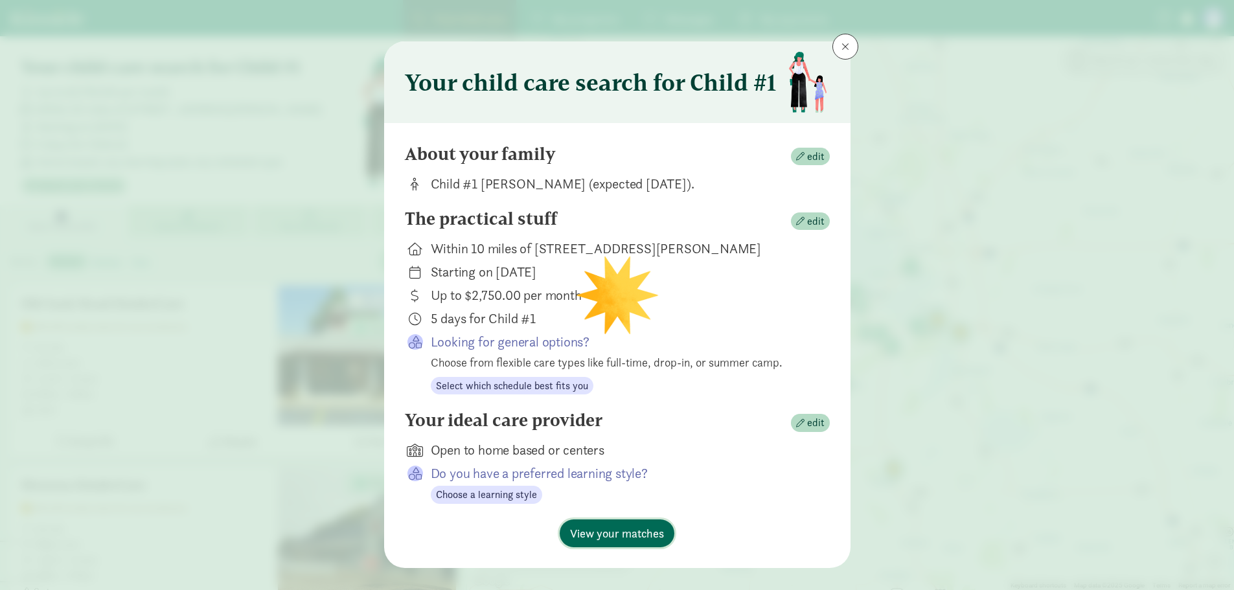
click at [619, 525] on span "View your matches" at bounding box center [617, 533] width 94 height 17
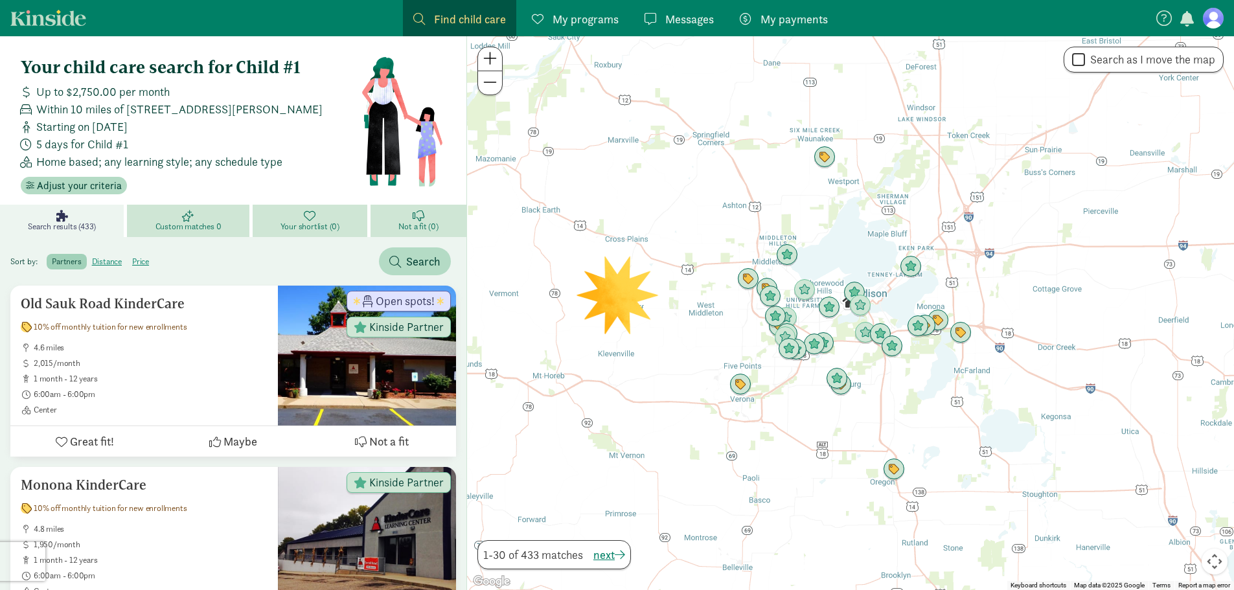
click at [802, 389] on div at bounding box center [850, 313] width 767 height 554
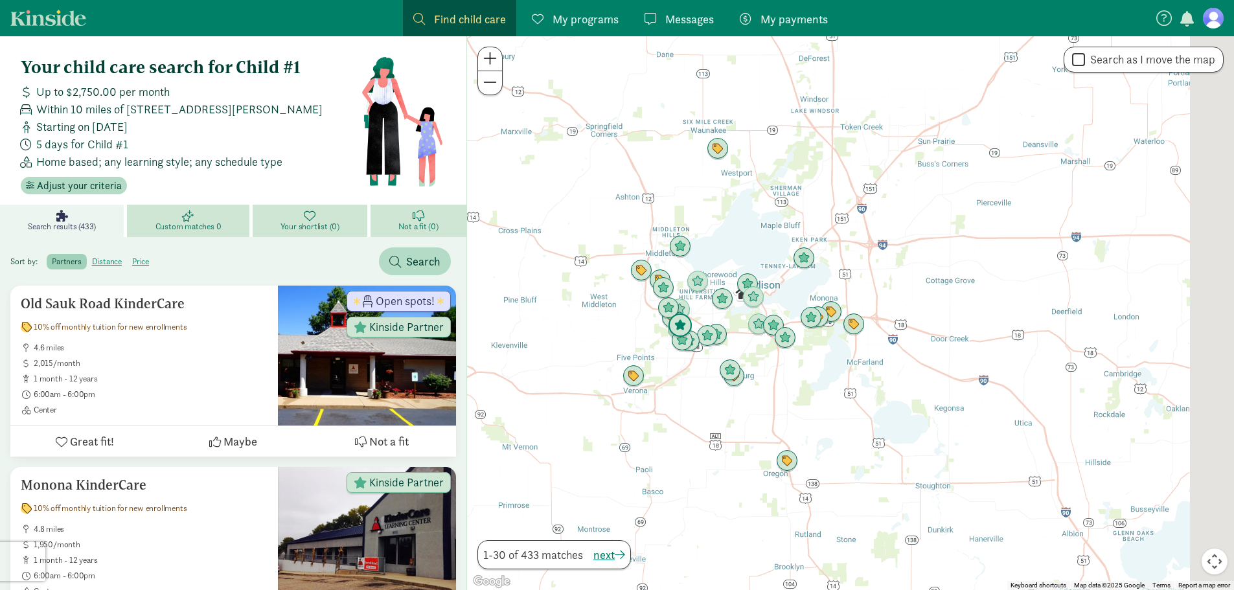
drag, startPoint x: 803, startPoint y: 328, endPoint x: 687, endPoint y: 320, distance: 116.3
click at [687, 320] on div at bounding box center [850, 313] width 767 height 554
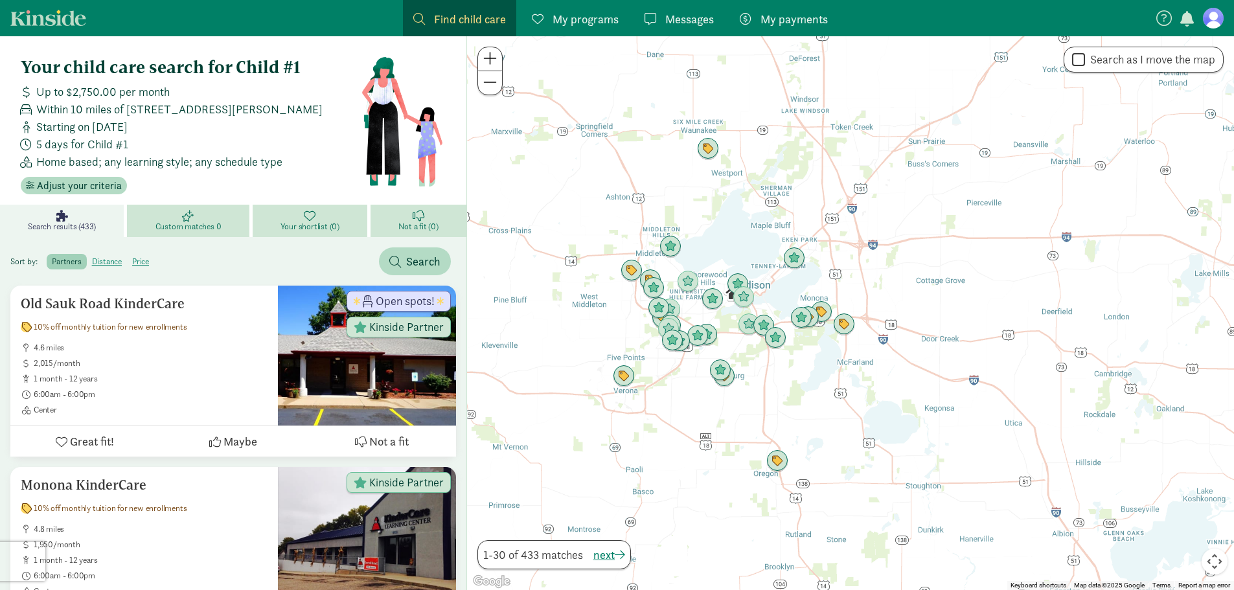
click at [687, 320] on div at bounding box center [850, 313] width 767 height 554
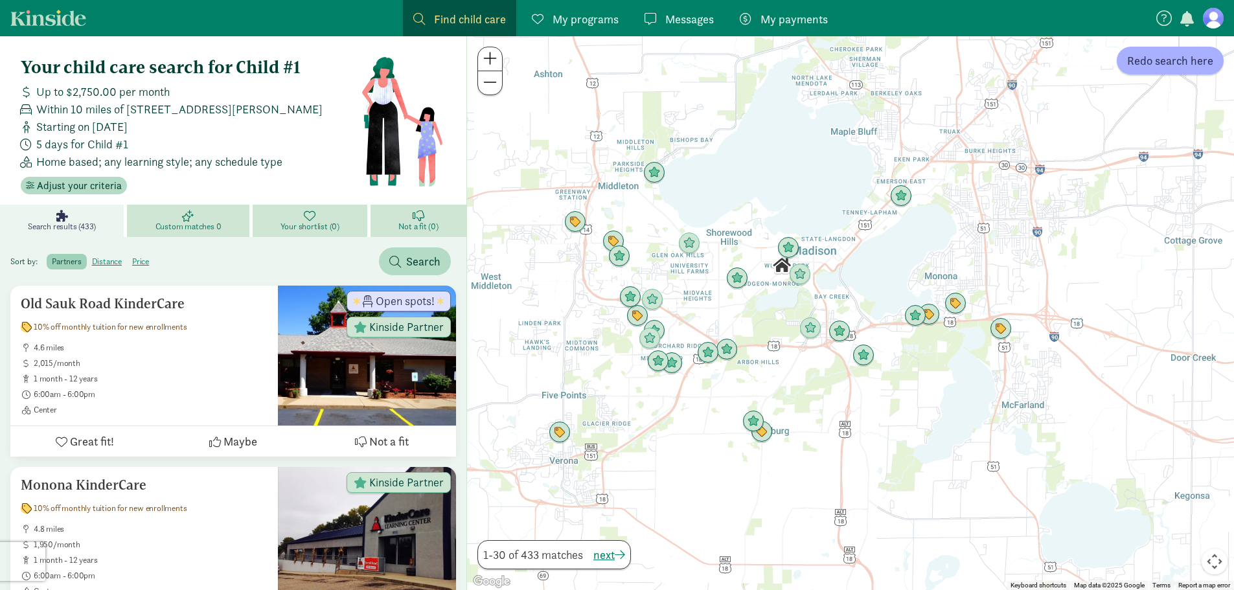
click at [687, 320] on div at bounding box center [850, 313] width 767 height 554
click at [704, 315] on div at bounding box center [850, 313] width 767 height 554
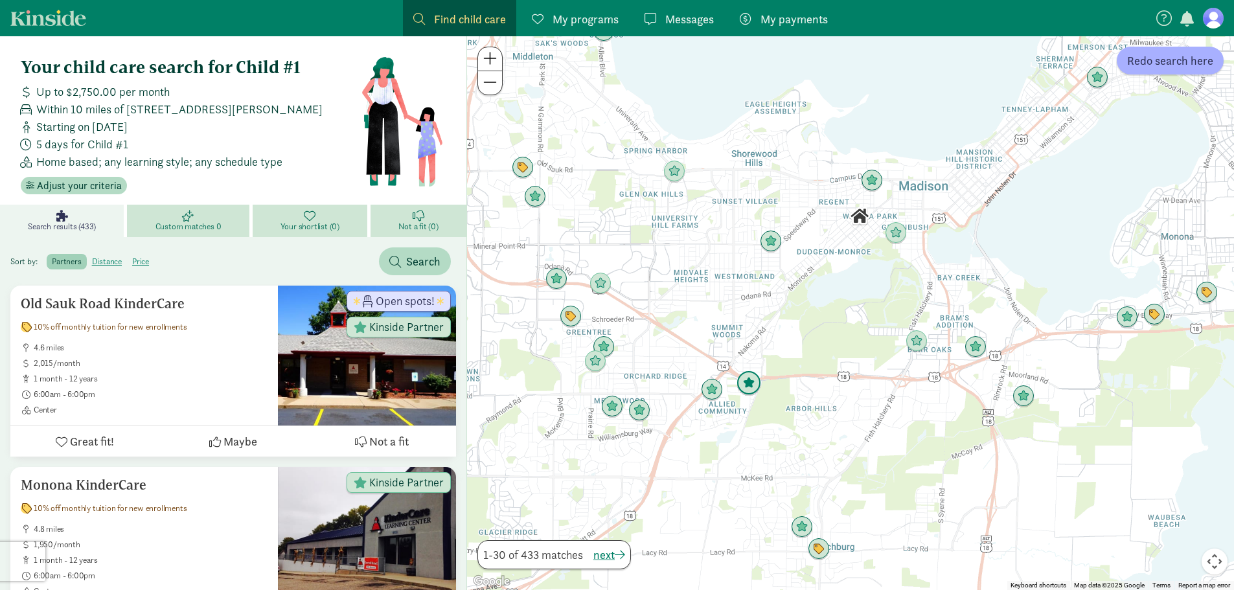
click at [754, 388] on img "Click to see details" at bounding box center [749, 383] width 25 height 25
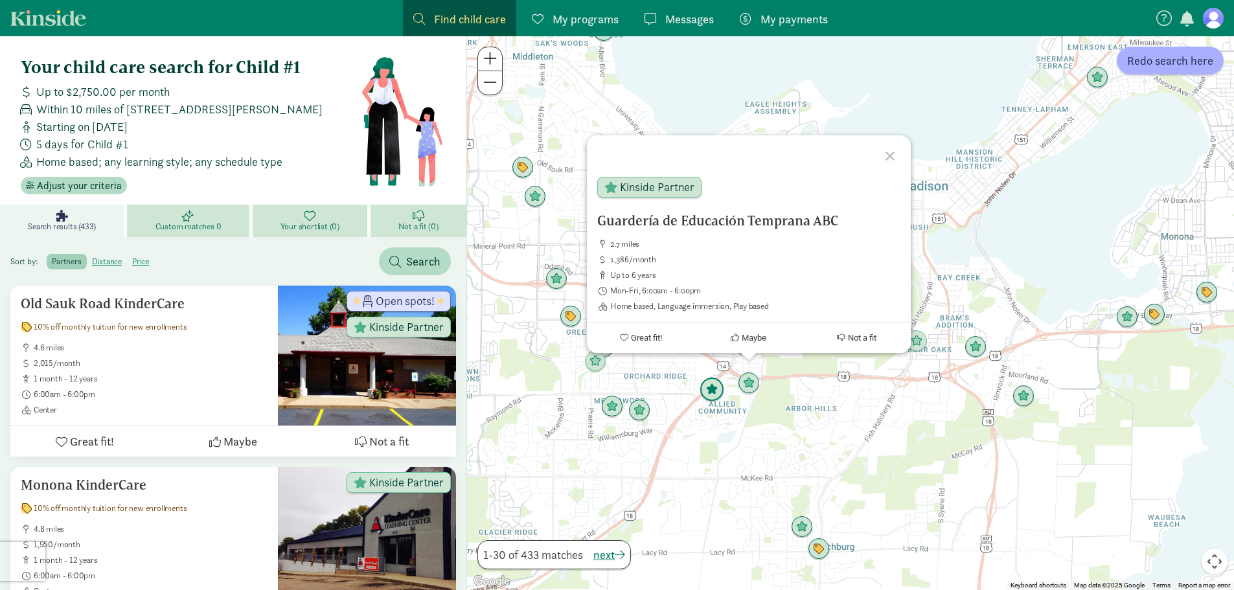
click at [704, 395] on img "Click to see details" at bounding box center [712, 390] width 25 height 25
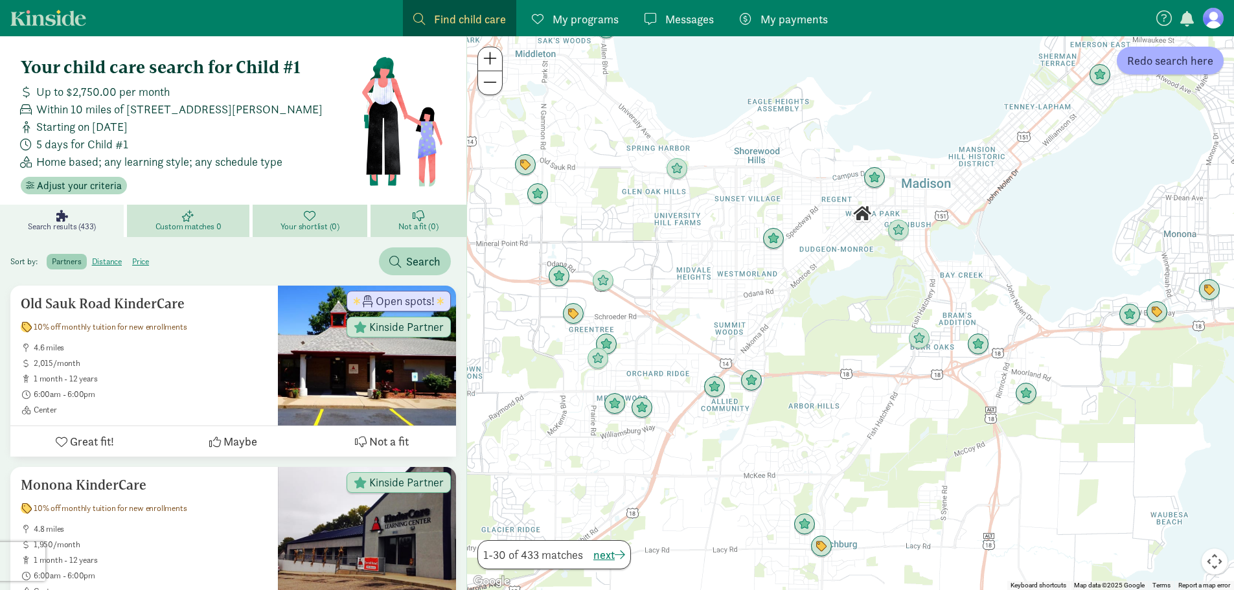
click at [682, 428] on div "To navigate, press the arrow keys." at bounding box center [850, 313] width 767 height 554
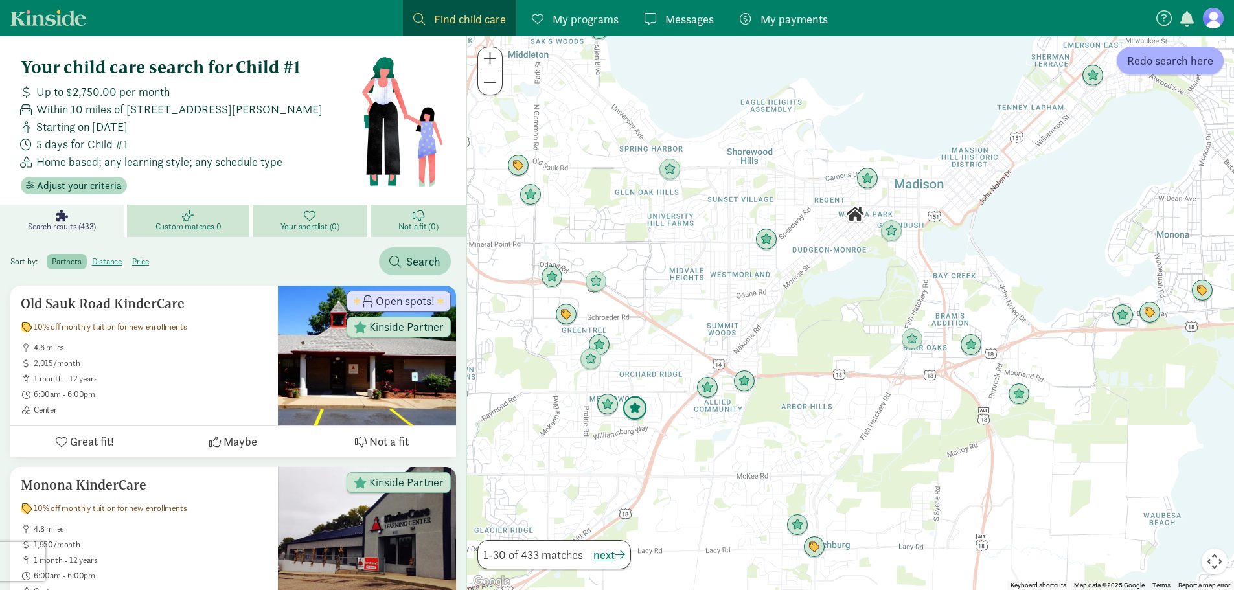
click at [639, 405] on img "Click to see details" at bounding box center [635, 409] width 25 height 25
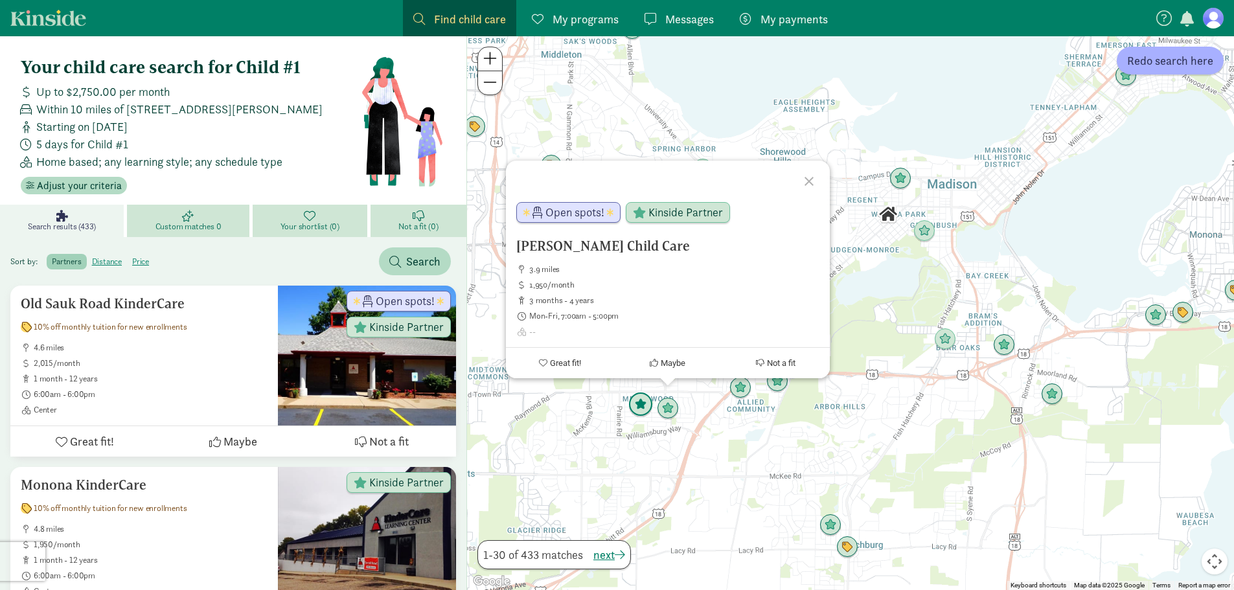
click at [644, 408] on img "Click to see details" at bounding box center [640, 405] width 25 height 25
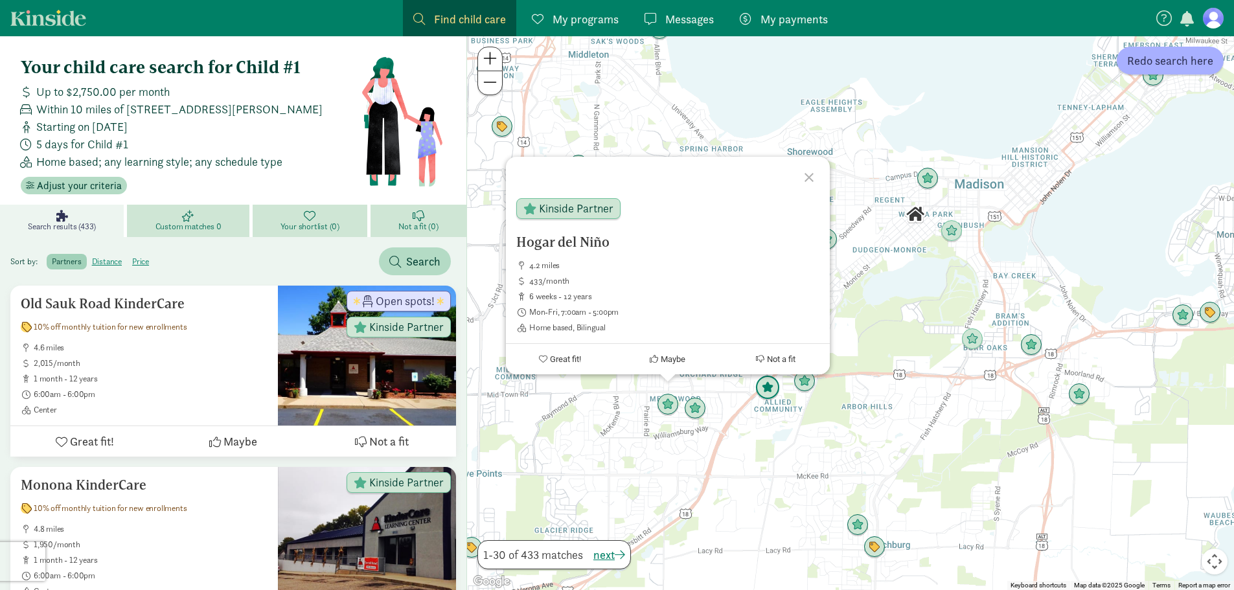
click at [769, 395] on img "Click to see details" at bounding box center [767, 388] width 25 height 25
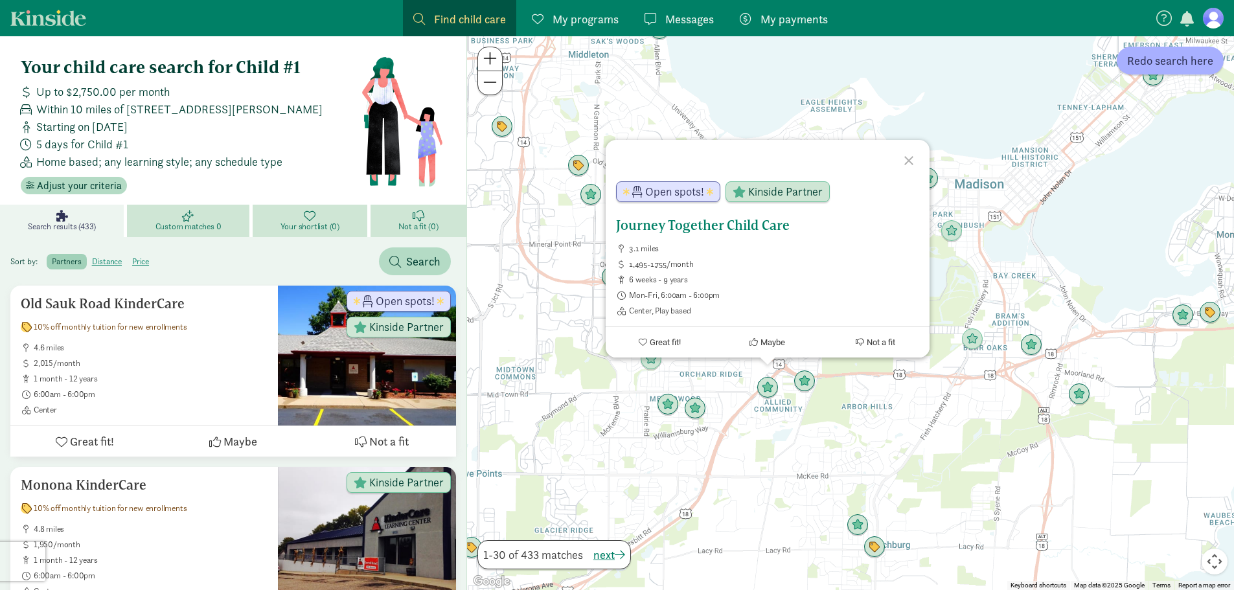
click at [687, 229] on h5 "Journey Together Child Care" at bounding box center [767, 226] width 303 height 16
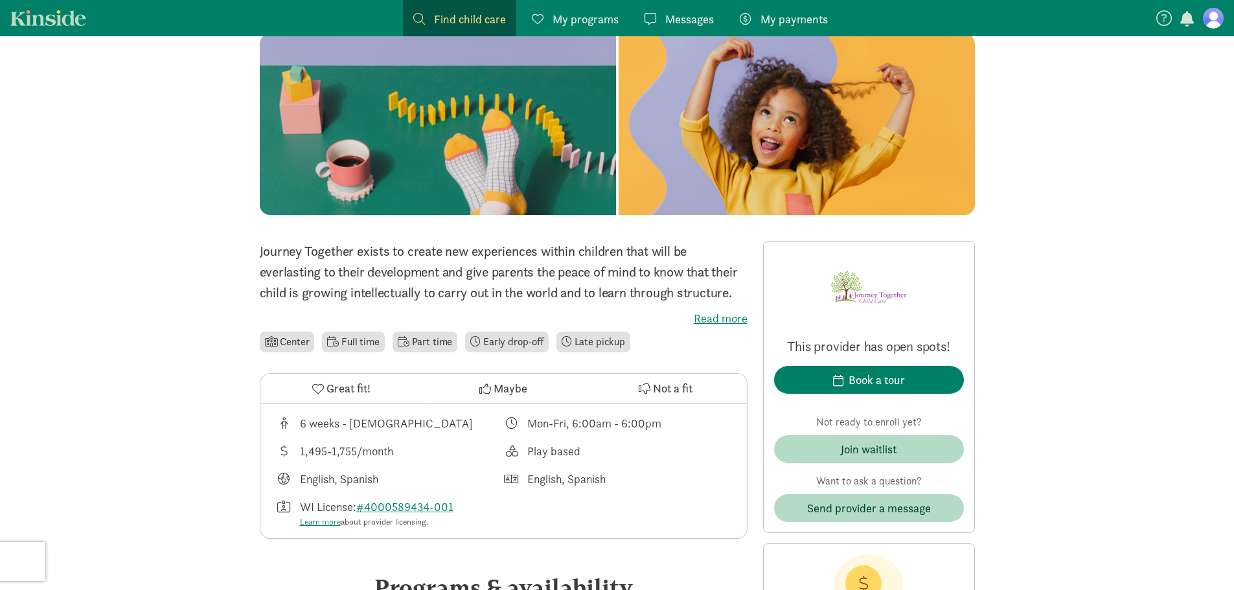
scroll to position [117, 0]
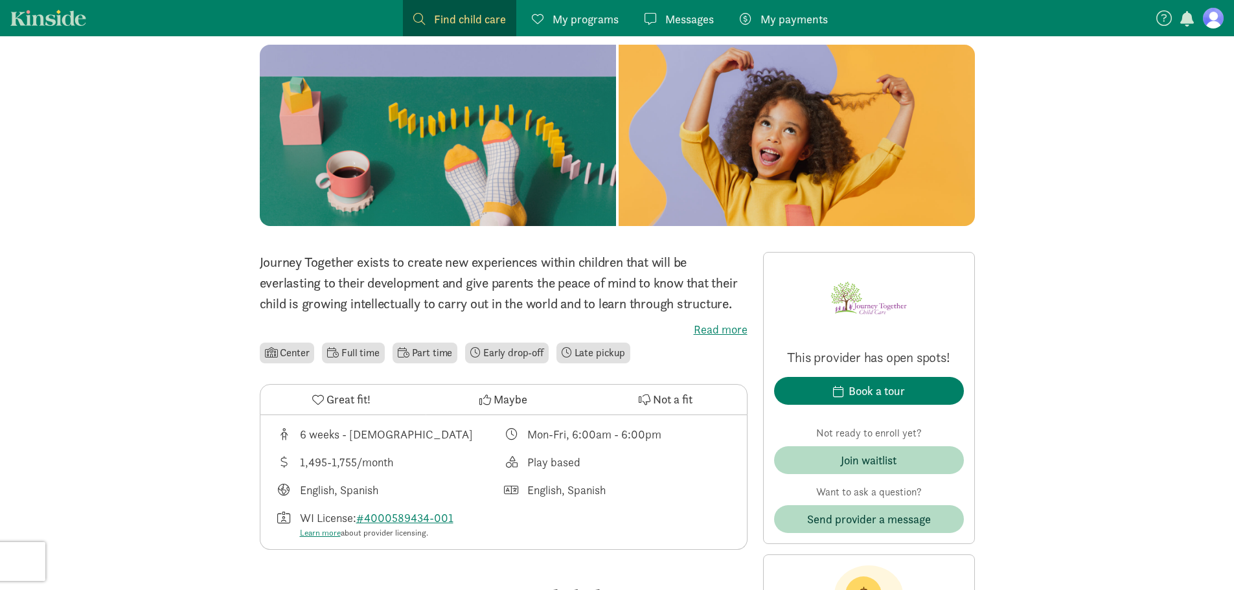
click at [698, 330] on label "Read more" at bounding box center [504, 330] width 488 height 16
click at [0, 0] on input "Read more" at bounding box center [0, 0] width 0 height 0
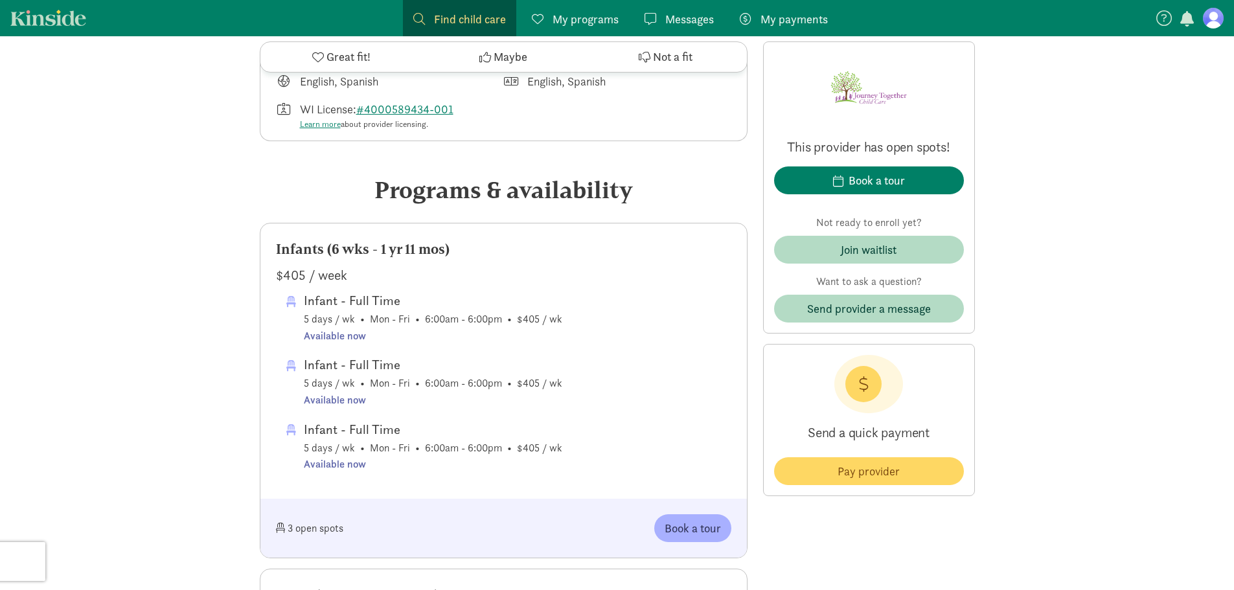
scroll to position [507, 0]
drag, startPoint x: 351, startPoint y: 276, endPoint x: 282, endPoint y: 282, distance: 68.9
click at [282, 282] on div "$405 / week" at bounding box center [503, 276] width 455 height 21
copy div "405 / week"
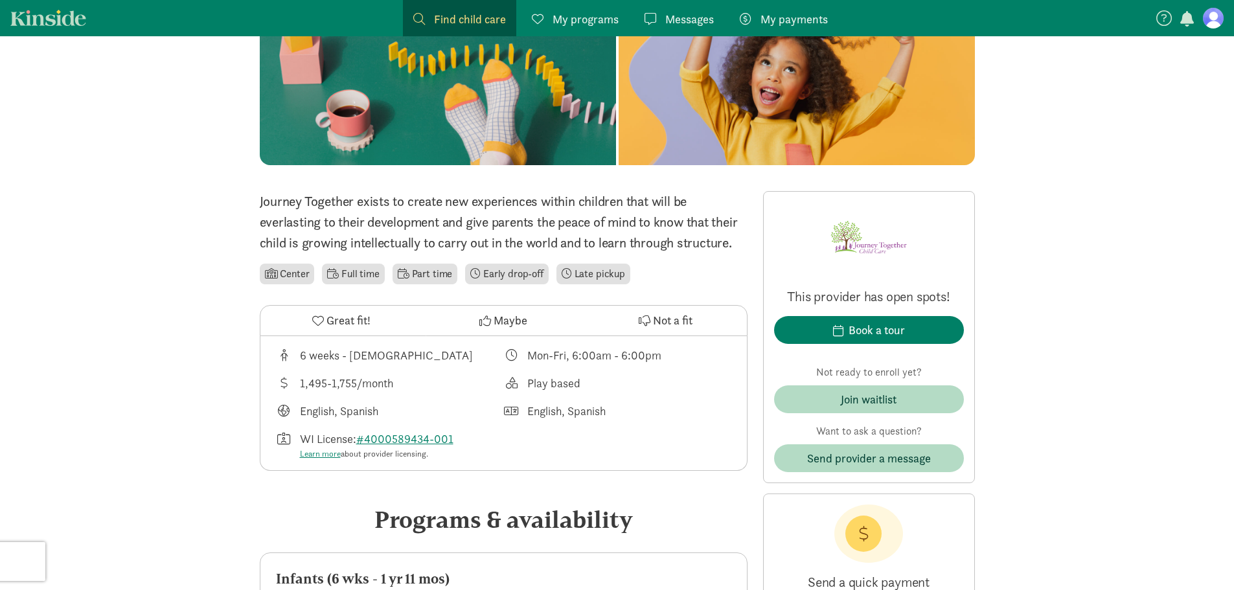
scroll to position [178, 0]
drag, startPoint x: 660, startPoint y: 351, endPoint x: 572, endPoint y: 355, distance: 88.2
click at [572, 355] on div "Mon-Fri, 6:00am - 6:00pm" at bounding box center [594, 354] width 134 height 17
copy div "6:00am - 6:00pm"
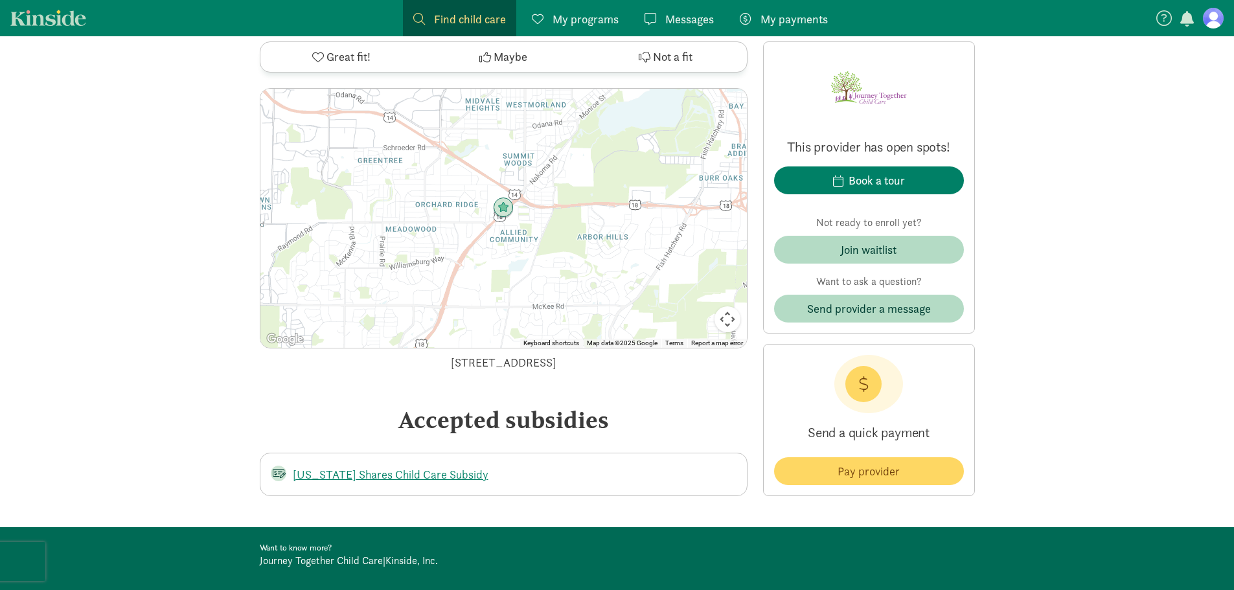
scroll to position [2263, 0]
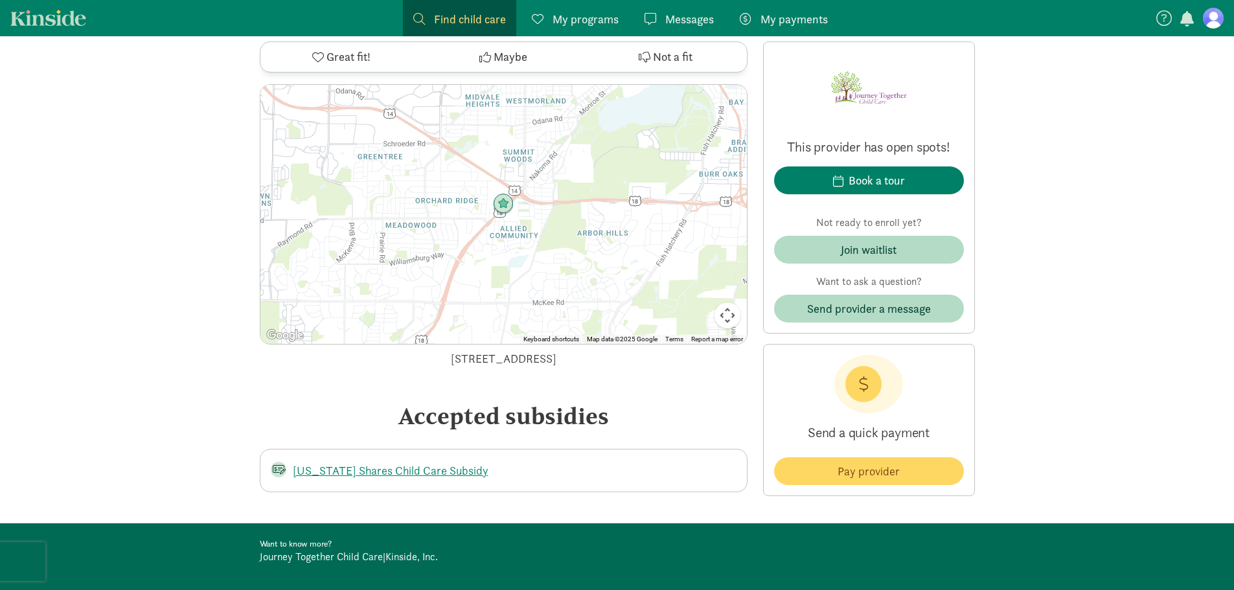
drag, startPoint x: 613, startPoint y: 353, endPoint x: 415, endPoint y: 364, distance: 197.9
click at [415, 364] on div "[STREET_ADDRESS]" at bounding box center [504, 358] width 488 height 17
copy div "[STREET_ADDRESS]"
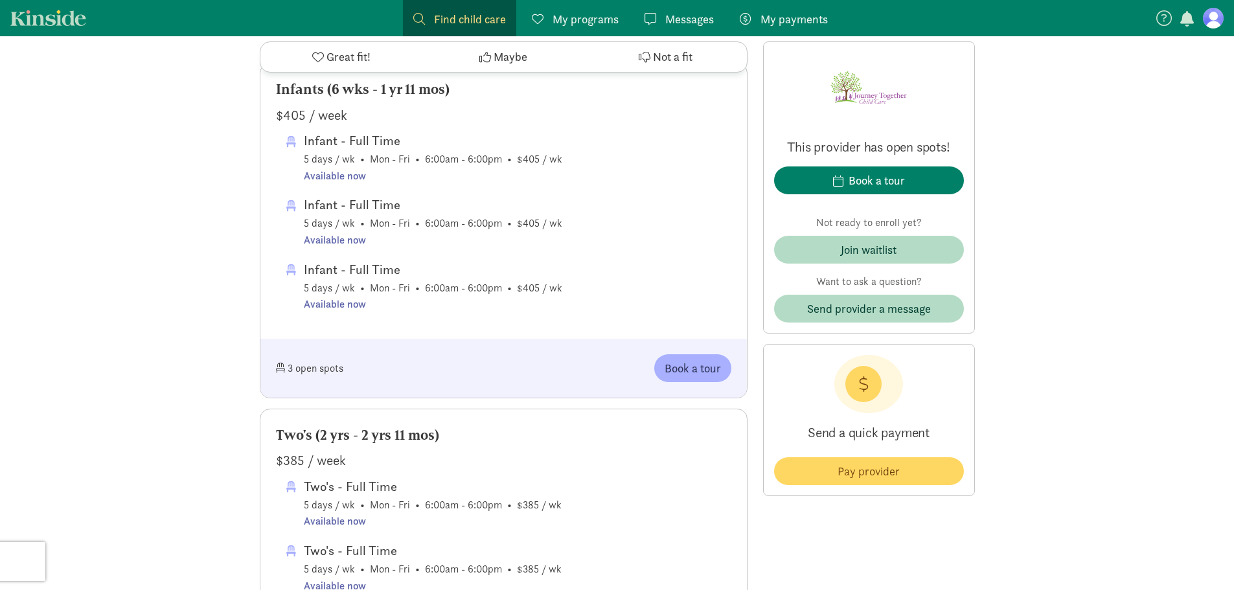
scroll to position [618, 0]
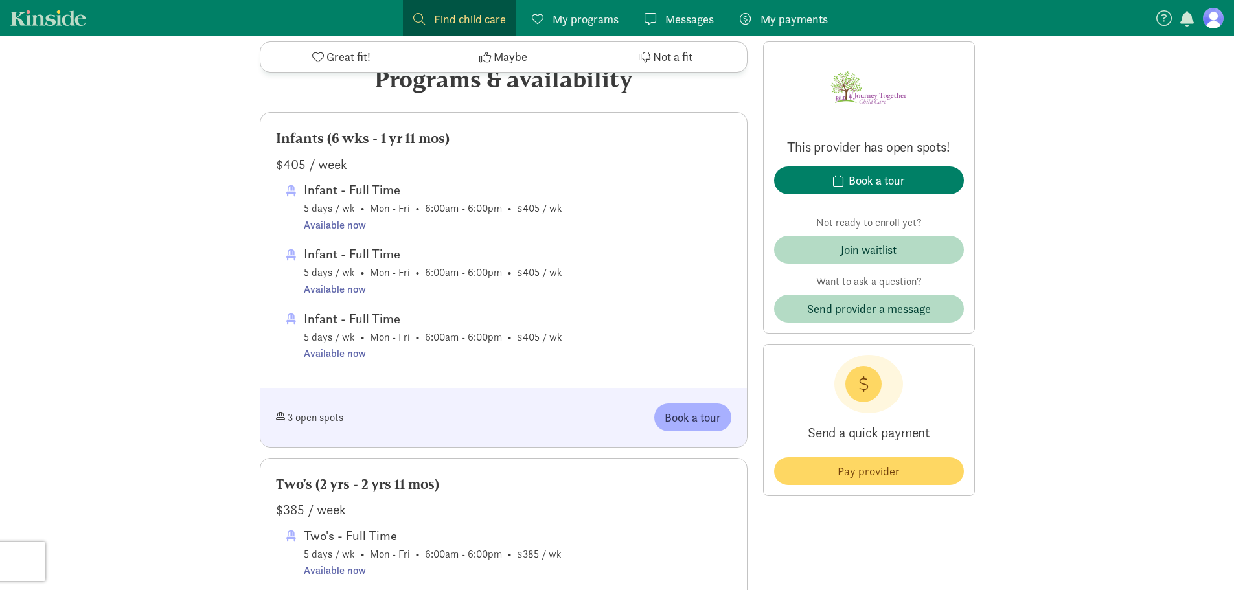
click at [505, 49] on span "Maybe" at bounding box center [511, 57] width 34 height 17
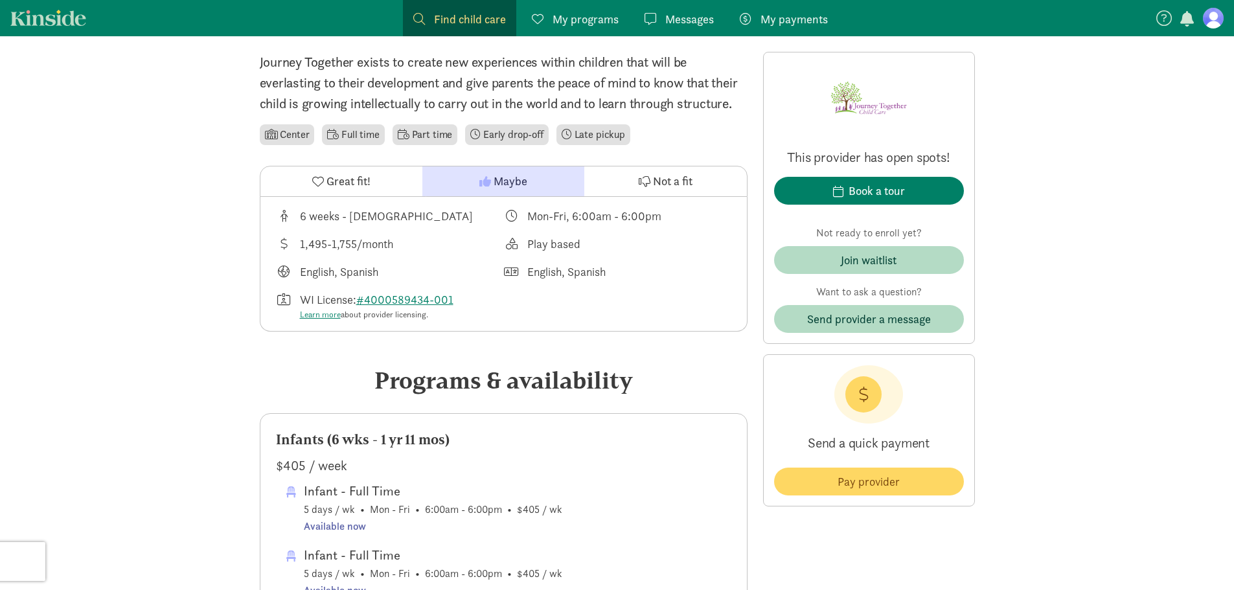
scroll to position [316, 0]
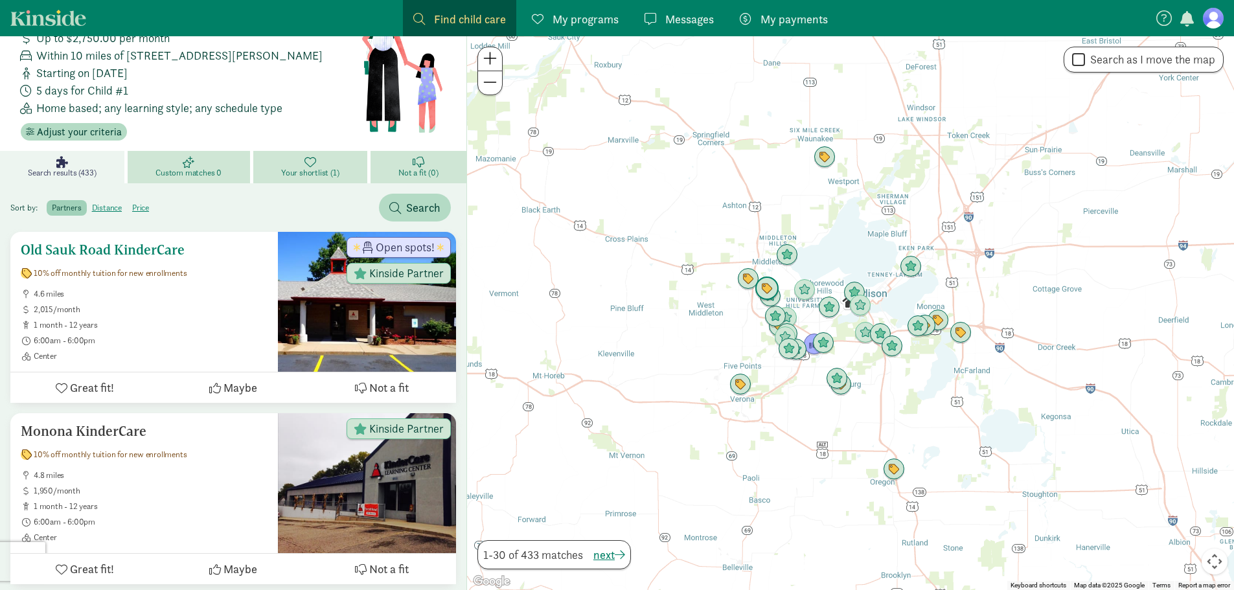
scroll to position [54, 0]
click at [735, 387] on img "Click to see details" at bounding box center [740, 385] width 25 height 25
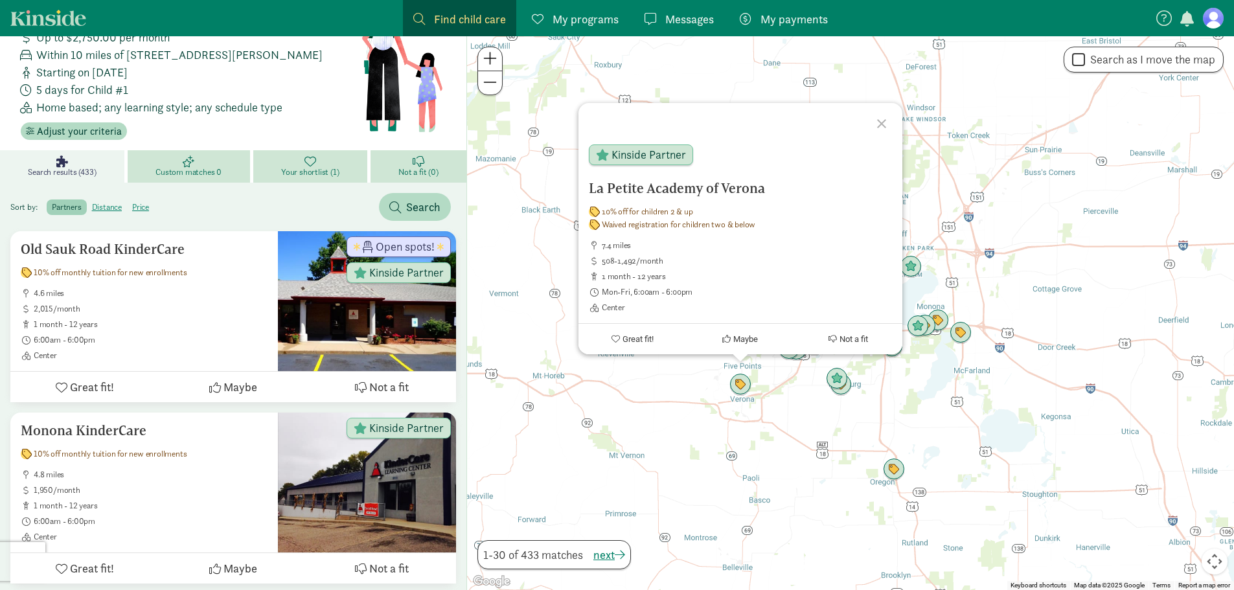
click at [881, 124] on div at bounding box center [884, 122] width 38 height 38
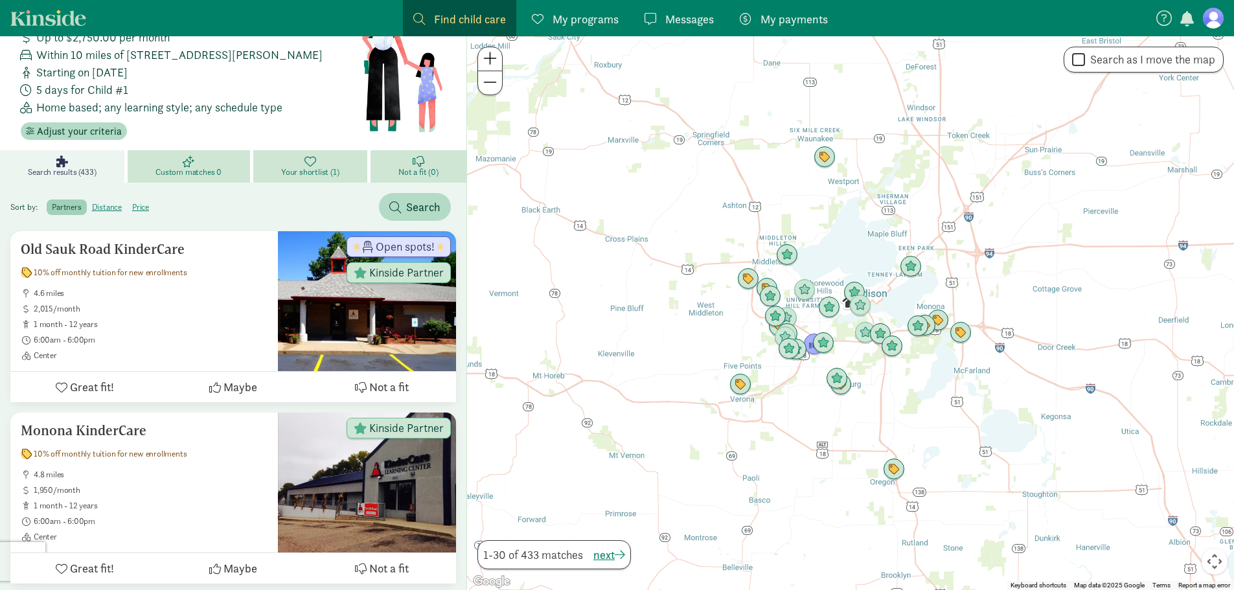
click at [700, 343] on div "To navigate, press the arrow keys." at bounding box center [850, 313] width 767 height 554
click at [700, 343] on div at bounding box center [850, 313] width 767 height 554
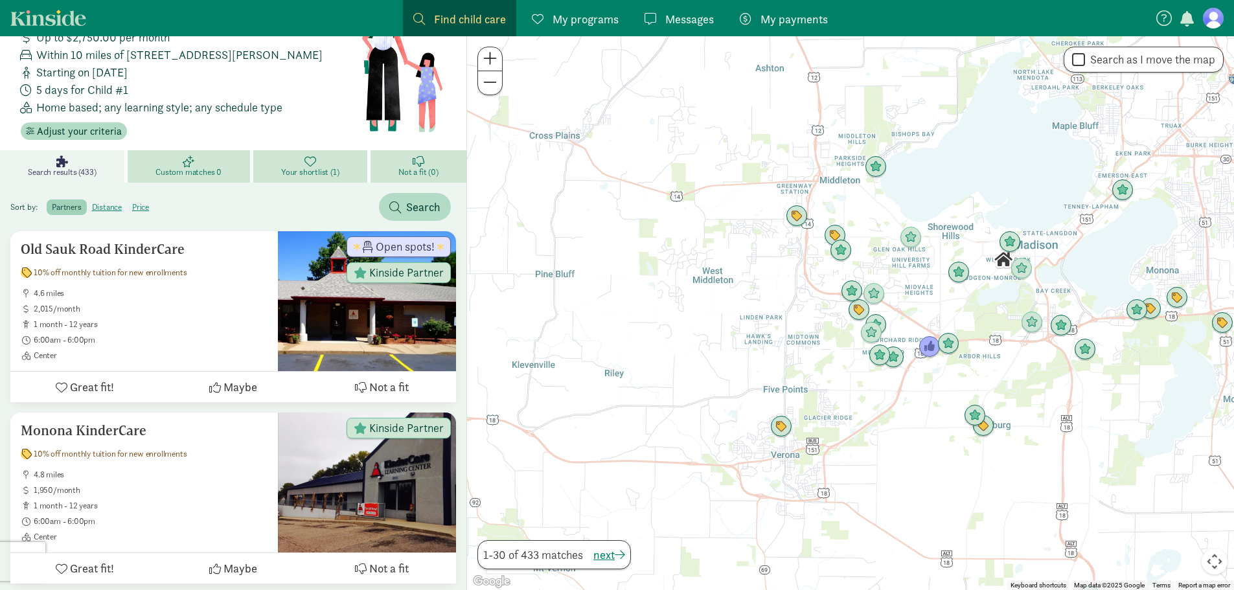
click at [821, 332] on div at bounding box center [850, 313] width 767 height 554
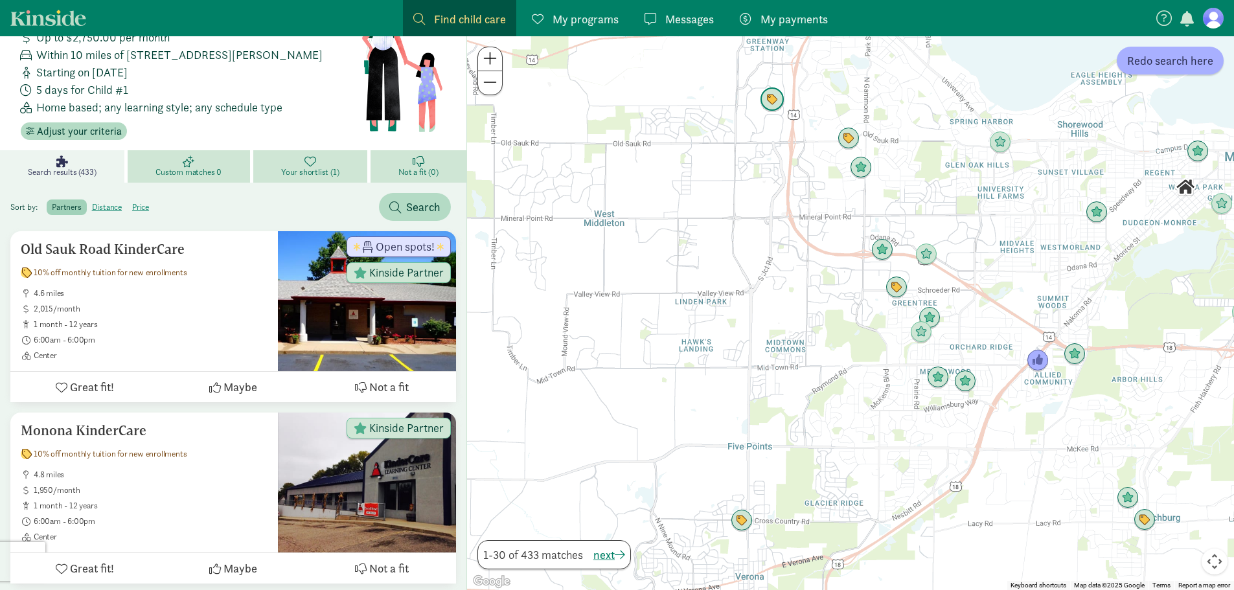
click at [766, 96] on img "Click to see details" at bounding box center [772, 99] width 25 height 25
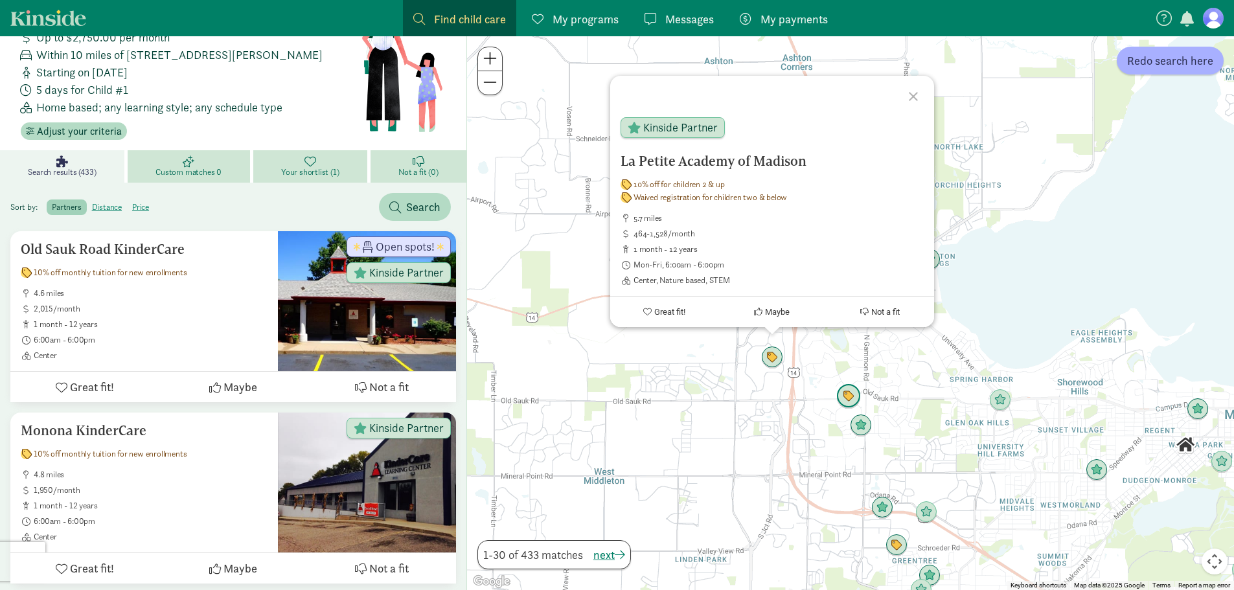
click at [847, 399] on img "Click to see details" at bounding box center [848, 396] width 25 height 25
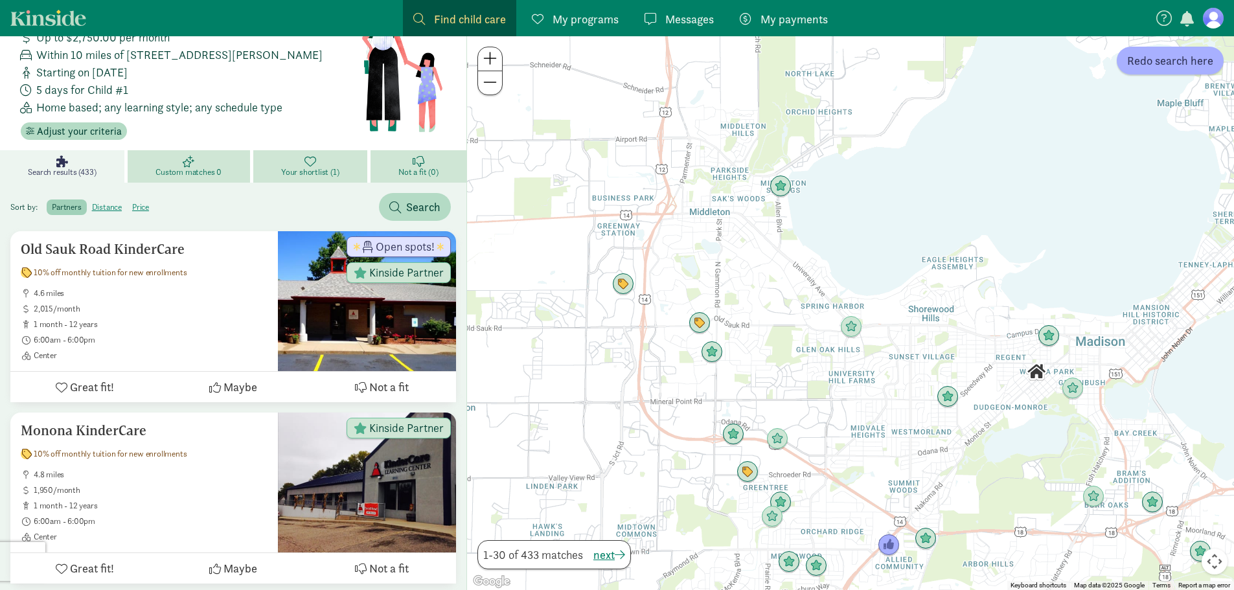
drag, startPoint x: 802, startPoint y: 437, endPoint x: 625, endPoint y: 341, distance: 200.9
click at [625, 341] on div at bounding box center [850, 313] width 767 height 554
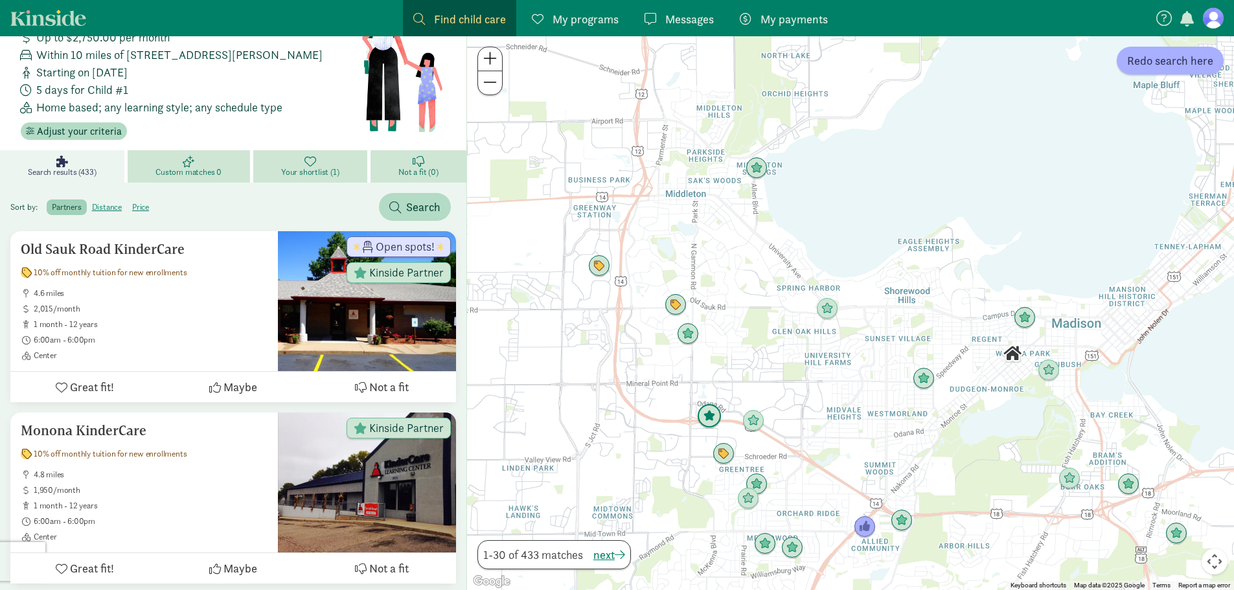
click at [717, 420] on img "Click to see details" at bounding box center [709, 416] width 25 height 25
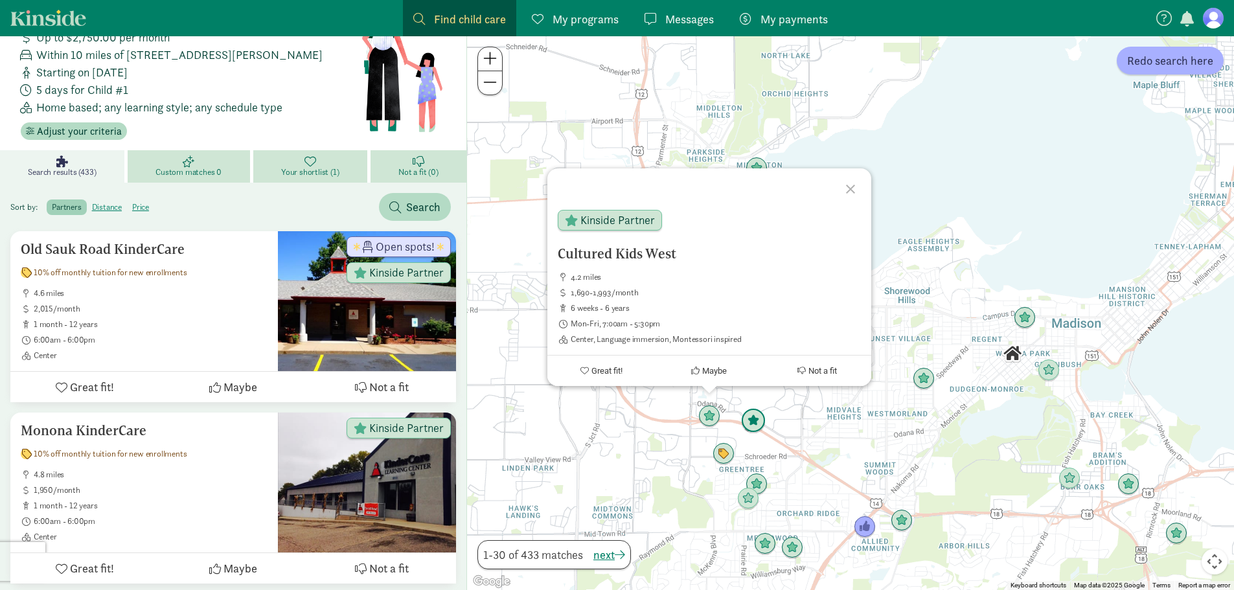
click at [760, 418] on img "Click to see details" at bounding box center [753, 421] width 25 height 25
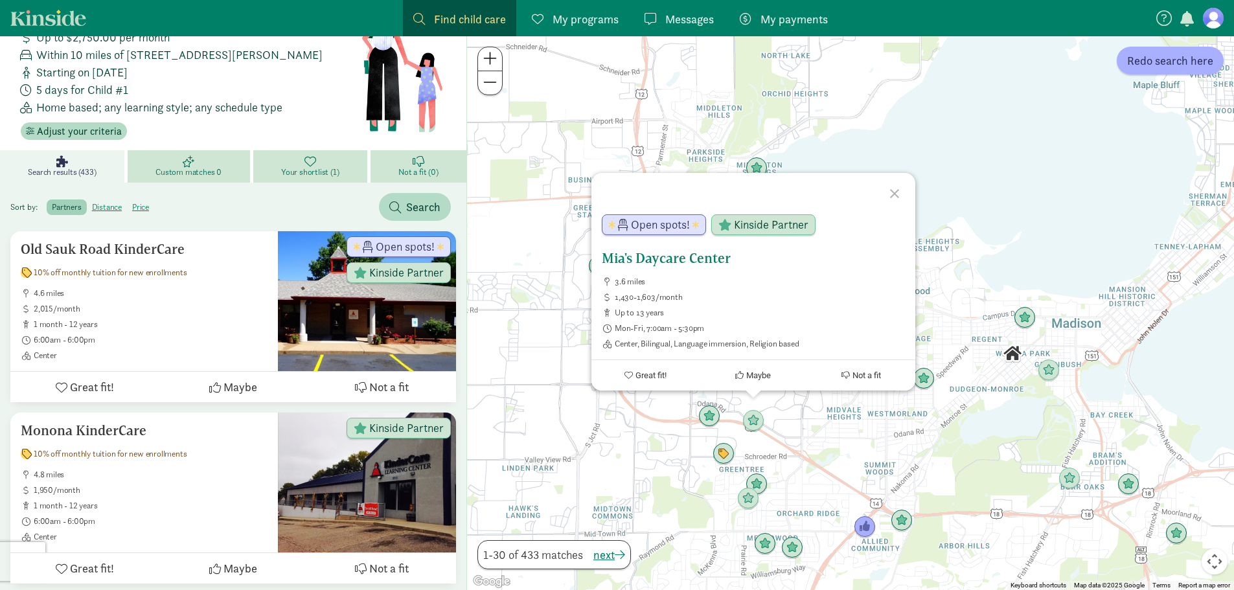
click at [698, 261] on h5 "Mia's Daycare Center" at bounding box center [753, 259] width 303 height 16
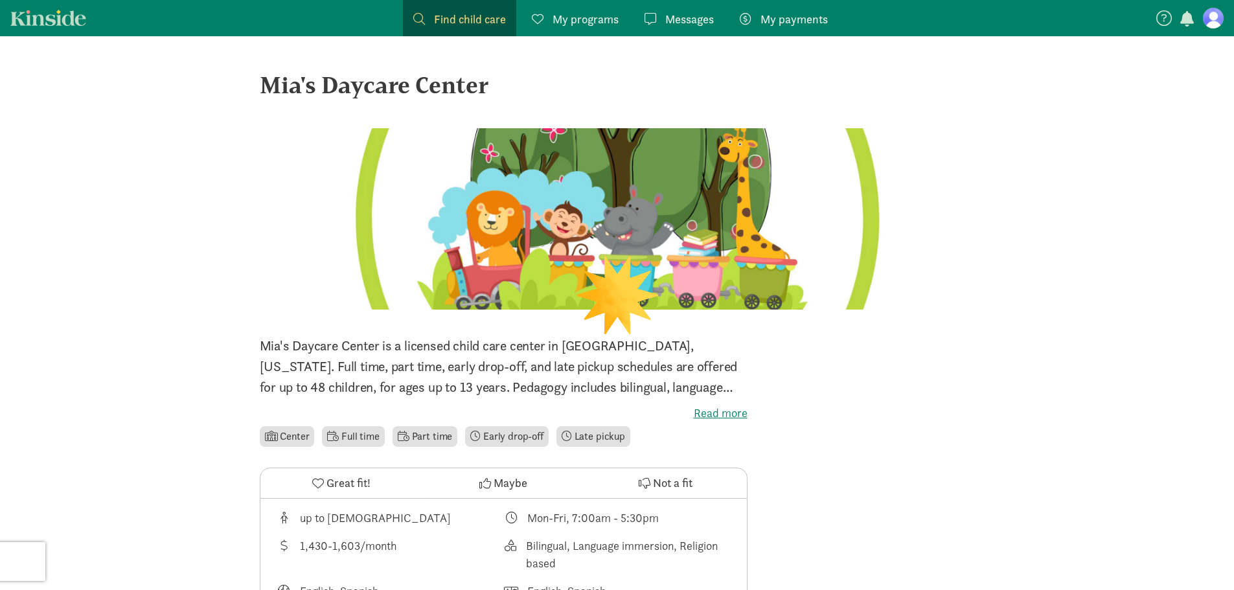
scroll to position [153, 0]
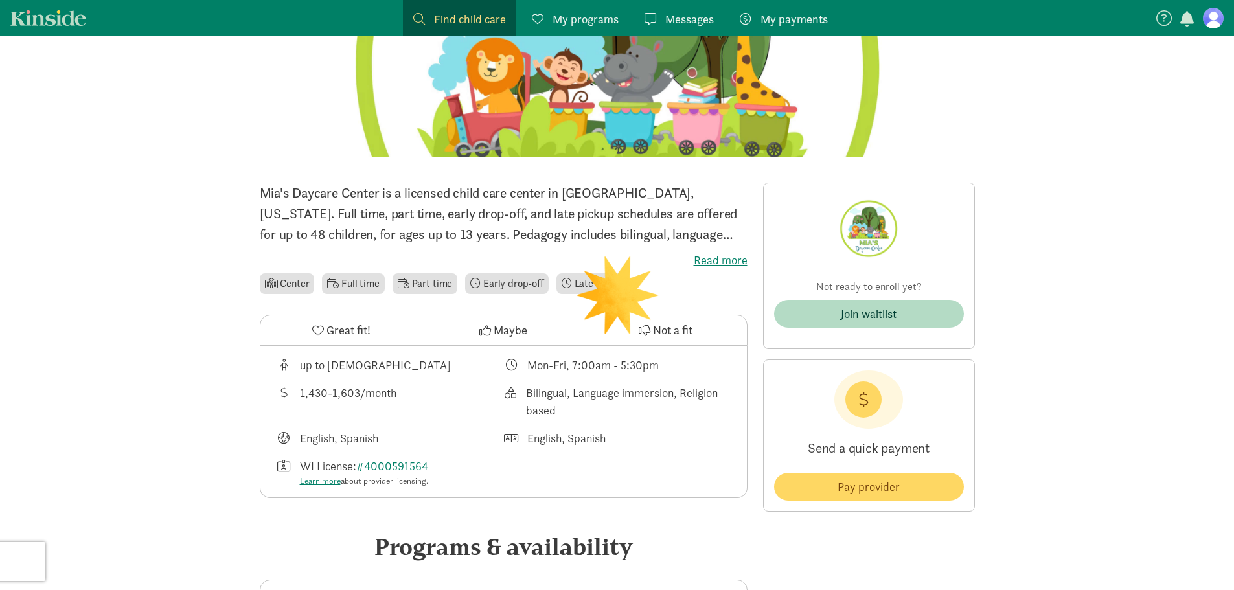
click at [675, 327] on span "Not a fit" at bounding box center [673, 329] width 40 height 17
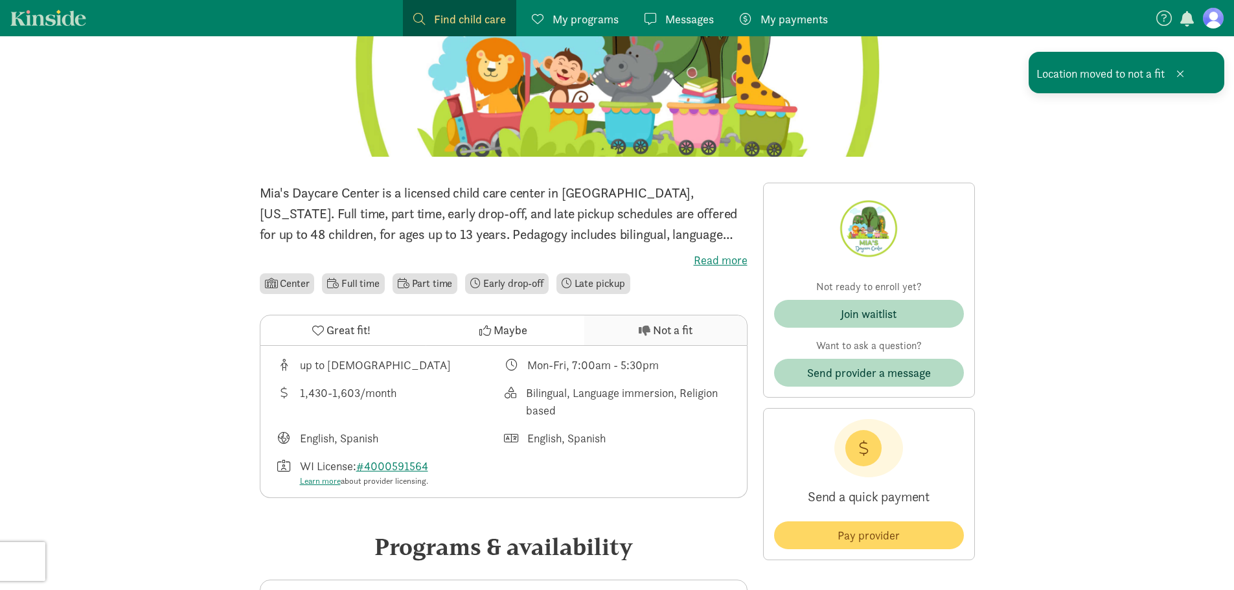
click at [660, 328] on span "Not a fit" at bounding box center [673, 329] width 40 height 17
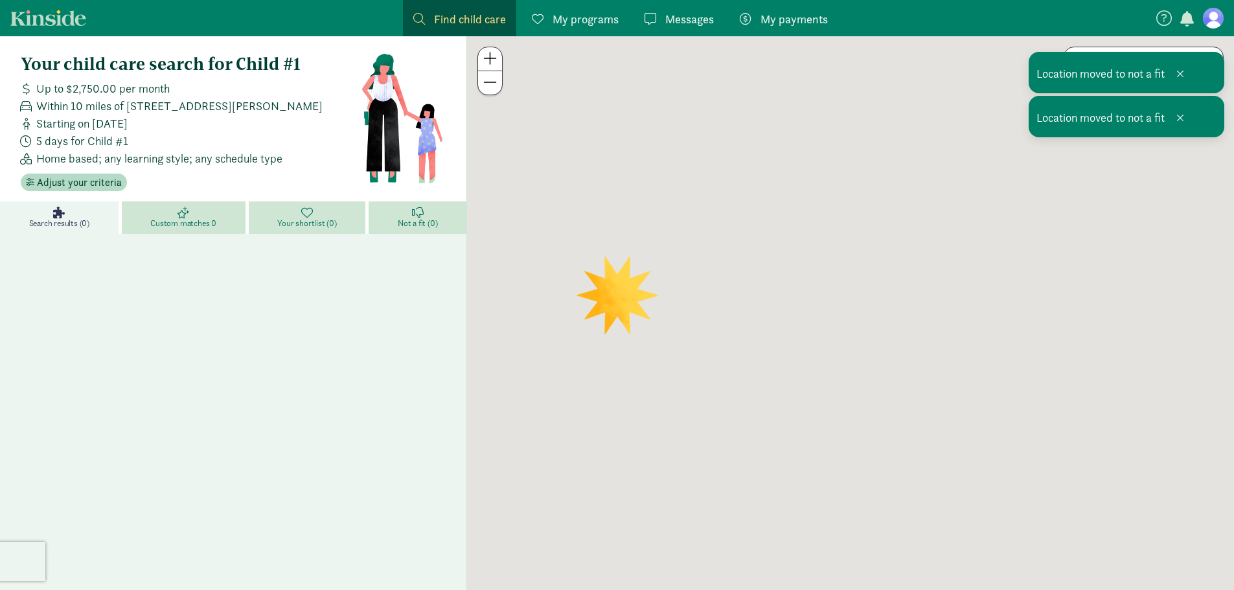
scroll to position [3, 0]
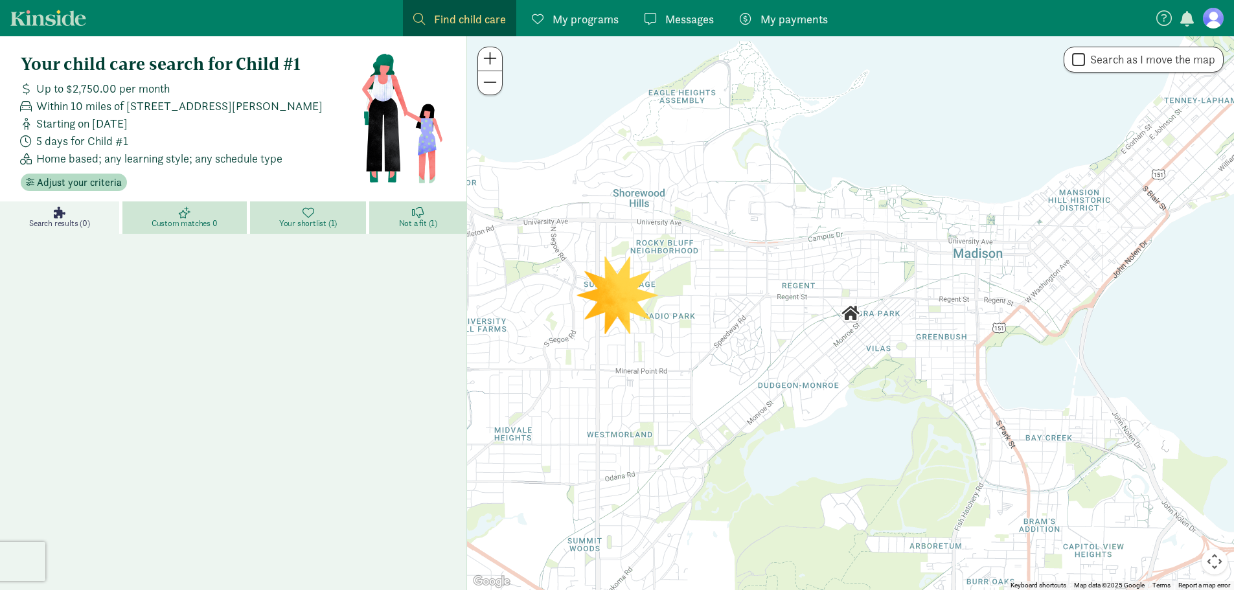
click at [489, 86] on span at bounding box center [490, 83] width 14 height 16
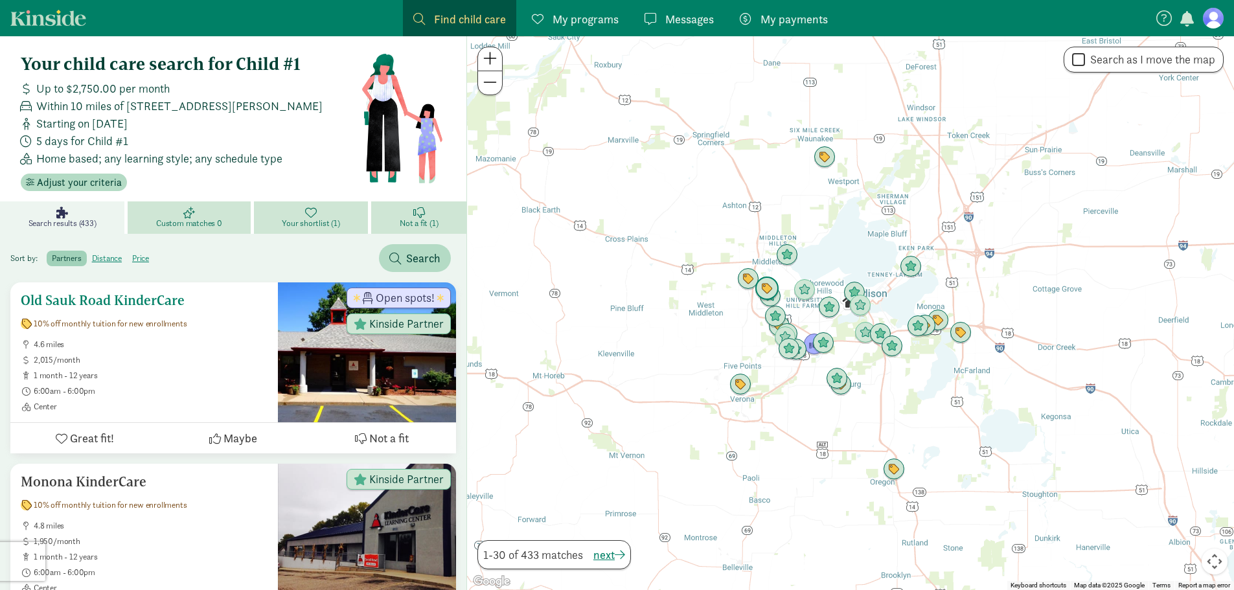
click at [231, 428] on button "Maybe" at bounding box center [233, 438] width 148 height 30
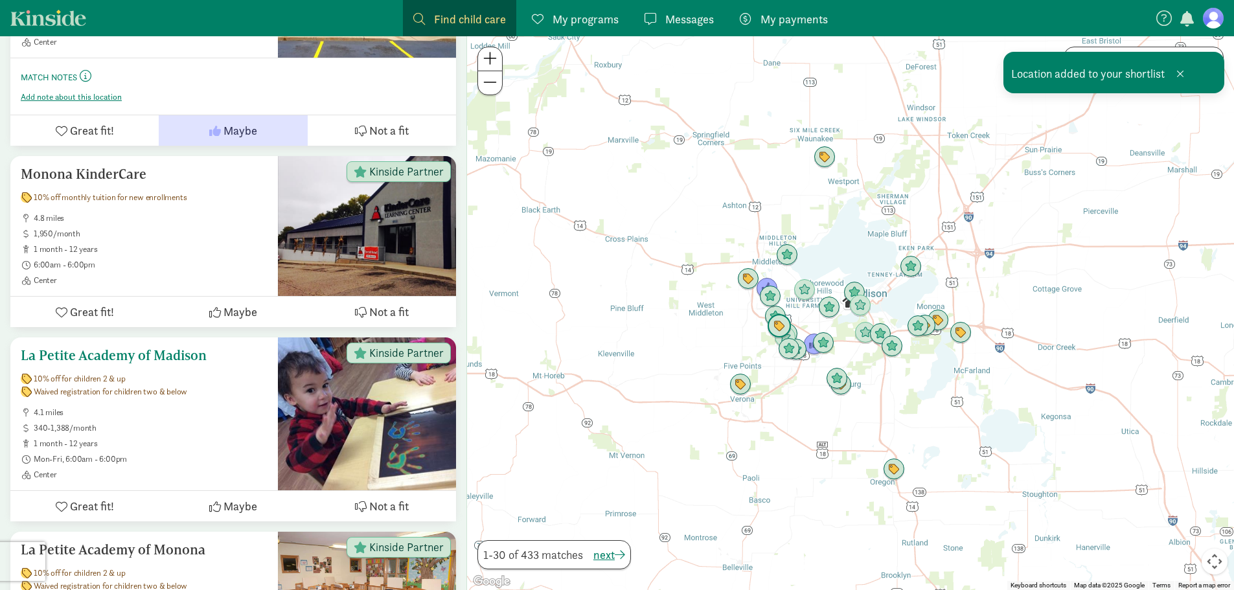
scroll to position [367, 0]
click at [392, 309] on span "Not a fit" at bounding box center [389, 312] width 40 height 17
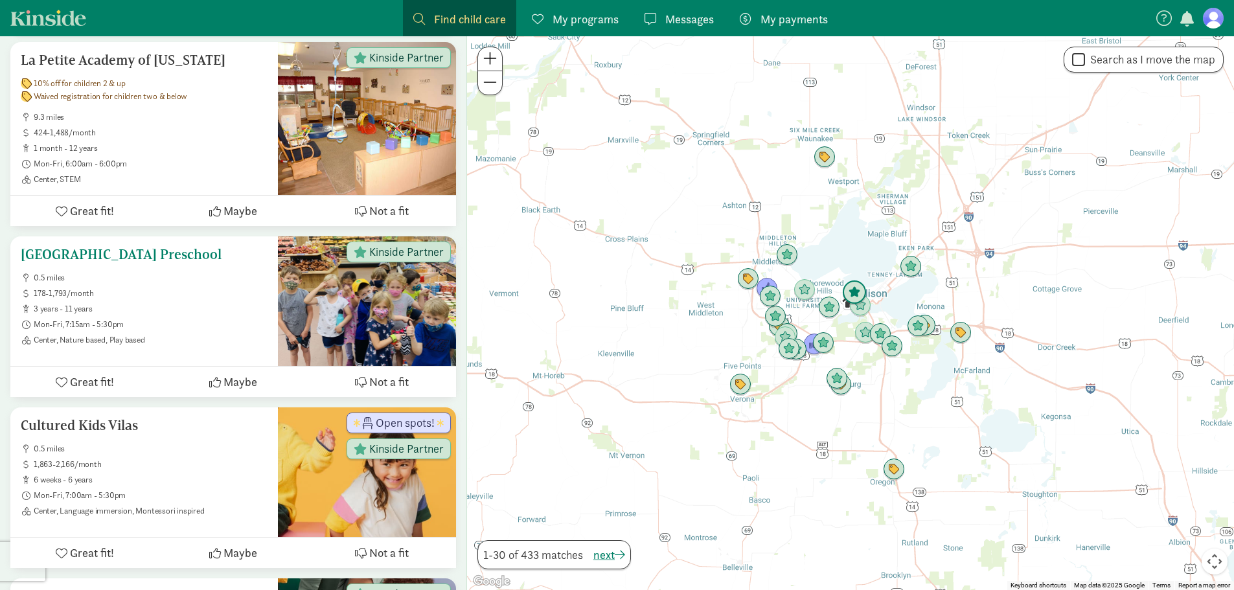
scroll to position [1858, 0]
click at [106, 376] on span "Great fit!" at bounding box center [92, 382] width 44 height 17
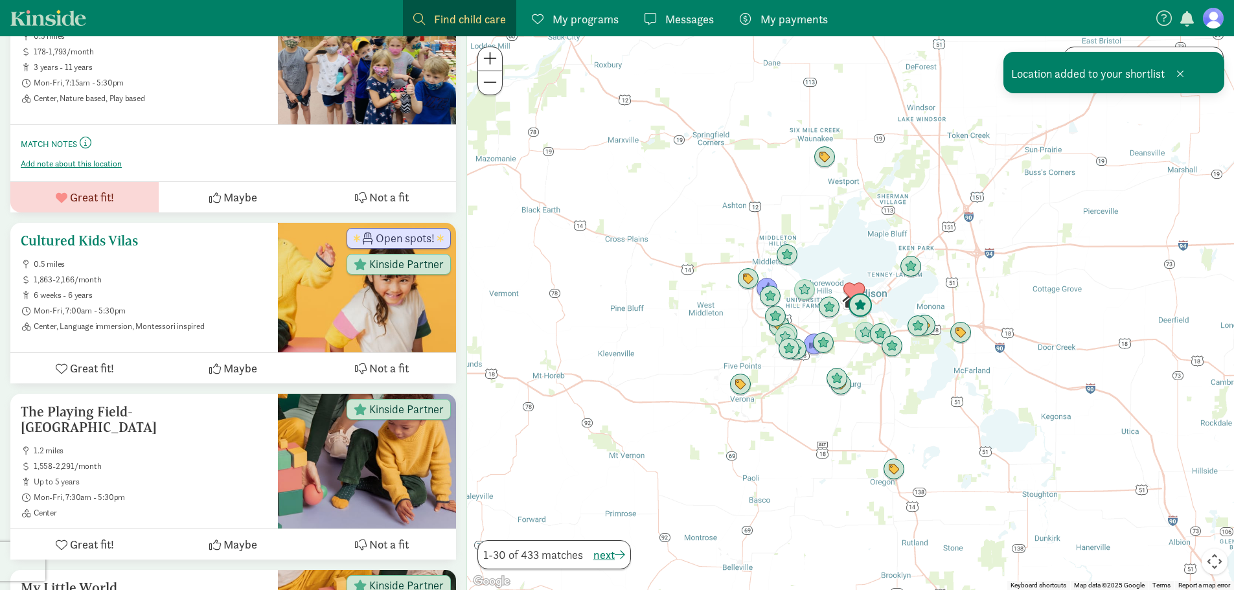
scroll to position [2099, 0]
click at [220, 363] on icon at bounding box center [215, 369] width 12 height 12
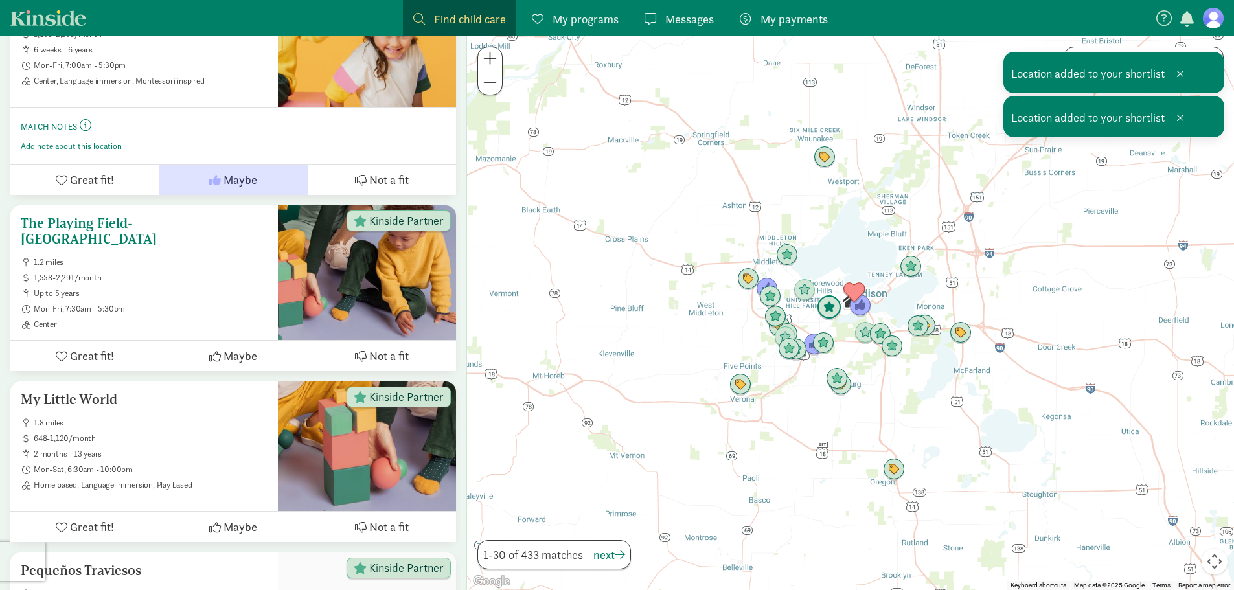
scroll to position [2345, 0]
click at [95, 348] on span "Great fit!" at bounding box center [92, 356] width 44 height 17
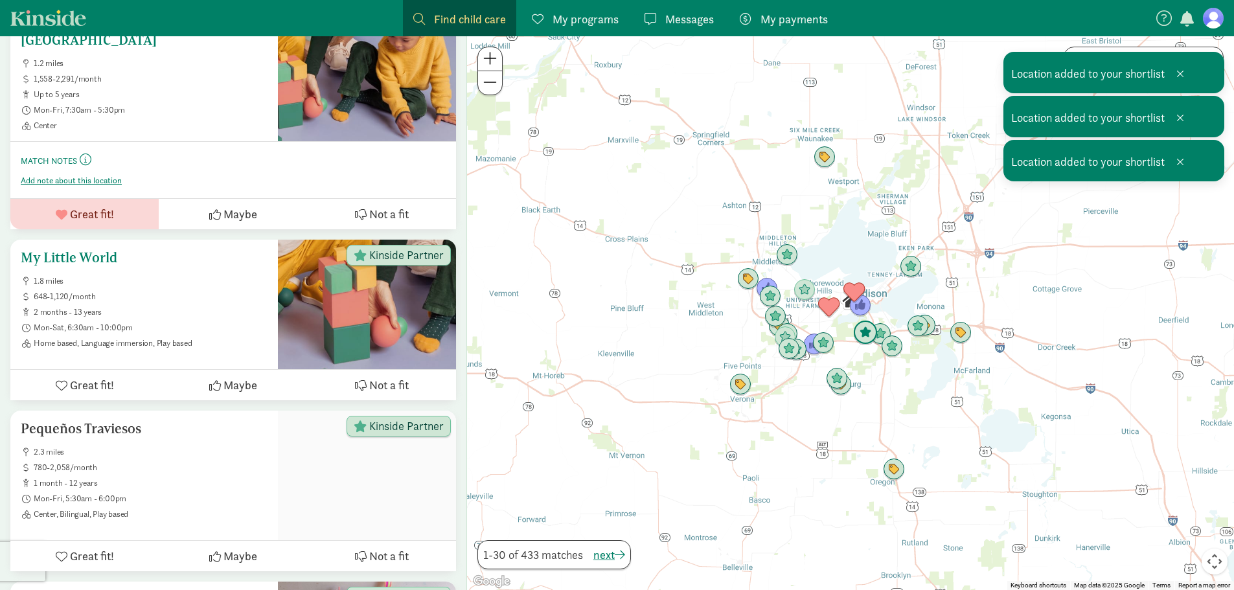
scroll to position [2543, 0]
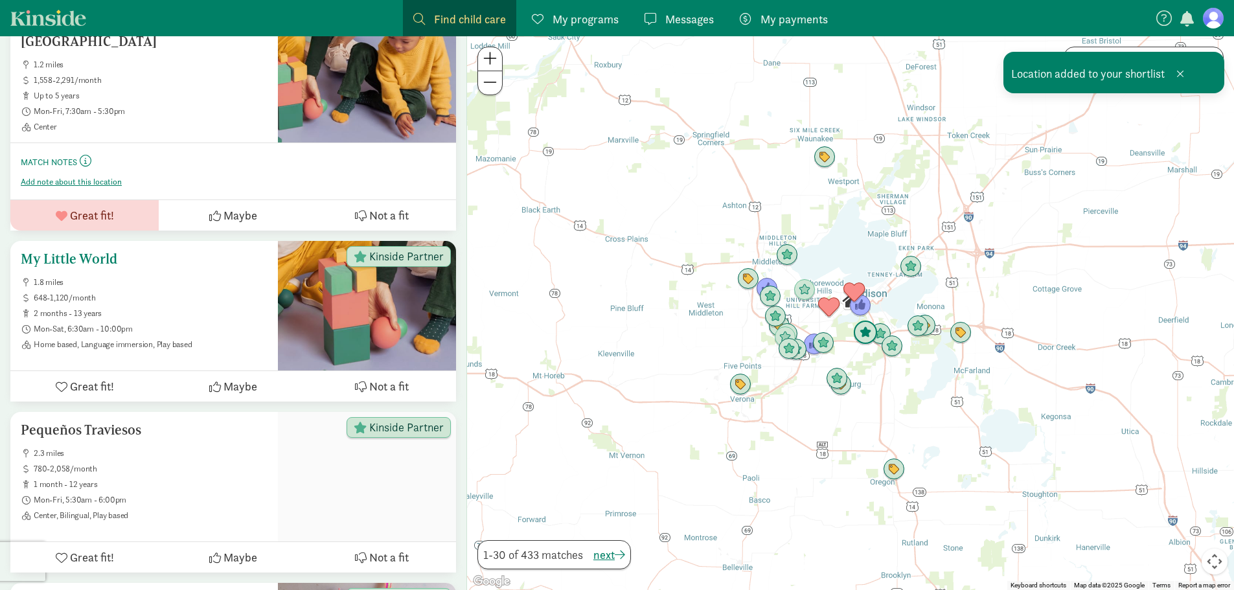
click at [59, 251] on h5 "My Little World" at bounding box center [144, 259] width 247 height 16
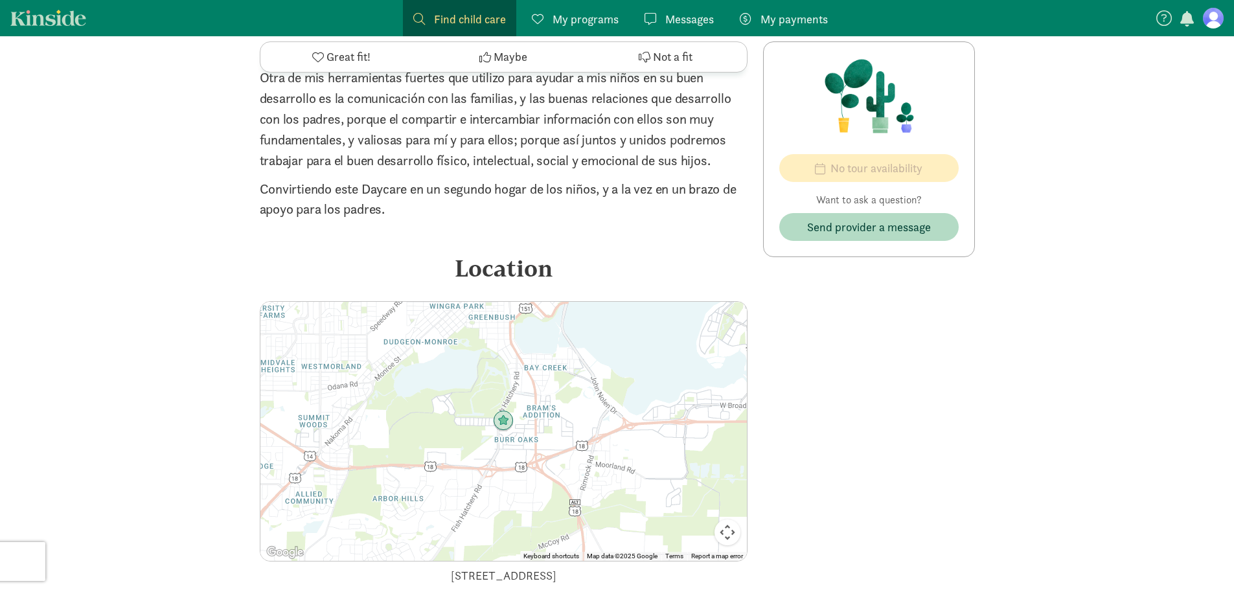
scroll to position [2194, 0]
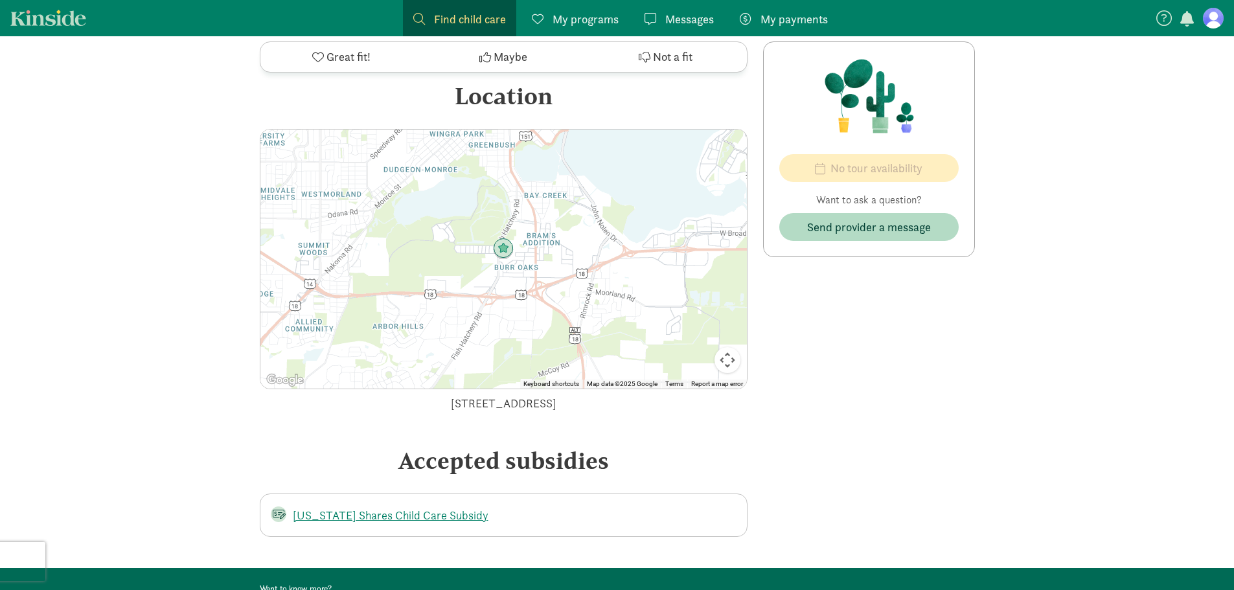
drag, startPoint x: 597, startPoint y: 405, endPoint x: 412, endPoint y: 411, distance: 185.4
click at [412, 411] on div "[STREET_ADDRESS]" at bounding box center [504, 403] width 488 height 17
copy div "[STREET_ADDRESS]"
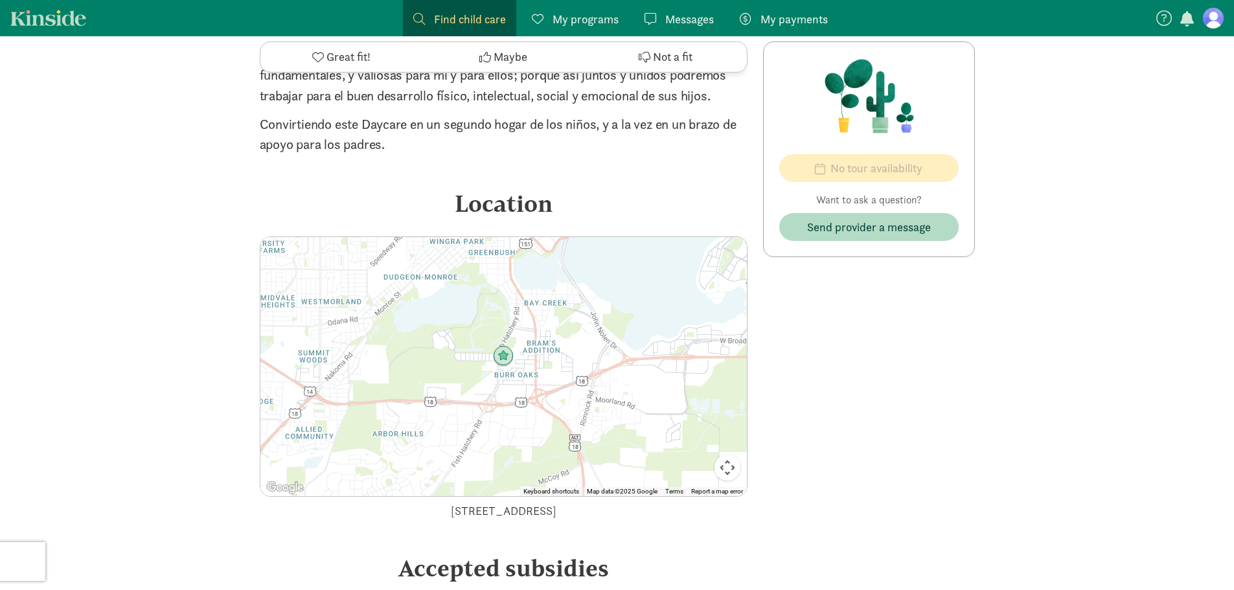
scroll to position [2086, 0]
click at [519, 56] on span "Maybe" at bounding box center [511, 57] width 34 height 17
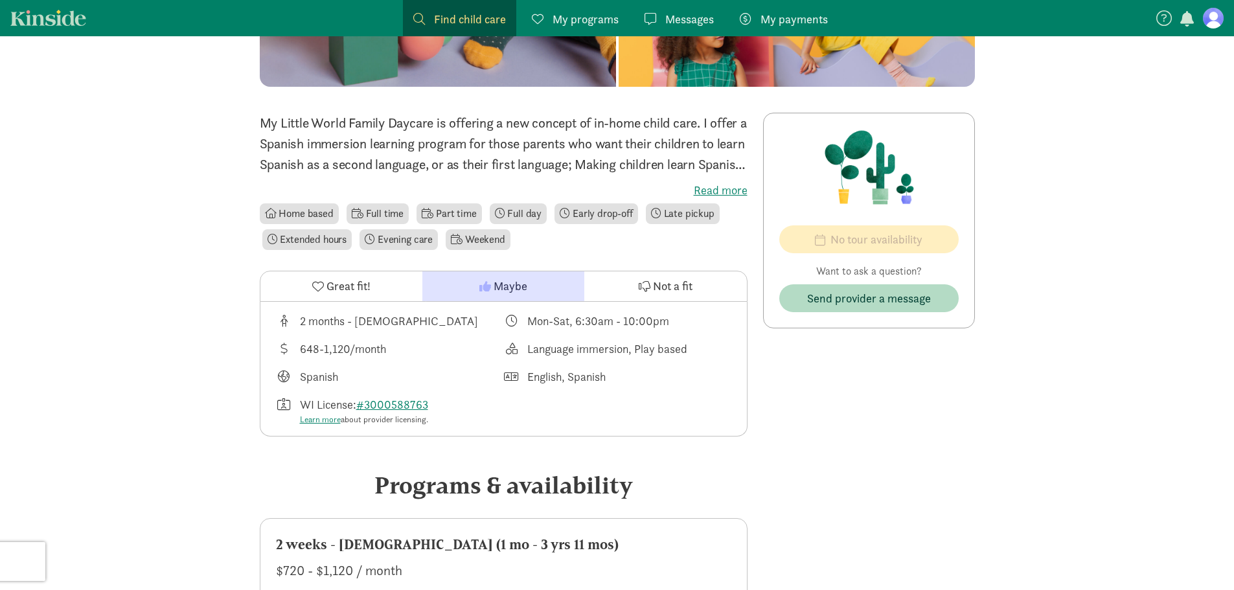
scroll to position [222, 0]
click at [696, 183] on label "Read more" at bounding box center [504, 191] width 488 height 16
click at [0, 0] on input "Read more" at bounding box center [0, 0] width 0 height 0
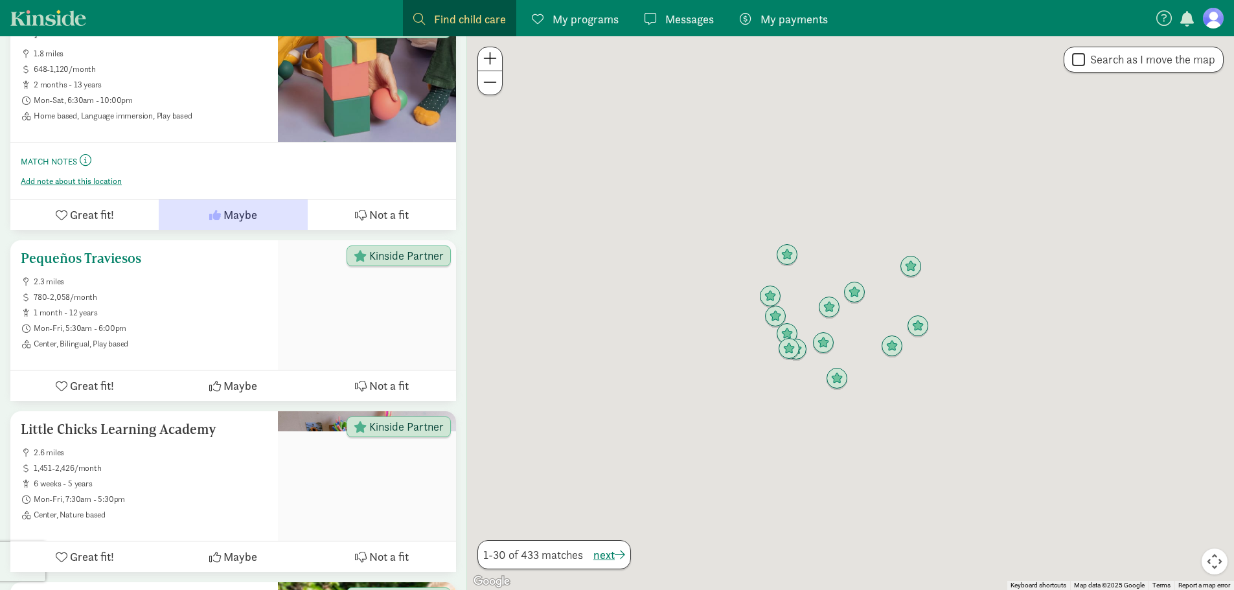
scroll to position [2772, 0]
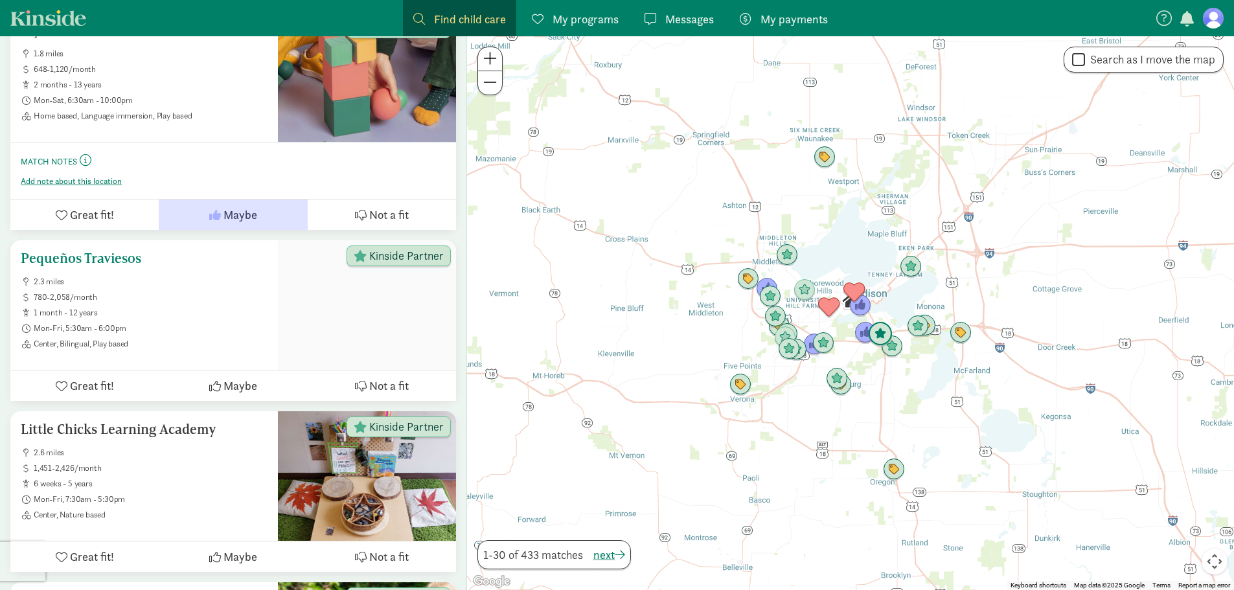
click at [382, 377] on span "Not a fit" at bounding box center [389, 385] width 40 height 17
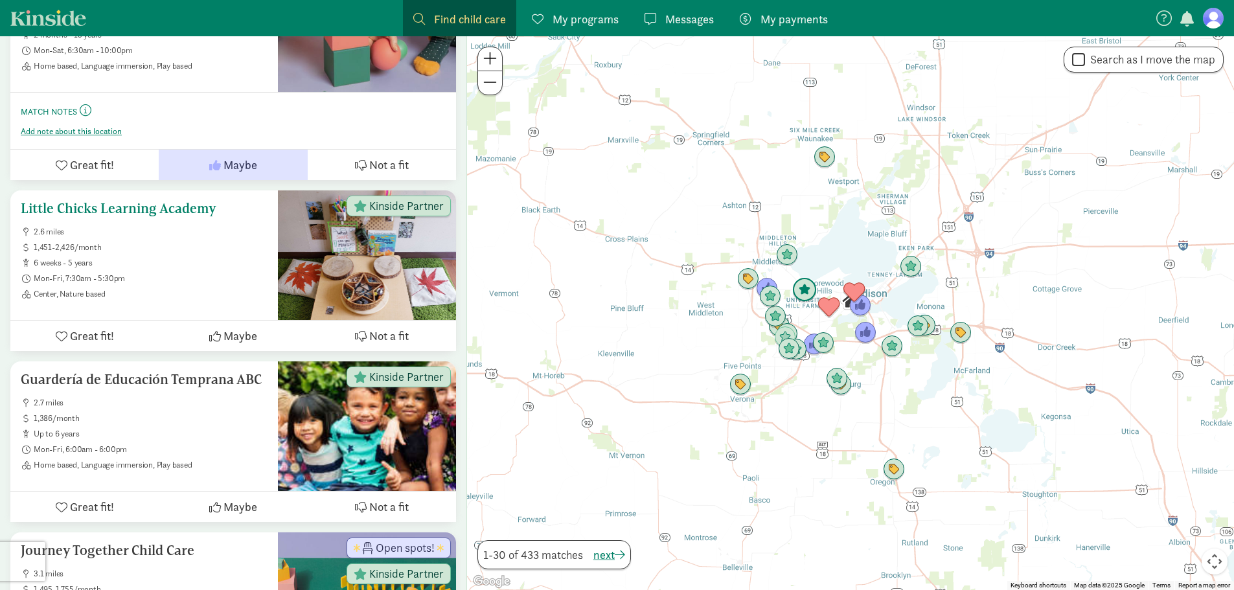
scroll to position [2821, 0]
click at [104, 328] on span "Great fit!" at bounding box center [92, 336] width 44 height 17
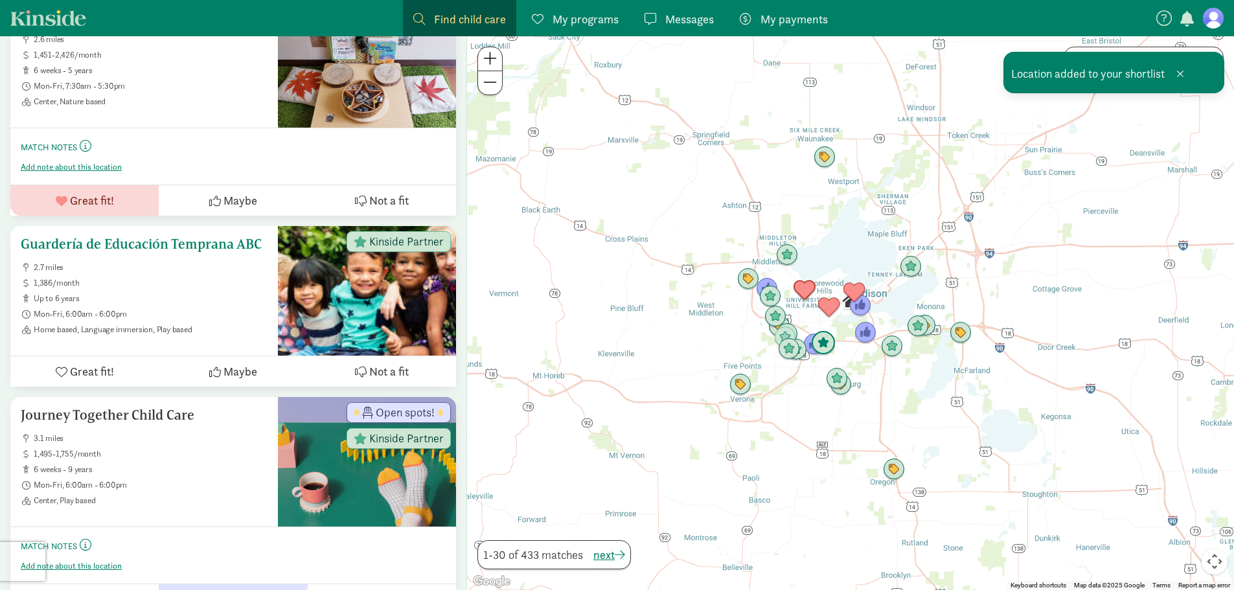
scroll to position [3013, 0]
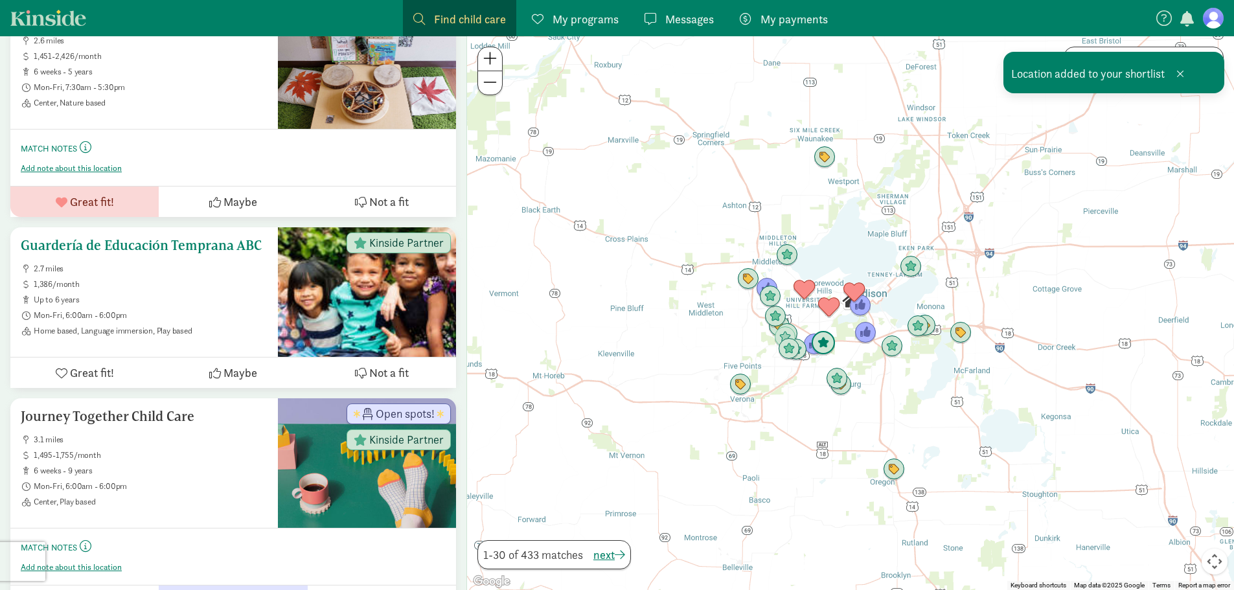
click at [386, 364] on span "Not a fit" at bounding box center [389, 372] width 40 height 17
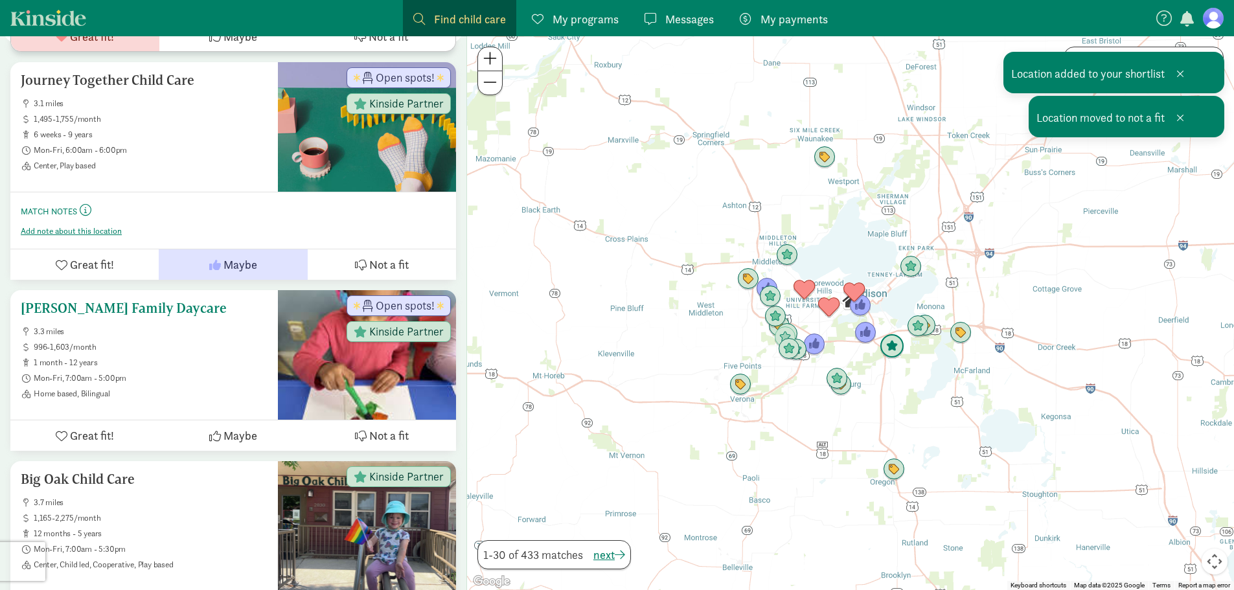
scroll to position [3177, 0]
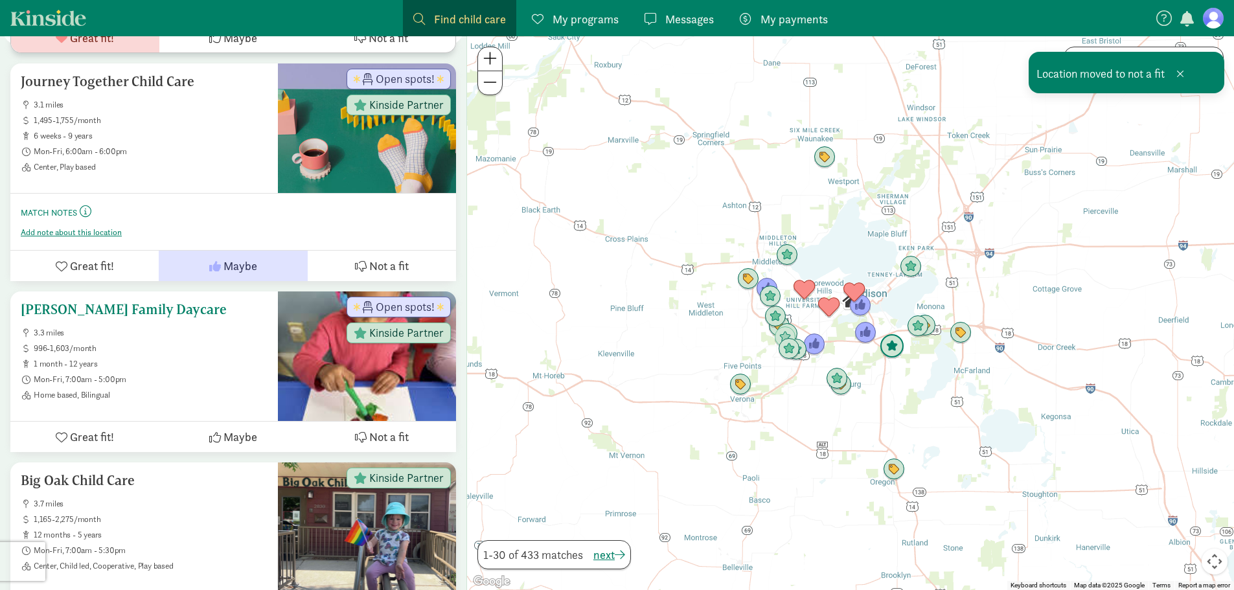
click at [381, 428] on span "Not a fit" at bounding box center [389, 436] width 40 height 17
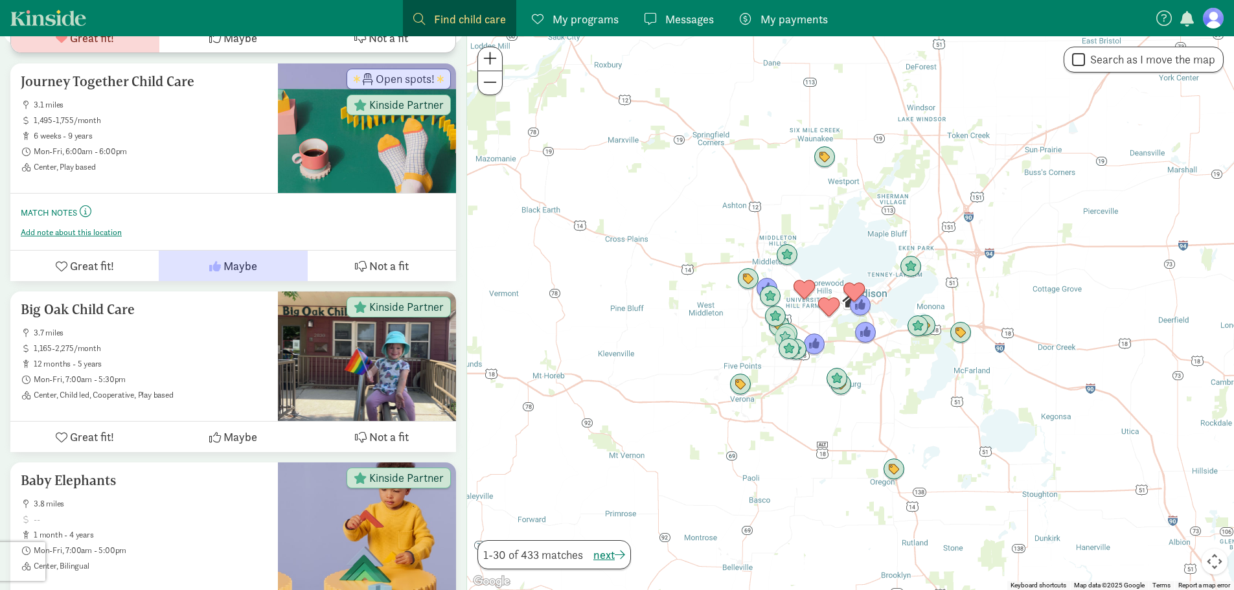
click at [840, 346] on div at bounding box center [850, 313] width 767 height 554
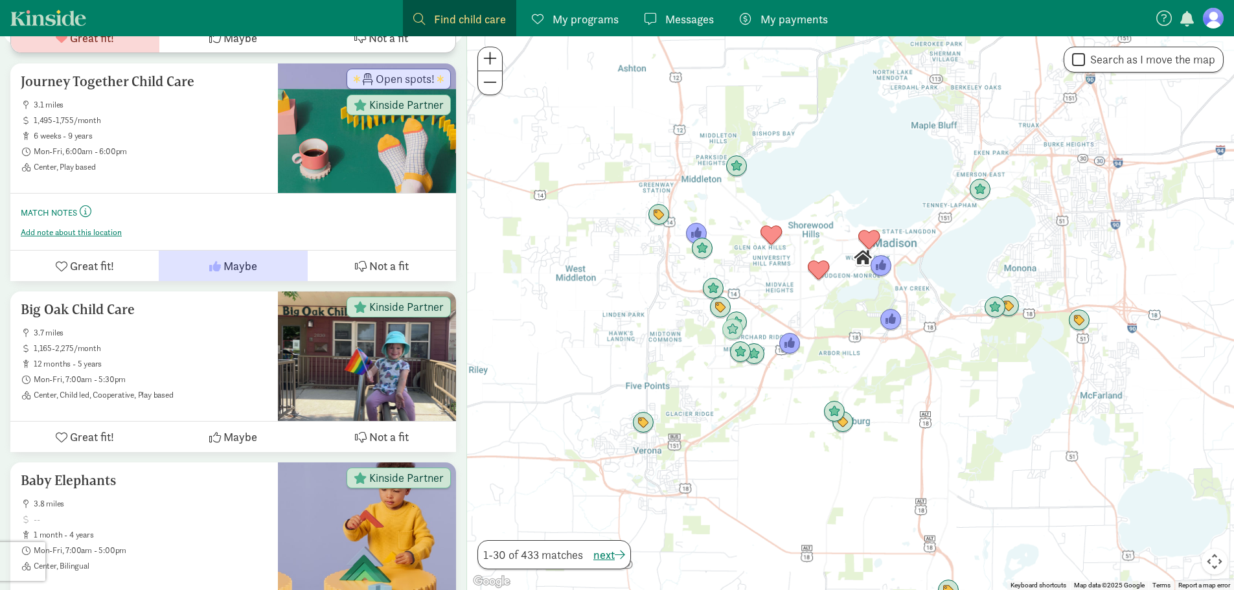
click at [840, 346] on div at bounding box center [850, 313] width 767 height 554
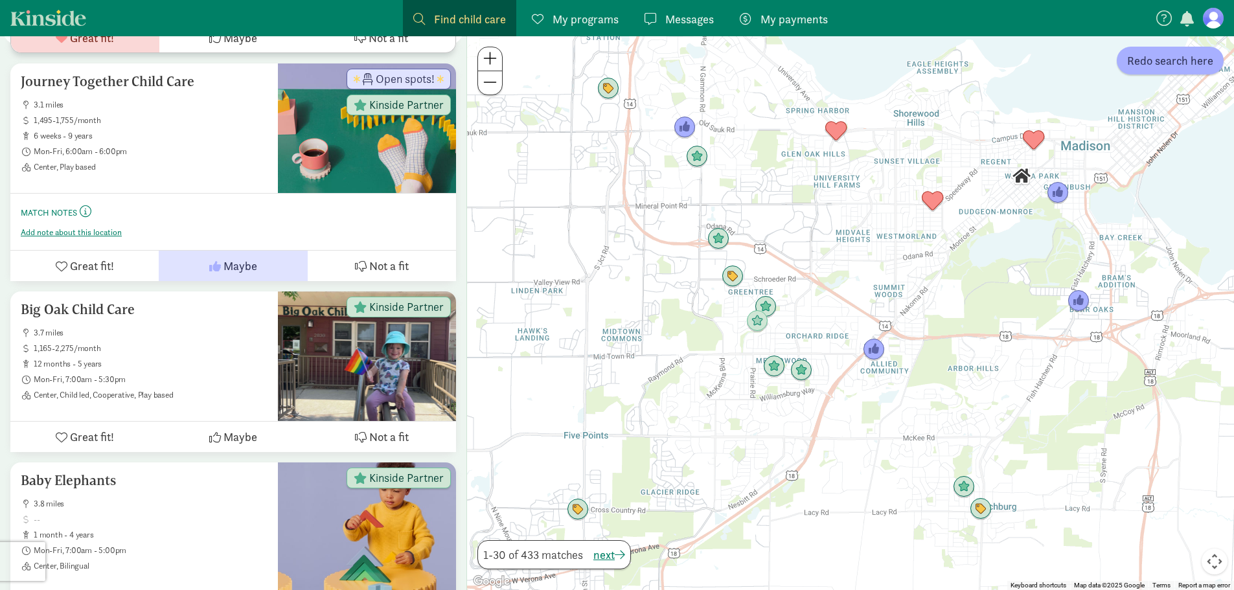
drag, startPoint x: 840, startPoint y: 344, endPoint x: 989, endPoint y: 354, distance: 148.7
click at [989, 354] on div at bounding box center [850, 313] width 767 height 554
click at [797, 372] on img "Click to see details" at bounding box center [801, 370] width 25 height 25
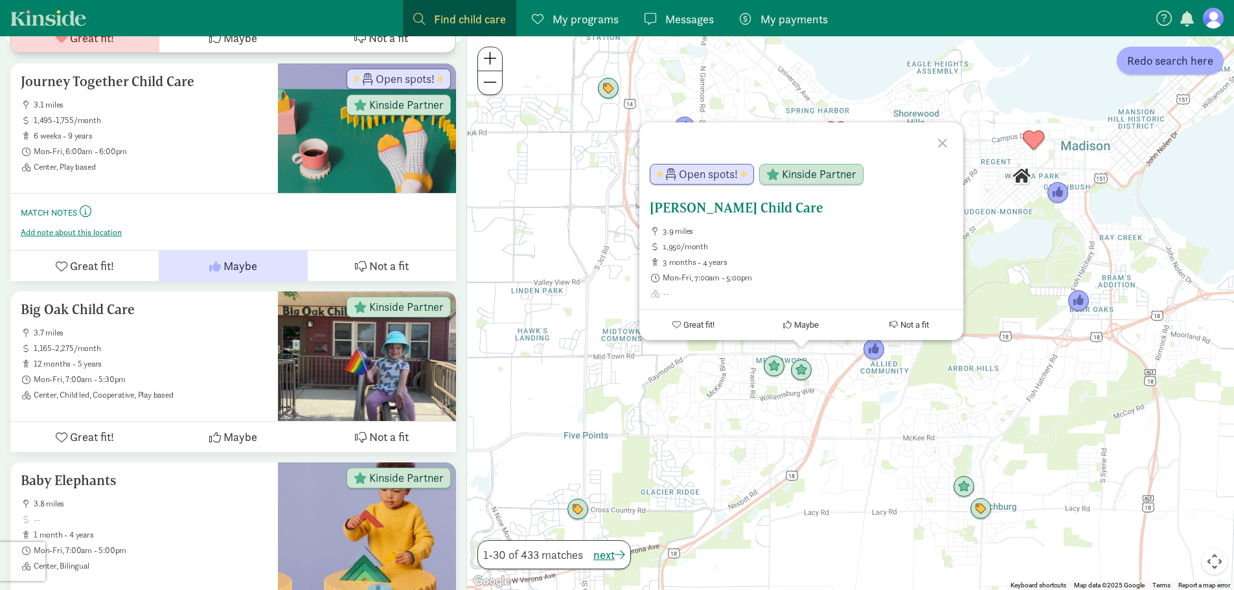
click at [753, 209] on h5 "[PERSON_NAME] Child Care" at bounding box center [801, 208] width 303 height 16
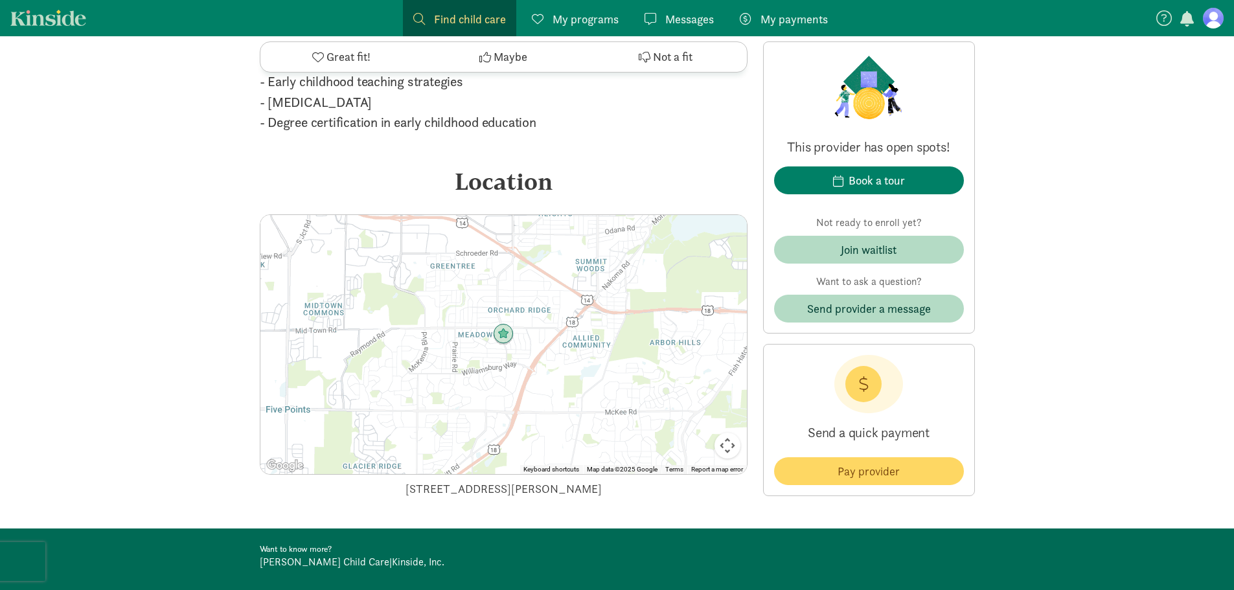
scroll to position [1640, 0]
drag, startPoint x: 605, startPoint y: 467, endPoint x: 406, endPoint y: 486, distance: 199.8
copy div "[STREET_ADDRESS][PERSON_NAME]"
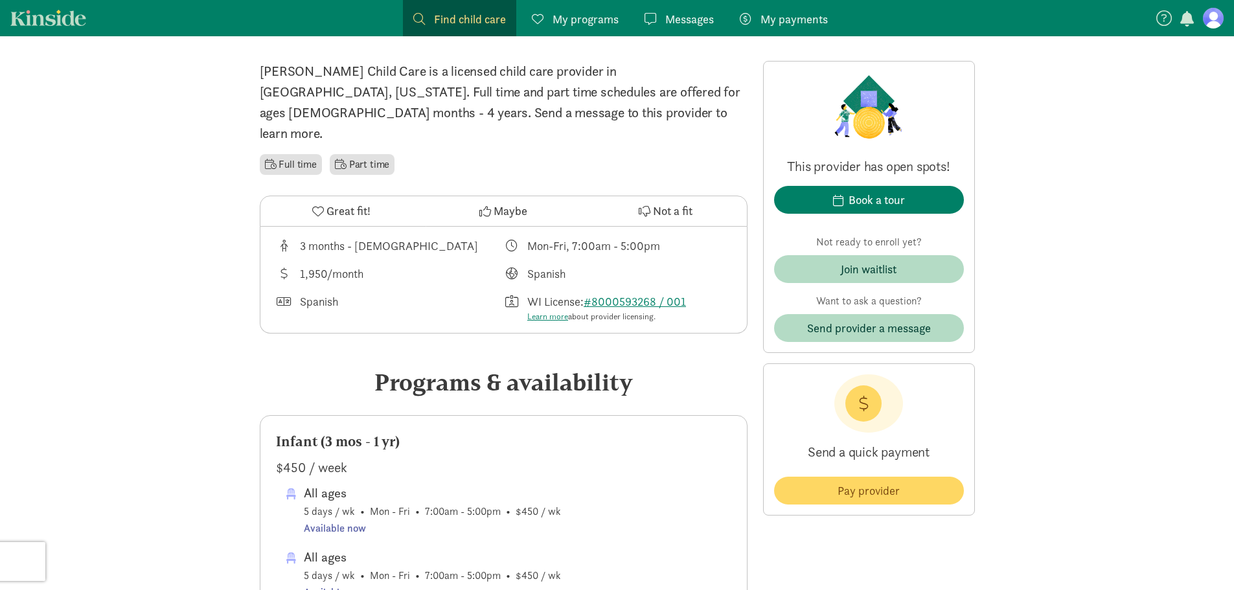
scroll to position [0, 0]
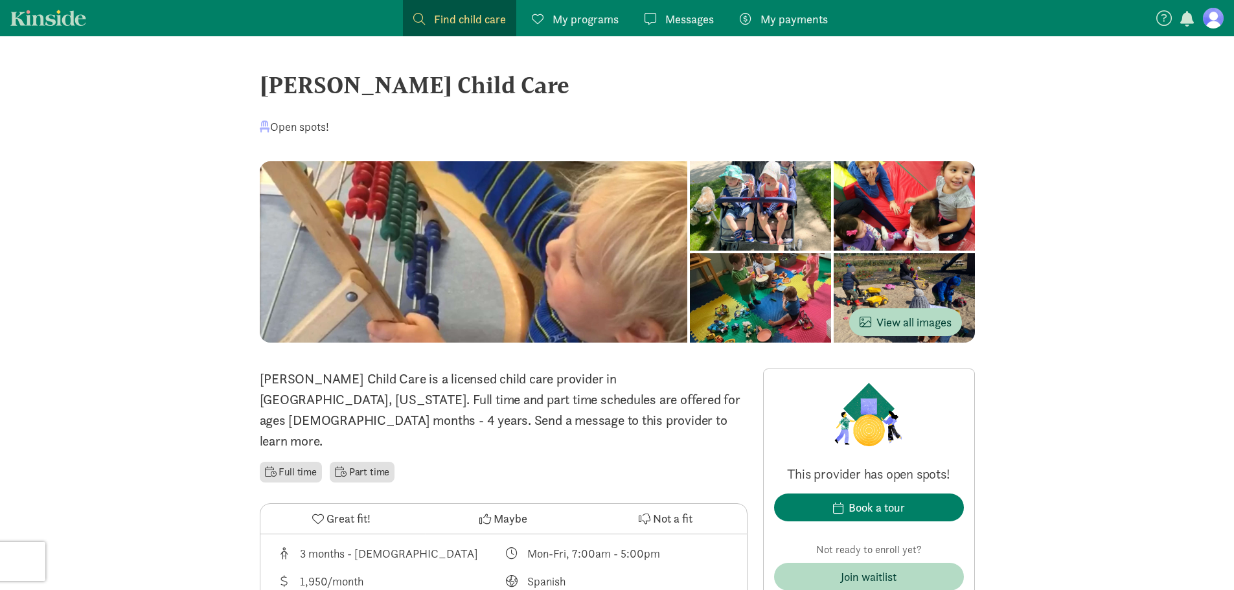
drag, startPoint x: 500, startPoint y: 86, endPoint x: 220, endPoint y: 87, distance: 279.3
copy div "[PERSON_NAME] Child Care"
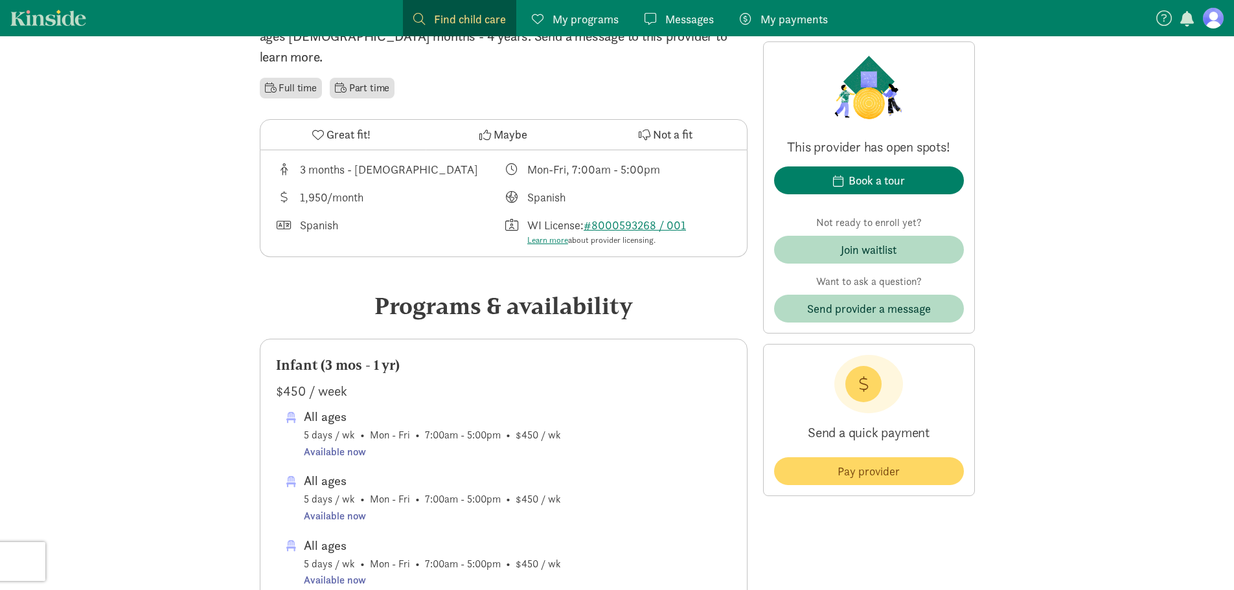
scroll to position [382, 0]
drag, startPoint x: 667, startPoint y: 151, endPoint x: 574, endPoint y: 161, distance: 93.2
click at [574, 161] on div "3 months - [DEMOGRAPHIC_DATA] Mon-Fri, 7:00am - 5:00pm 1,950/month Spanish Span…" at bounding box center [503, 205] width 487 height 107
copy div "7:00am - 5:00pm"
